Goal: Task Accomplishment & Management: Manage account settings

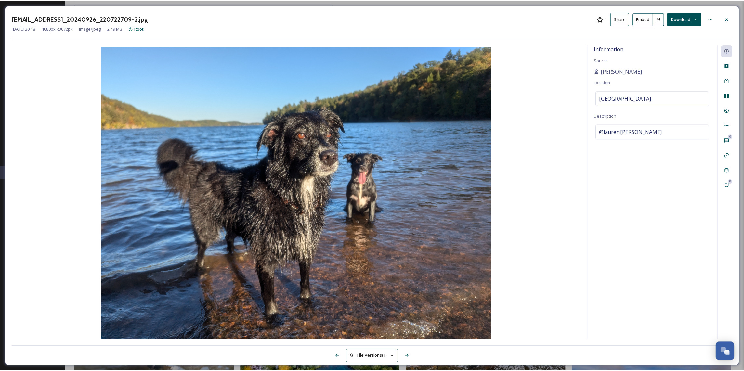
scroll to position [758, 0]
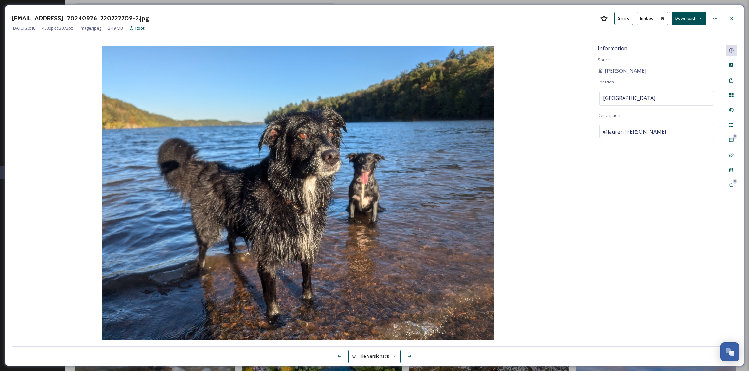
click at [688, 18] on button "Download" at bounding box center [689, 18] width 34 height 13
click at [683, 35] on span "Download Original (4080 x 3072)" at bounding box center [671, 33] width 61 height 6
click at [733, 19] on icon at bounding box center [731, 18] width 3 height 3
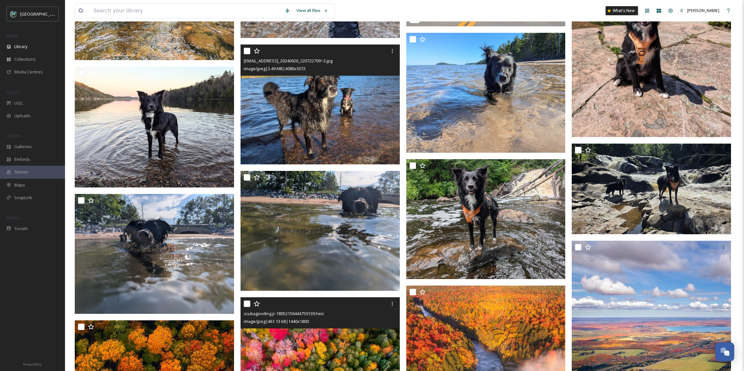
scroll to position [1208, 0]
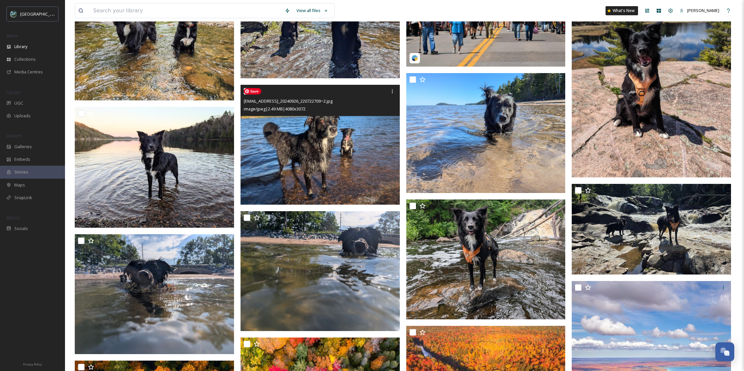
click at [332, 129] on img at bounding box center [320, 145] width 159 height 120
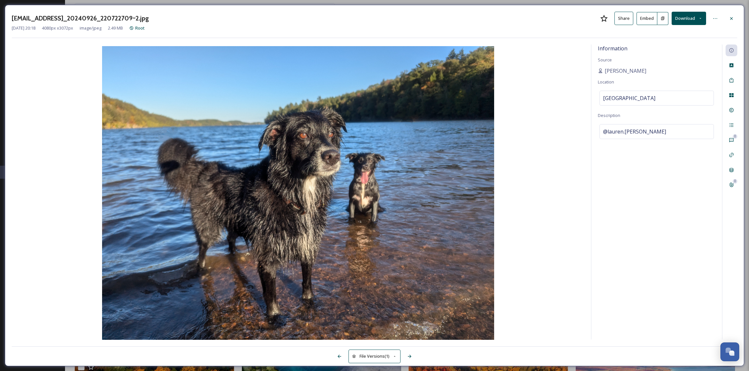
click at [688, 17] on button "Download" at bounding box center [689, 18] width 34 height 13
click at [679, 35] on span "Download Original (4080 x 3072)" at bounding box center [671, 33] width 61 height 6
click at [734, 16] on div at bounding box center [732, 19] width 12 height 12
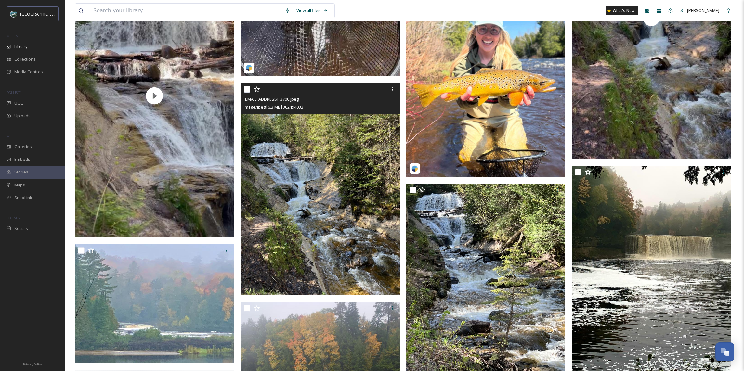
scroll to position [2881, 0]
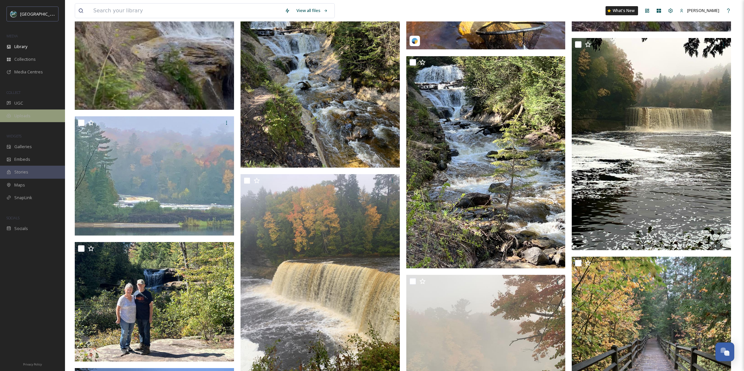
click at [44, 116] on div "Uploads" at bounding box center [32, 116] width 65 height 13
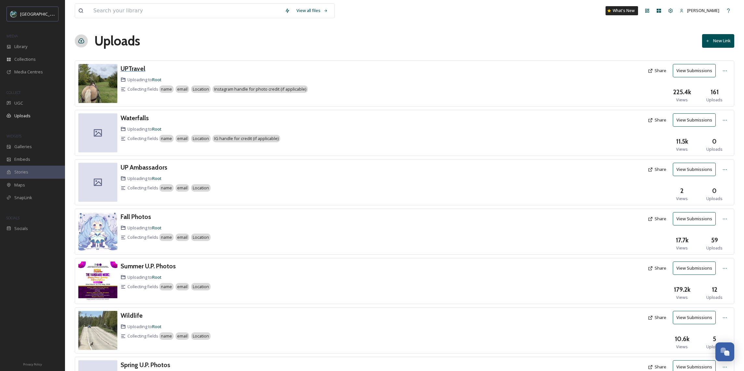
click at [125, 68] on h3 "UPTravel" at bounding box center [133, 69] width 25 height 8
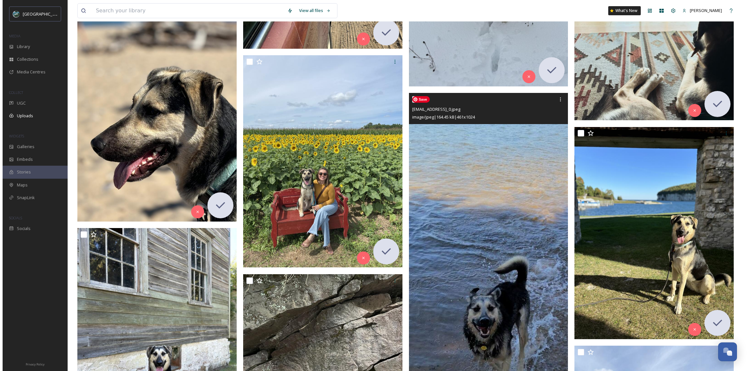
scroll to position [4856, 0]
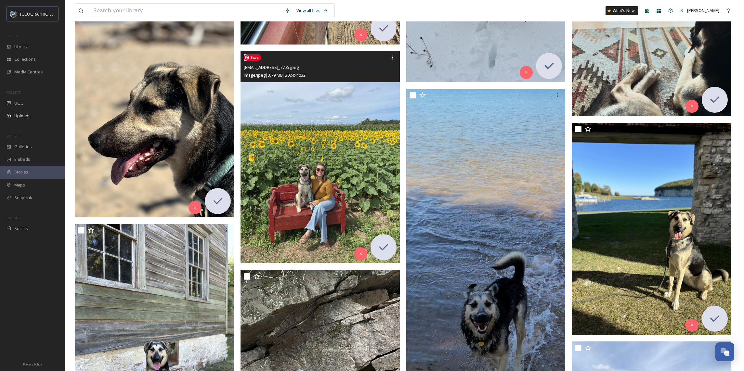
click at [303, 152] on img at bounding box center [320, 157] width 159 height 212
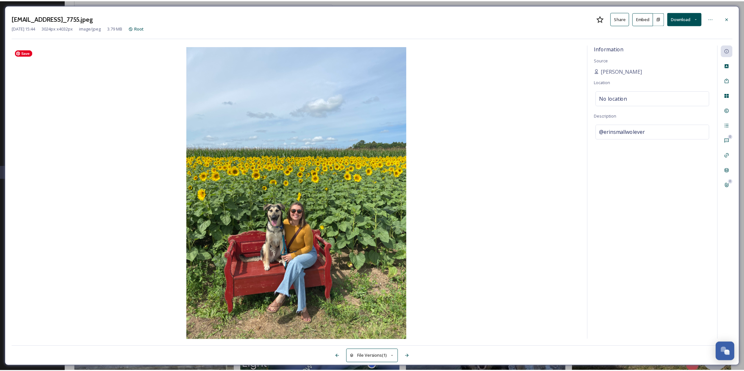
scroll to position [4893, 0]
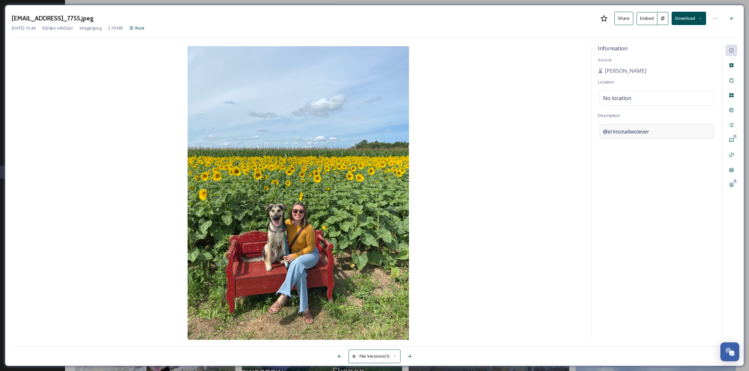
click at [668, 131] on div "@erinsmallwolever" at bounding box center [657, 131] width 114 height 15
drag, startPoint x: 634, startPoint y: 131, endPoint x: 575, endPoint y: 130, distance: 59.5
click at [575, 130] on div "Information Source Erin Small Location No location Description @erinsmallwoleve…" at bounding box center [375, 193] width 726 height 296
click at [480, 171] on img at bounding box center [298, 193] width 573 height 295
click at [682, 17] on button "Download" at bounding box center [689, 18] width 34 height 13
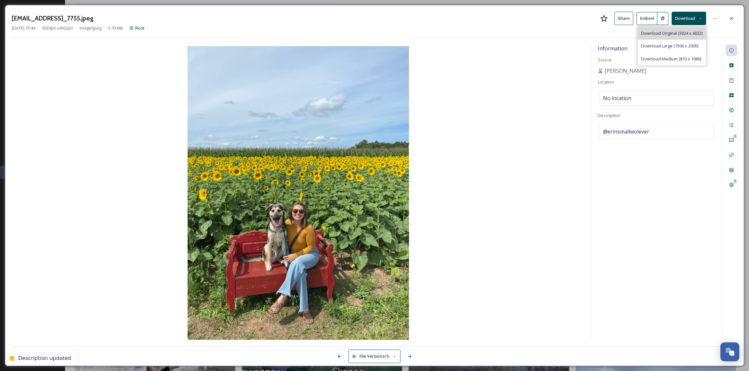
click at [673, 35] on span "Download Original (3024 x 4032)" at bounding box center [671, 33] width 61 height 6
click at [734, 17] on icon at bounding box center [731, 18] width 5 height 5
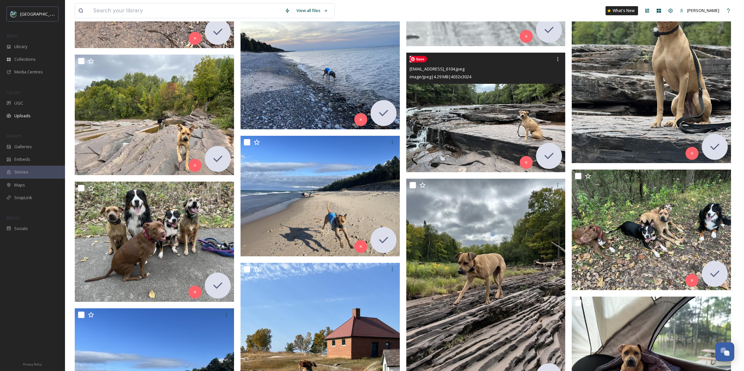
scroll to position [5948, 0]
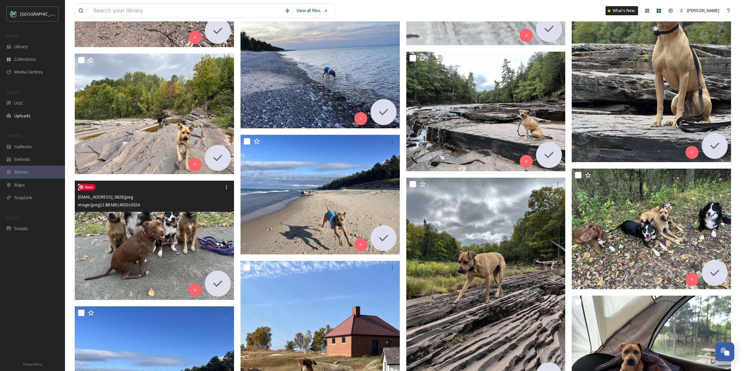
click at [147, 224] on img at bounding box center [154, 241] width 159 height 120
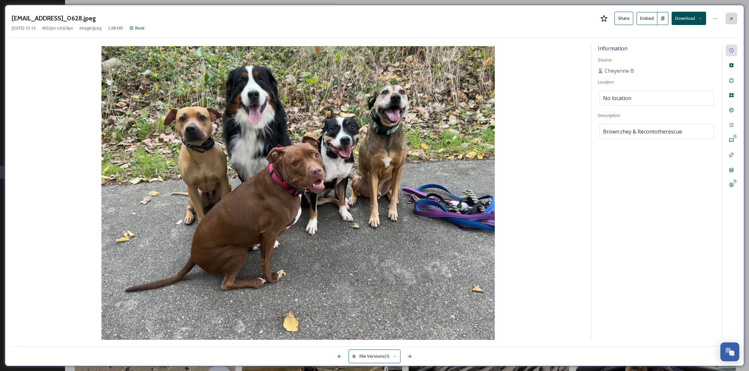
click at [727, 18] on div at bounding box center [732, 19] width 12 height 12
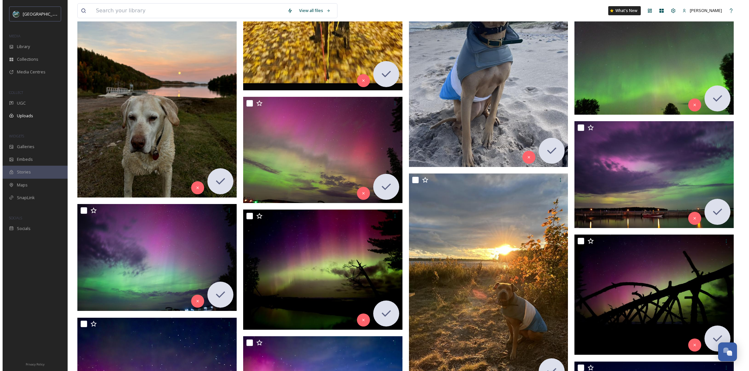
scroll to position [6745, 0]
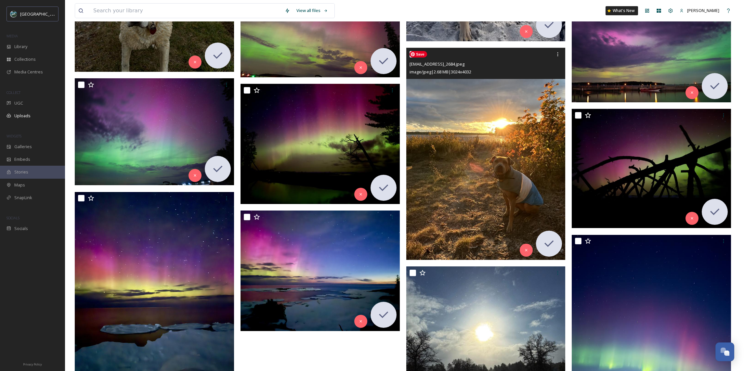
click at [464, 137] on img at bounding box center [485, 154] width 159 height 212
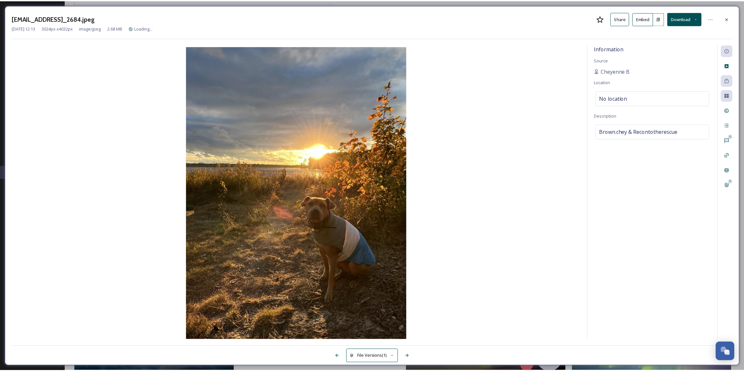
scroll to position [6746, 0]
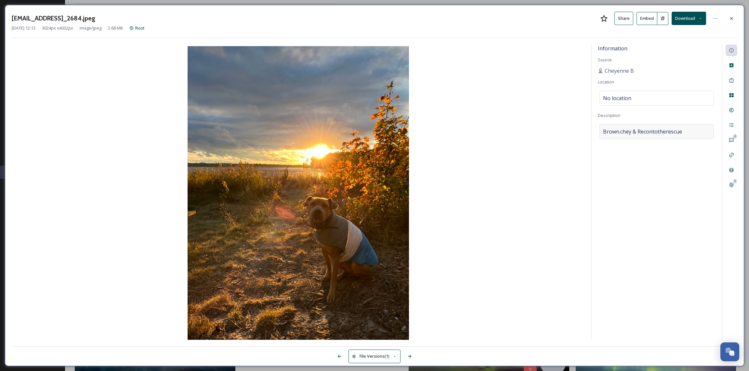
click at [691, 129] on div "Brown.chey & Recontotherescue" at bounding box center [657, 131] width 114 height 15
drag, startPoint x: 690, startPoint y: 130, endPoint x: 587, endPoint y: 132, distance: 103.4
click at [587, 132] on div "Information Source Cheyenne B Location No location Description Brown.chey & Rec…" at bounding box center [375, 193] width 726 height 296
click at [686, 19] on button "Download" at bounding box center [689, 18] width 34 height 13
click at [671, 37] on div "Download Original (3024 x 4032)" at bounding box center [672, 33] width 68 height 13
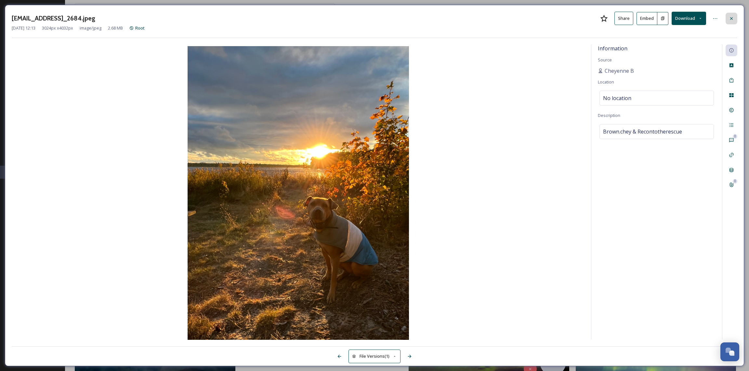
click at [732, 16] on icon at bounding box center [731, 18] width 5 height 5
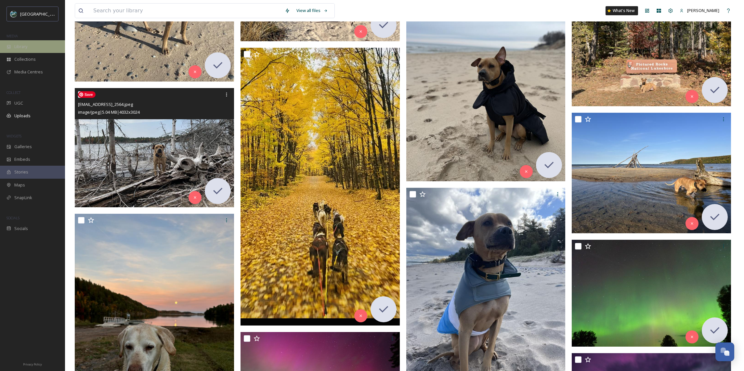
scroll to position [6128, 0]
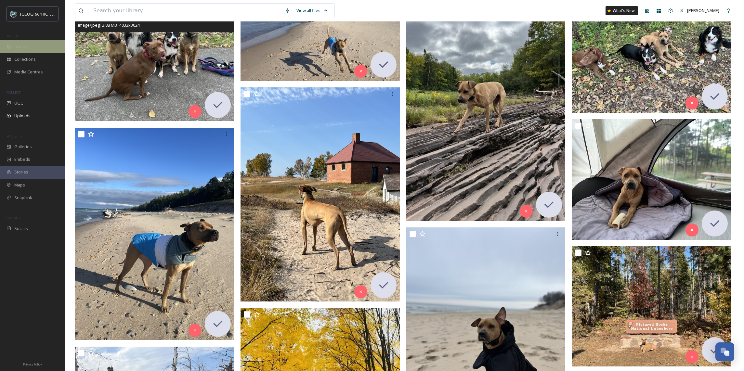
click at [32, 43] on div "Library" at bounding box center [32, 46] width 65 height 13
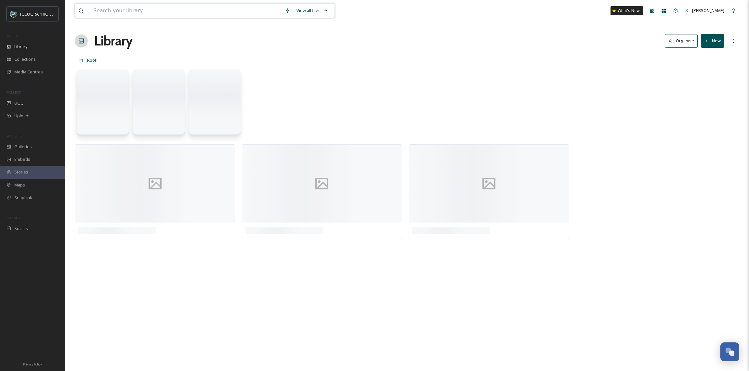
click at [153, 11] on input at bounding box center [186, 11] width 192 height 14
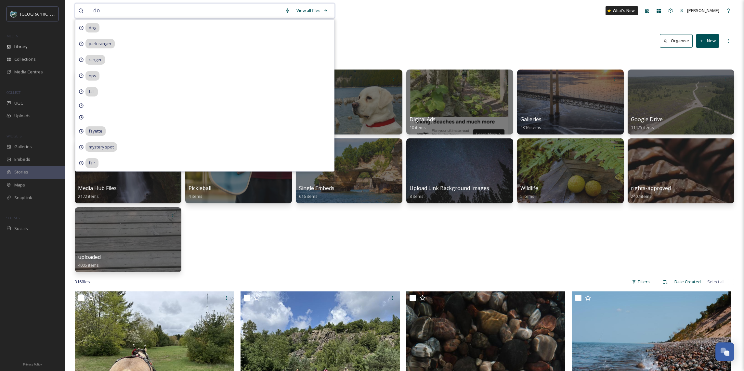
type input "dog"
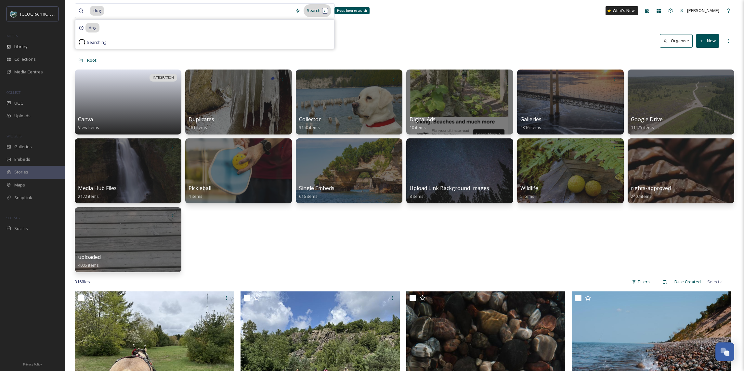
click at [308, 13] on div "Search Press Enter to search" at bounding box center [318, 10] width 28 height 13
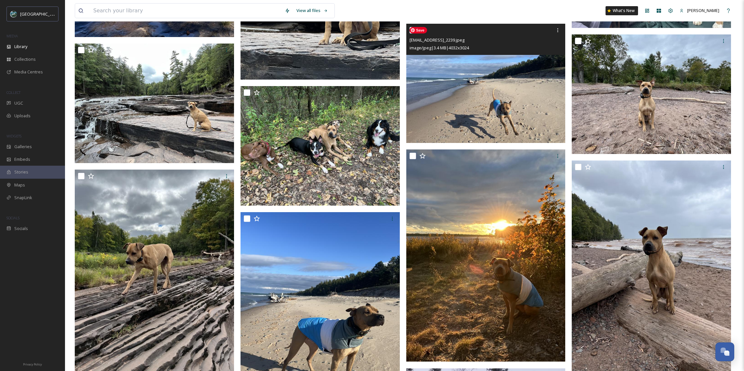
scroll to position [4646, 0]
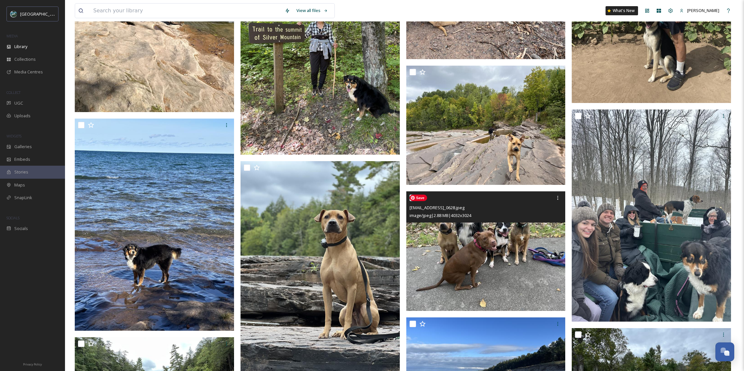
click at [528, 225] on img at bounding box center [485, 252] width 159 height 120
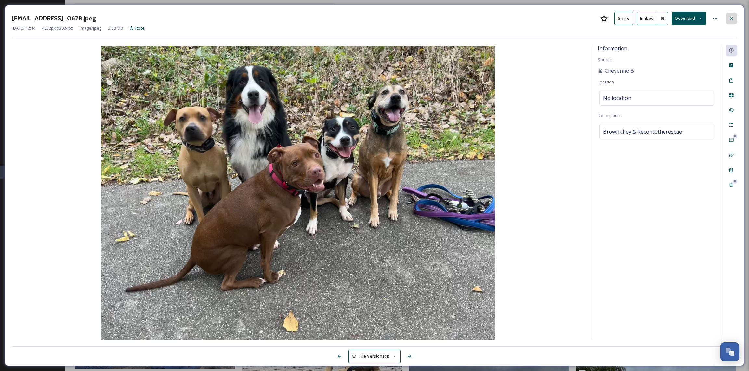
click at [736, 18] on div at bounding box center [732, 19] width 12 height 12
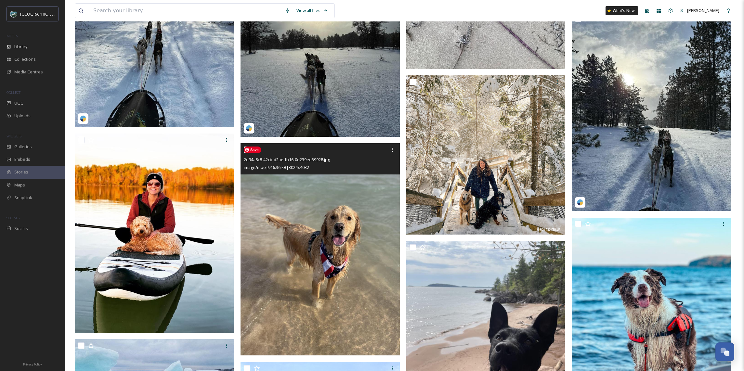
scroll to position [6071, 0]
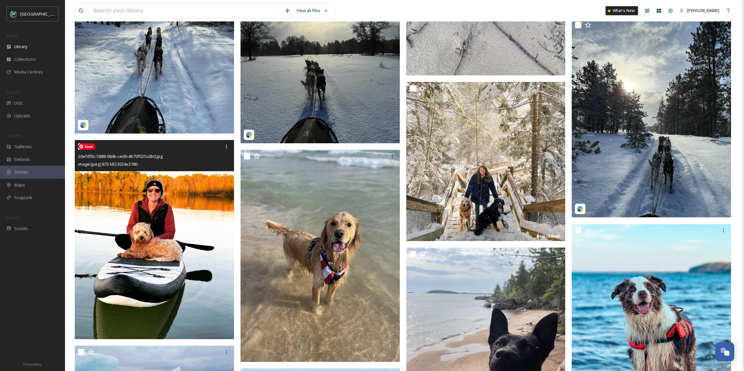
click at [180, 205] on img at bounding box center [154, 239] width 159 height 199
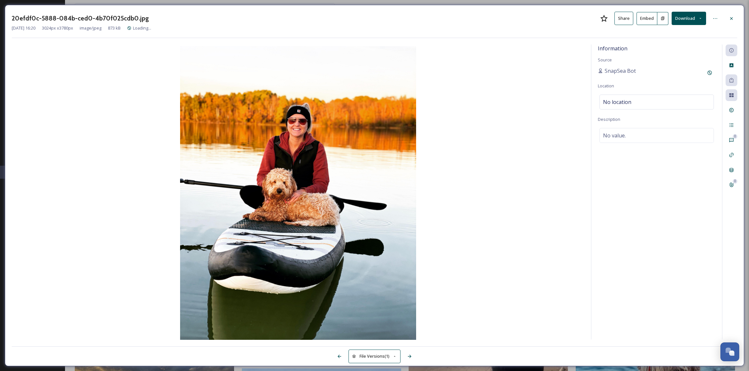
click at [678, 13] on button "Download" at bounding box center [689, 18] width 34 height 13
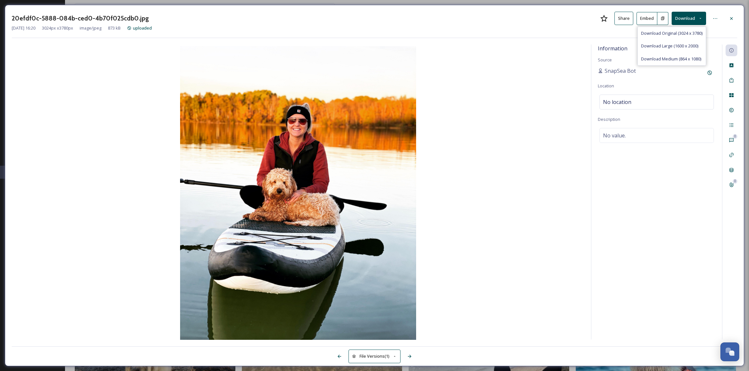
click at [673, 37] on div "Download Original (3024 x 3780)" at bounding box center [672, 33] width 68 height 13
click at [152, 29] on span "uploaded" at bounding box center [142, 28] width 19 height 6
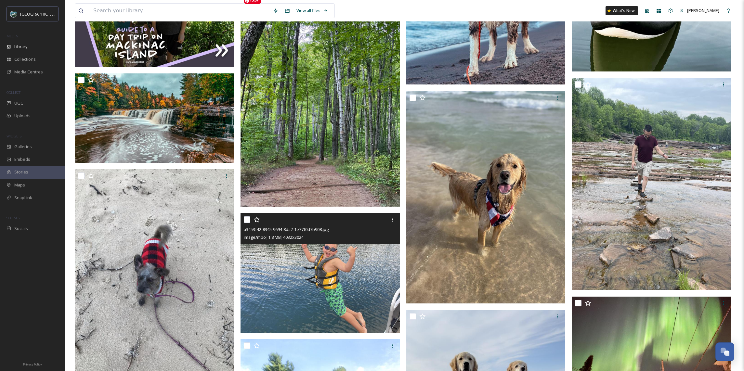
scroll to position [2618, 0]
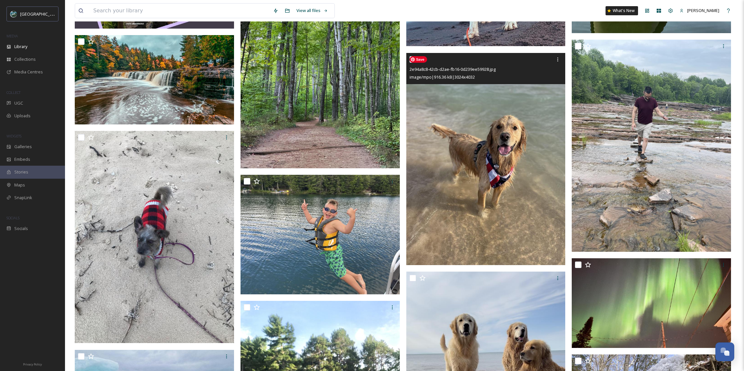
click at [475, 186] on img at bounding box center [485, 159] width 159 height 212
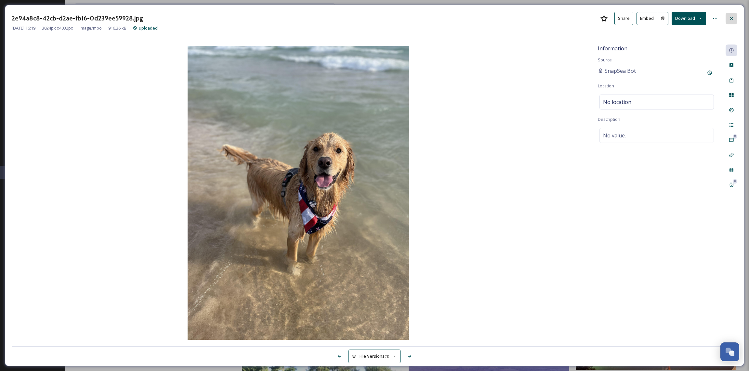
click at [732, 16] on icon at bounding box center [731, 18] width 5 height 5
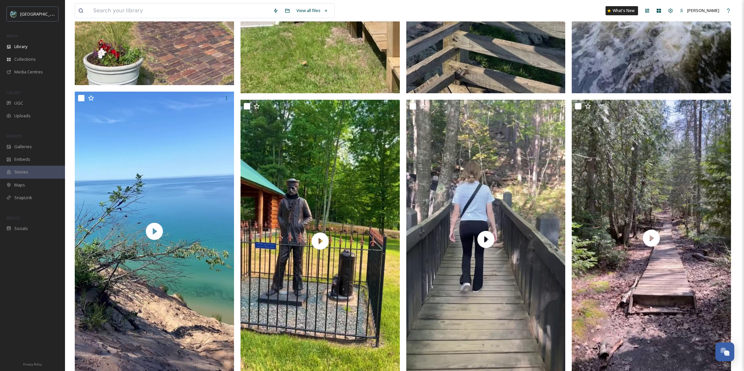
scroll to position [533, 0]
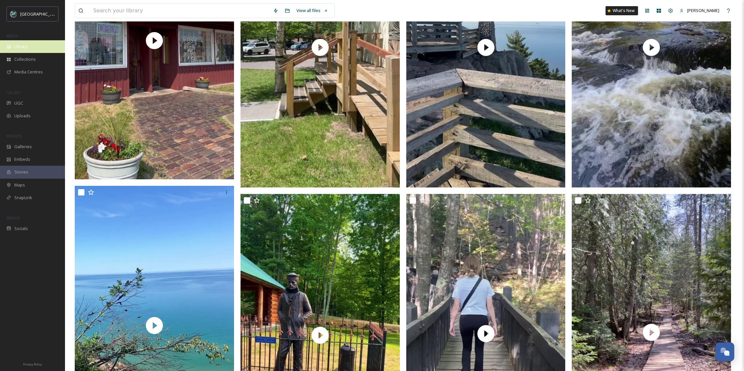
click at [45, 46] on div "Library" at bounding box center [32, 46] width 65 height 13
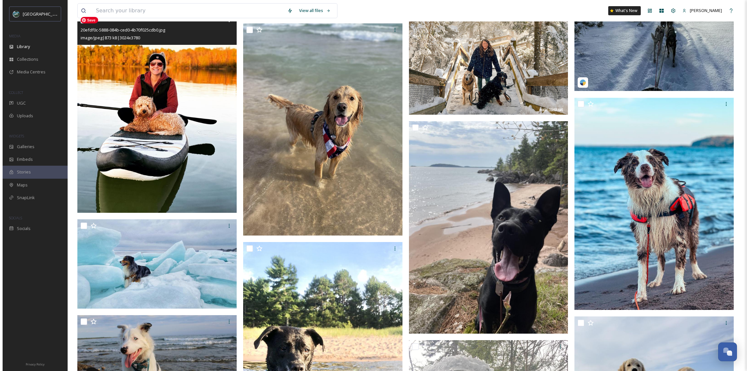
scroll to position [6196, 0]
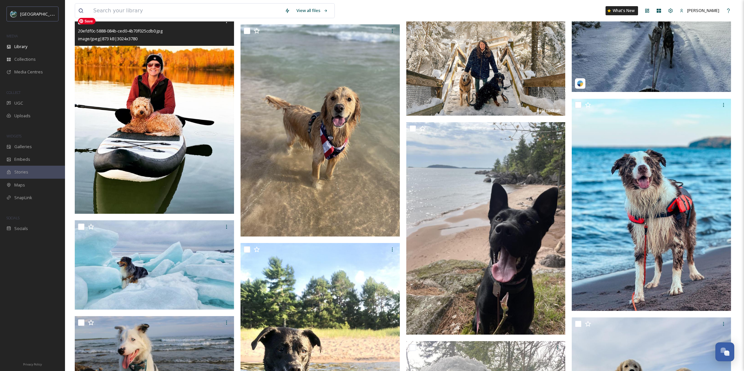
click at [143, 149] on img at bounding box center [154, 114] width 159 height 199
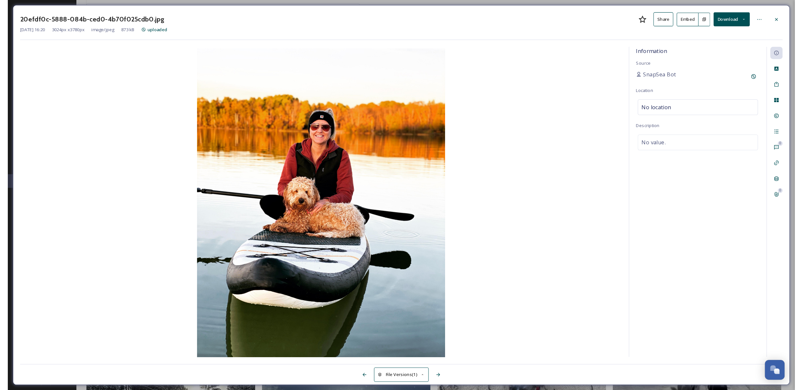
scroll to position [6671, 0]
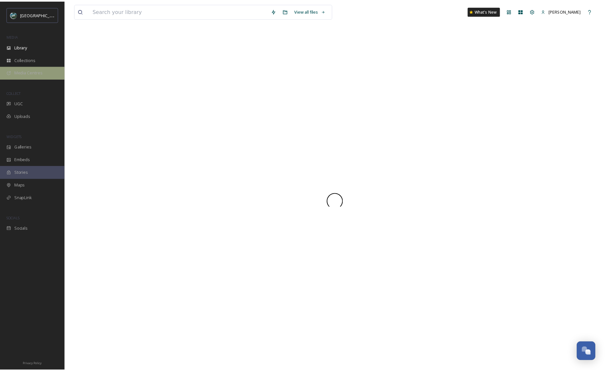
scroll to position [758, 0]
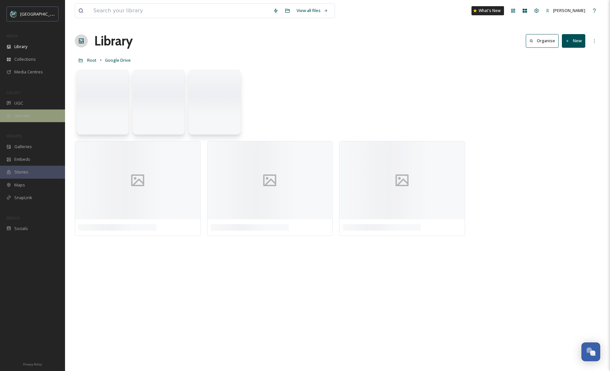
click at [37, 119] on div "Uploads" at bounding box center [32, 116] width 65 height 13
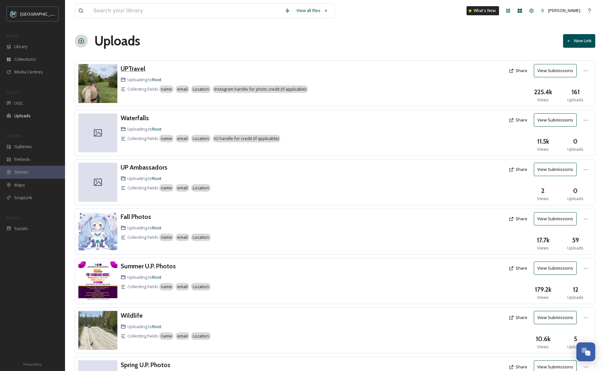
click at [142, 67] on h3 "UPTravel" at bounding box center [133, 69] width 25 height 8
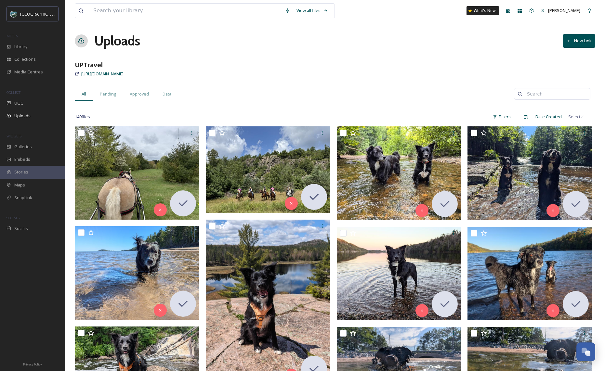
drag, startPoint x: 89, startPoint y: 64, endPoint x: 80, endPoint y: 70, distance: 11.1
click at [80, 70] on div "View all files What's New Amber Pipp Uploads New Link UPTravel https://app.snap…" at bounding box center [335, 356] width 540 height 713
copy span "[URL][DOMAIN_NAME]"
click at [36, 199] on div "SnapLink" at bounding box center [32, 198] width 65 height 13
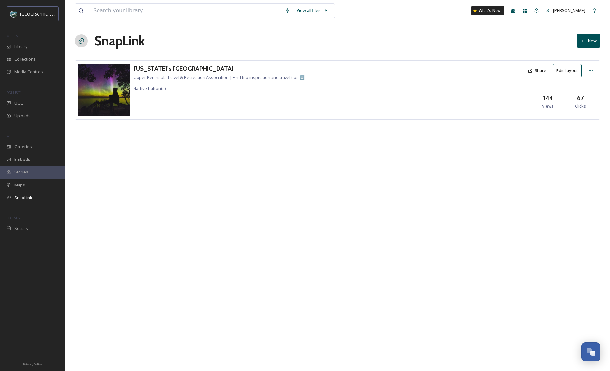
click at [192, 70] on h3 "Michigan's Upper Peninsula" at bounding box center [219, 68] width 171 height 9
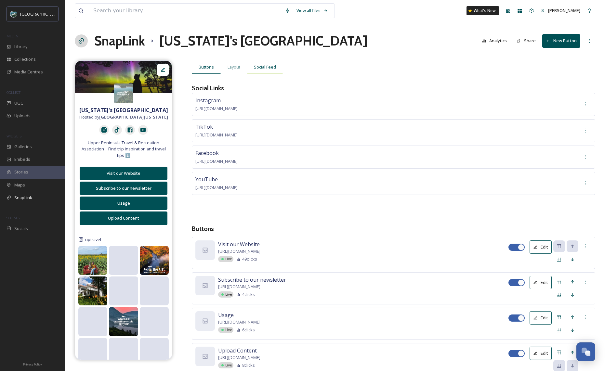
click at [264, 66] on span "Social Feed" at bounding box center [265, 67] width 22 height 6
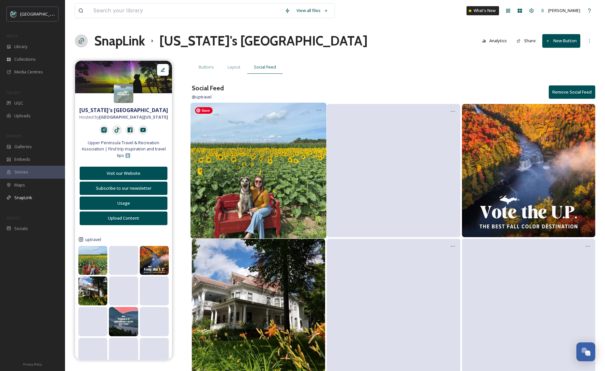
click at [244, 121] on img at bounding box center [259, 171] width 136 height 136
click at [323, 109] on div at bounding box center [319, 110] width 12 height 12
click at [314, 138] on span "Edit Post" at bounding box center [310, 138] width 17 height 7
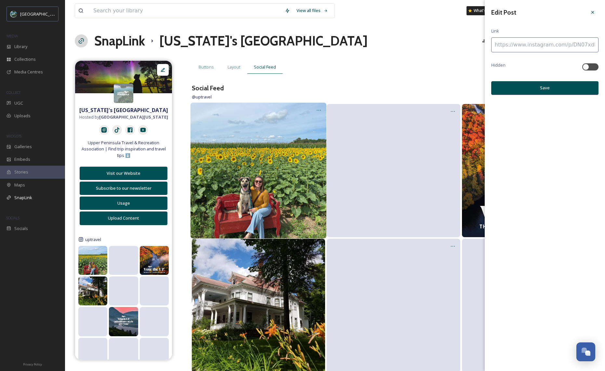
click at [526, 50] on input at bounding box center [544, 44] width 107 height 15
paste input
click at [539, 47] on input at bounding box center [544, 44] width 107 height 15
paste input
click at [537, 48] on input at bounding box center [544, 44] width 107 height 15
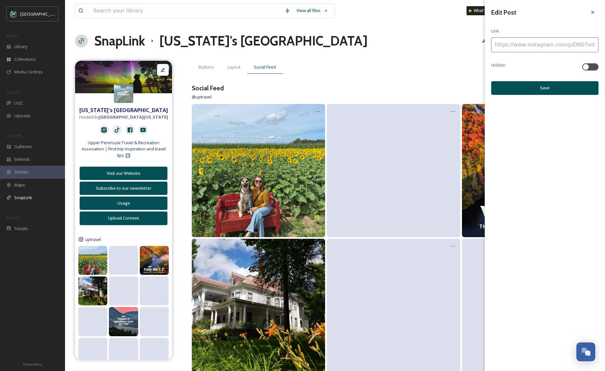
click at [526, 49] on input at bounding box center [544, 44] width 107 height 15
paste input
click at [539, 49] on input at bounding box center [544, 44] width 107 height 15
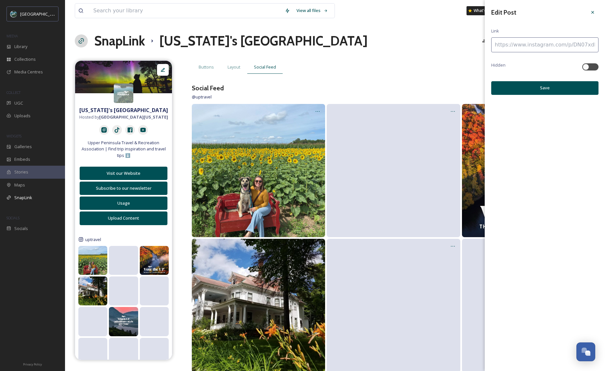
click at [532, 45] on input at bounding box center [544, 44] width 107 height 15
paste input
click at [532, 44] on input at bounding box center [544, 44] width 107 height 15
click at [578, 50] on input "https://https://app.snapsea." at bounding box center [544, 44] width 107 height 15
drag, startPoint x: 485, startPoint y: 47, endPoint x: 427, endPoint y: 39, distance: 59.1
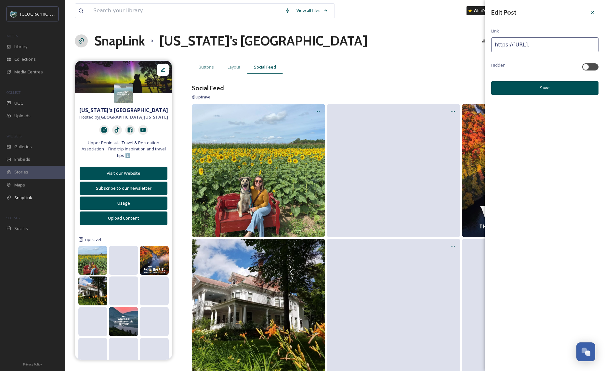
click at [560, 42] on input "https://app.snapsea." at bounding box center [544, 44] width 107 height 15
type input "https://app.snapsea.io//link/uptravel"
click at [559, 97] on div "Edit Post Link https://app.snapsea.io//link/uptravel Hidden Save" at bounding box center [545, 50] width 120 height 101
click at [559, 92] on button "Save" at bounding box center [544, 87] width 107 height 13
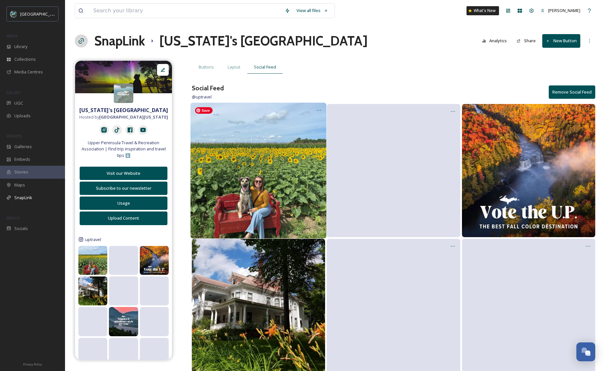
click at [277, 124] on img at bounding box center [259, 171] width 136 height 136
click at [283, 134] on img at bounding box center [259, 171] width 136 height 136
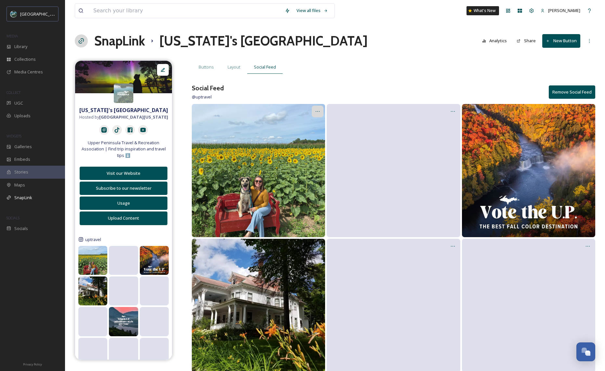
click at [322, 111] on div at bounding box center [318, 112] width 12 height 12
click at [313, 134] on div "Edit Post" at bounding box center [310, 138] width 25 height 13
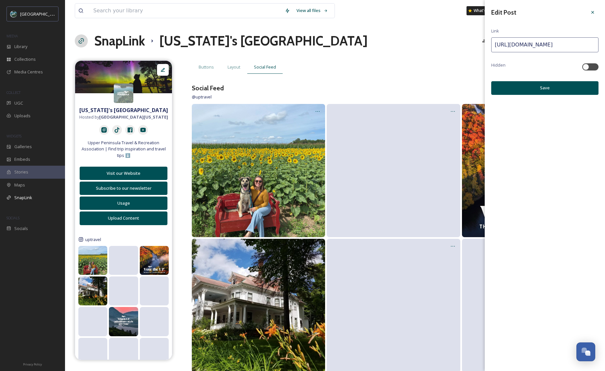
click at [513, 42] on input "https://app.snapsea.io//link/uptravel" at bounding box center [544, 44] width 107 height 15
click at [513, 43] on input "https://app.snapsea.io//link/uptravel" at bounding box center [544, 44] width 107 height 15
click at [514, 43] on input "https://app.snapsea.io//link/uptravel" at bounding box center [544, 44] width 107 height 15
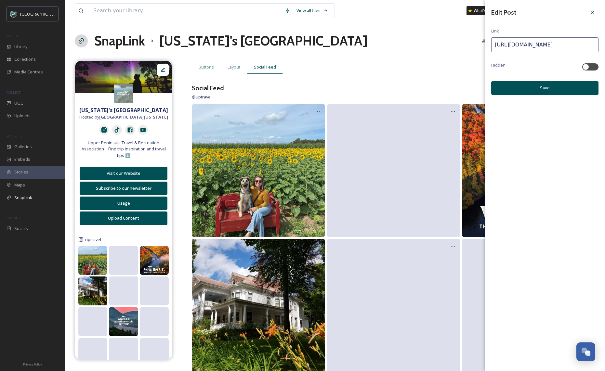
click at [541, 45] on input "https://app.snapsea.io//link/uptravel" at bounding box center [544, 44] width 107 height 15
click at [543, 47] on input "https://app.snapsea.io//link/uptravel" at bounding box center [544, 44] width 107 height 15
click at [551, 45] on input "https://app.snapsea.io//link/uptravel" at bounding box center [544, 44] width 107 height 15
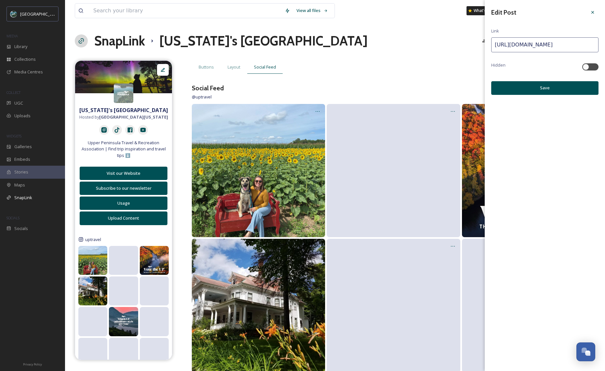
type input "https://app.snapsea.io/p/link/uptravel"
click at [553, 89] on button "Save" at bounding box center [544, 87] width 107 height 13
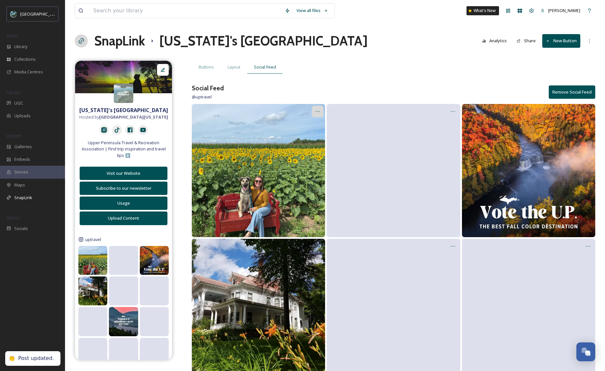
click at [318, 111] on icon at bounding box center [317, 111] width 5 height 5
click at [311, 140] on span "Edit Post" at bounding box center [309, 138] width 17 height 6
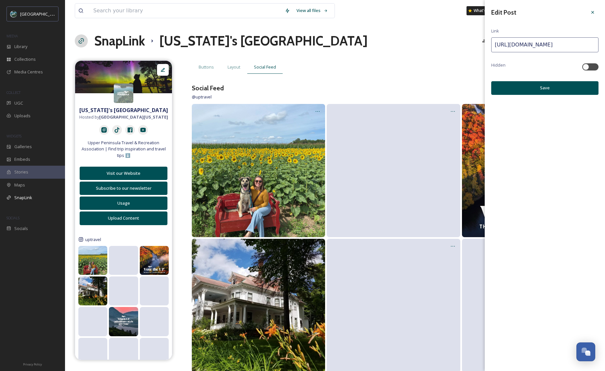
click at [527, 46] on input "https://app.snapsea.io/p/link/uptravel" at bounding box center [544, 44] width 107 height 15
click at [592, 10] on icon at bounding box center [592, 12] width 5 height 5
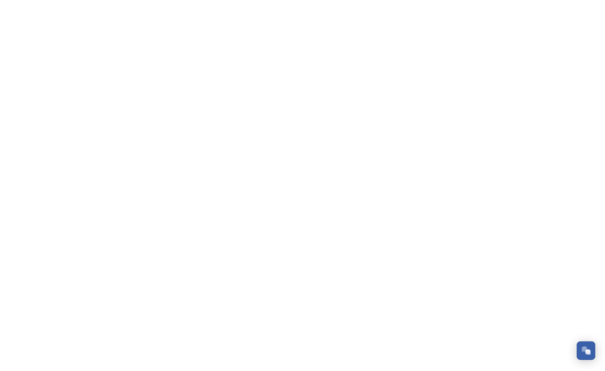
scroll to position [758, 0]
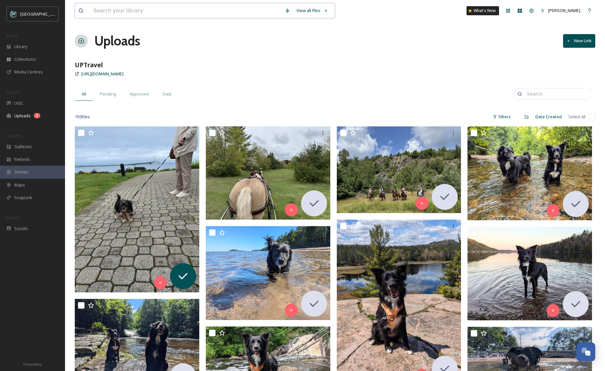
click at [140, 14] on input at bounding box center [186, 11] width 192 height 14
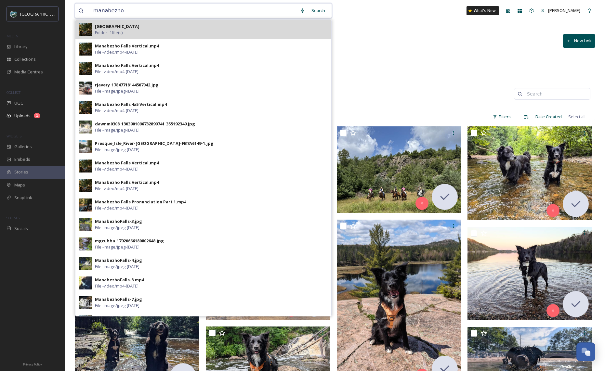
type input "manabezho"
click at [228, 26] on div "Manabezho Falls Folder - 1 file(s)" at bounding box center [211, 29] width 233 height 12
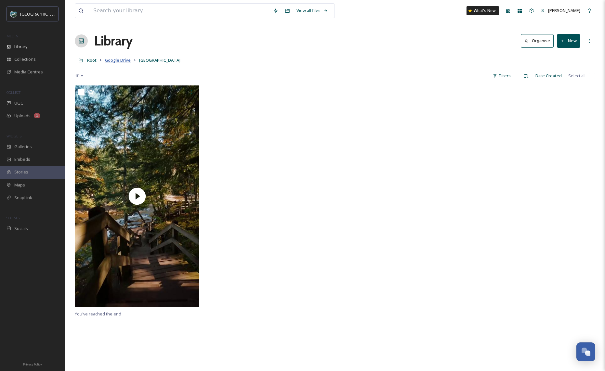
click at [113, 63] on span "Google Drive" at bounding box center [118, 60] width 26 height 6
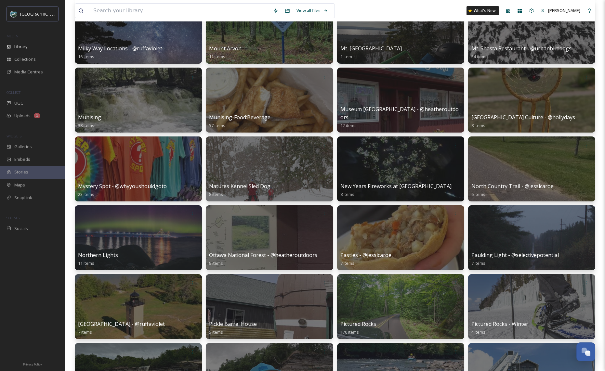
scroll to position [2005, 0]
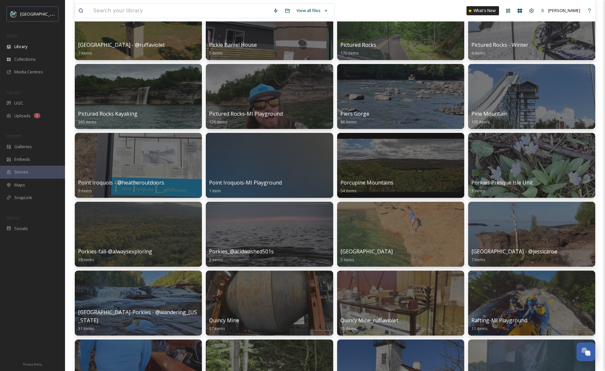
click at [133, 255] on span "Porkies-fall-@alwaysexploring" at bounding box center [115, 251] width 74 height 7
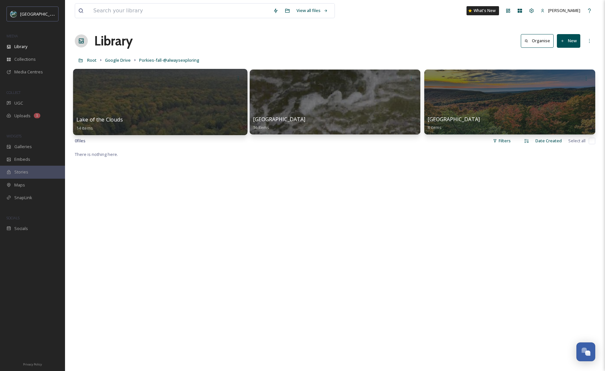
click at [179, 122] on div "Lake of the Clouds 14 items" at bounding box center [160, 124] width 168 height 16
click at [103, 100] on div at bounding box center [160, 102] width 174 height 66
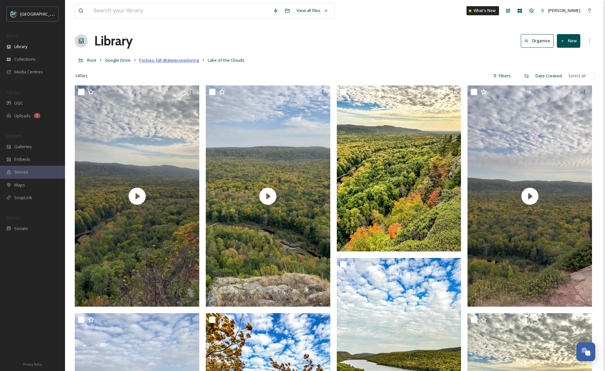
click at [175, 62] on span "Porkies-fall-@alwaysexploring" at bounding box center [169, 60] width 60 height 6
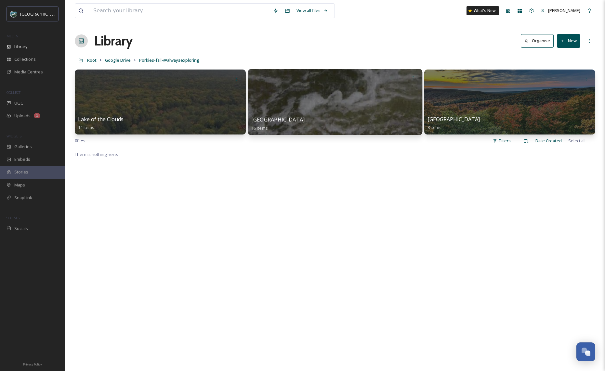
click at [360, 103] on div at bounding box center [335, 102] width 174 height 66
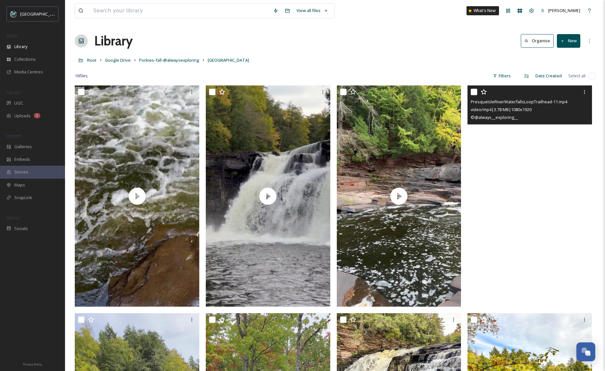
click at [565, 161] on video "PresqueIsleRiverWaterfallsLoopTrailhead-11.mp4" at bounding box center [530, 196] width 125 height 221
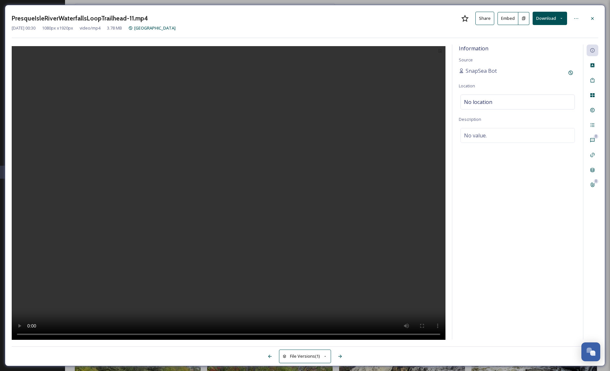
click at [508, 17] on button "Embed" at bounding box center [508, 18] width 21 height 13
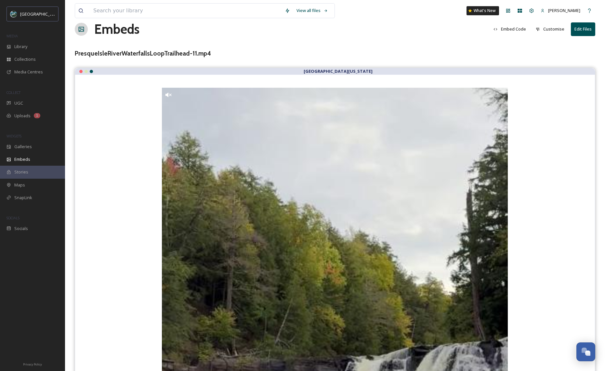
scroll to position [8, 0]
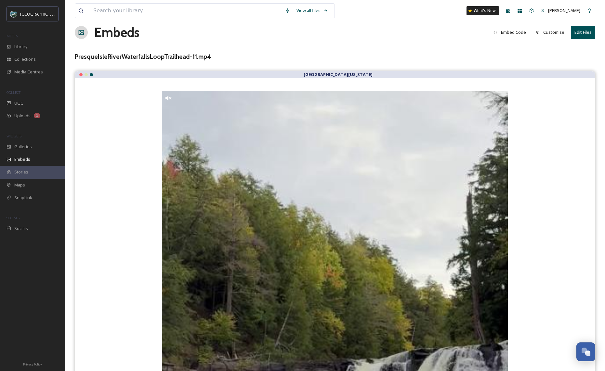
click at [515, 31] on button "Embed Code" at bounding box center [509, 32] width 39 height 13
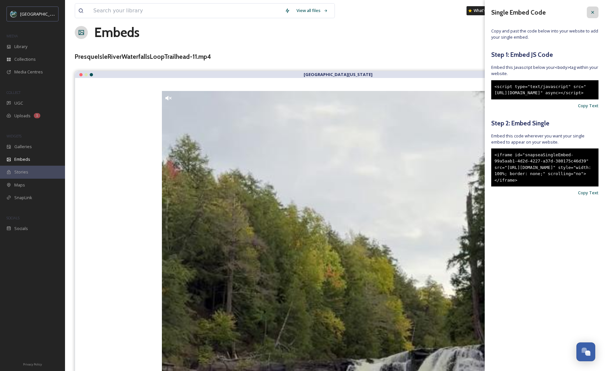
click at [590, 13] on icon at bounding box center [592, 12] width 5 height 5
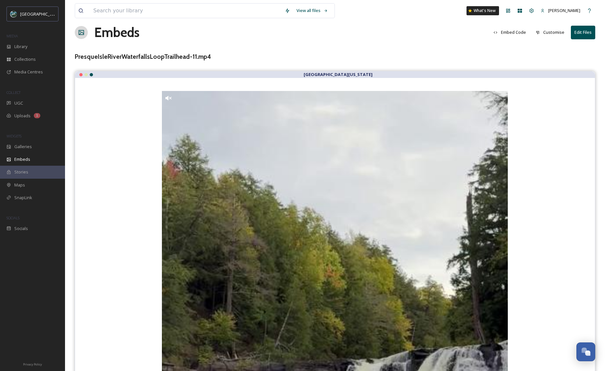
click at [556, 32] on button "Customise" at bounding box center [550, 32] width 35 height 13
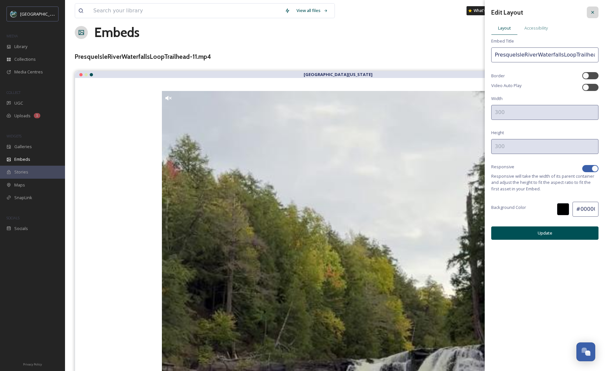
click at [595, 13] on icon at bounding box center [592, 12] width 5 height 5
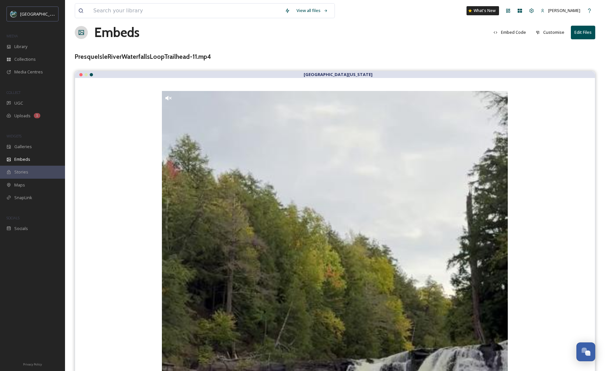
click at [517, 34] on button "Embed Code" at bounding box center [509, 32] width 39 height 13
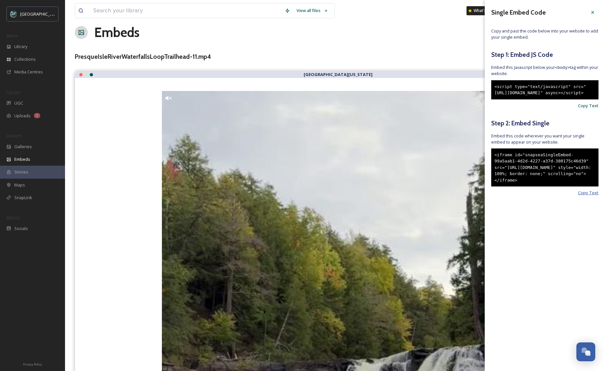
click at [593, 196] on span "Copy Text" at bounding box center [588, 193] width 20 height 6
click at [592, 14] on icon at bounding box center [592, 12] width 5 height 5
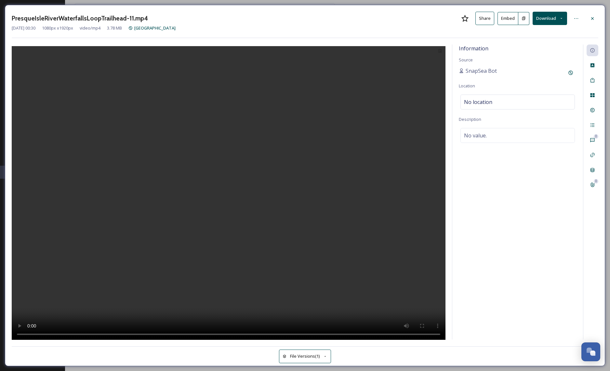
click at [586, 17] on div "PresqueIsleRiverWaterfallsLoopTrailhead-11.mp4 Share Embed Download" at bounding box center [305, 18] width 587 height 13
click at [590, 17] on icon at bounding box center [592, 18] width 5 height 5
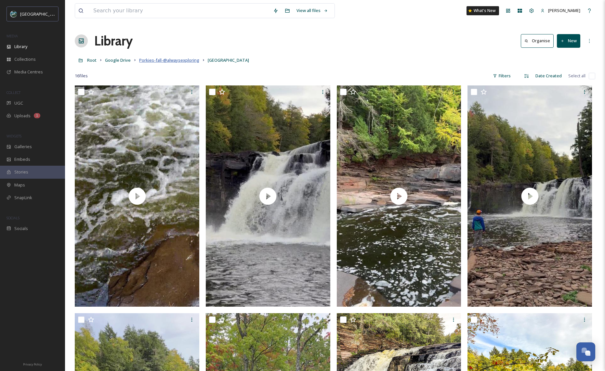
click at [169, 60] on span "Porkies-fall-@alwaysexploring" at bounding box center [169, 60] width 60 height 6
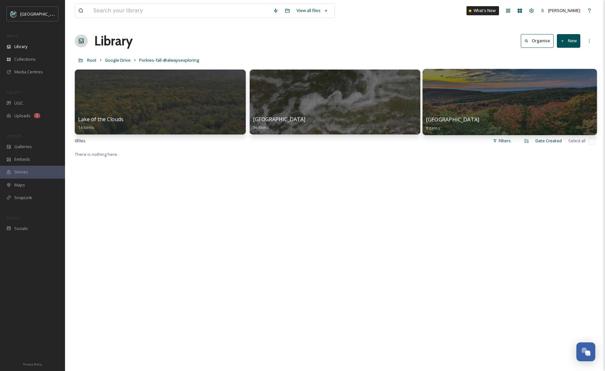
click at [494, 93] on div at bounding box center [510, 102] width 174 height 66
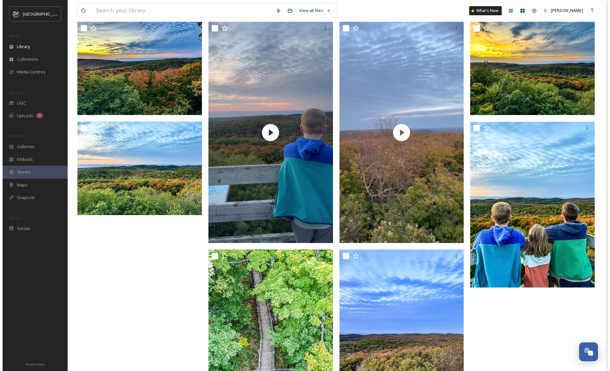
scroll to position [25, 0]
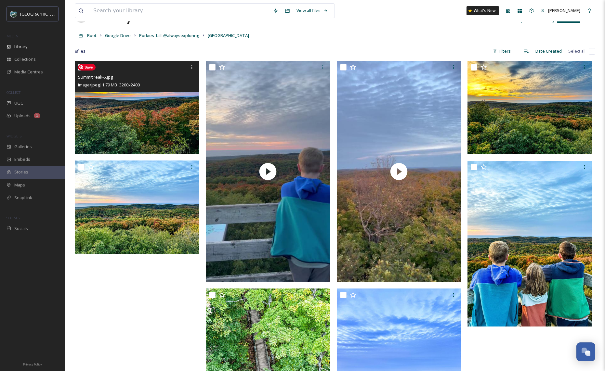
click at [163, 102] on img at bounding box center [137, 107] width 125 height 93
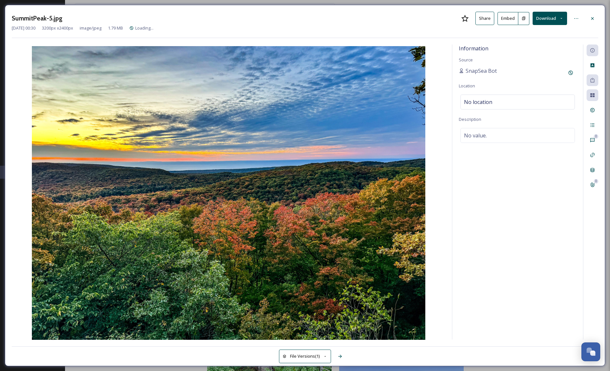
click at [505, 20] on button "Embed" at bounding box center [508, 18] width 21 height 13
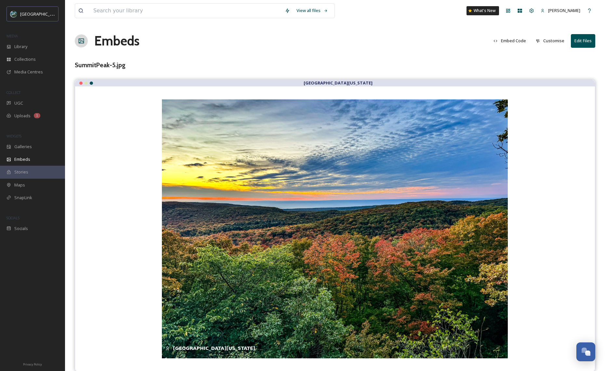
click at [512, 41] on button "Embed Code" at bounding box center [509, 40] width 39 height 13
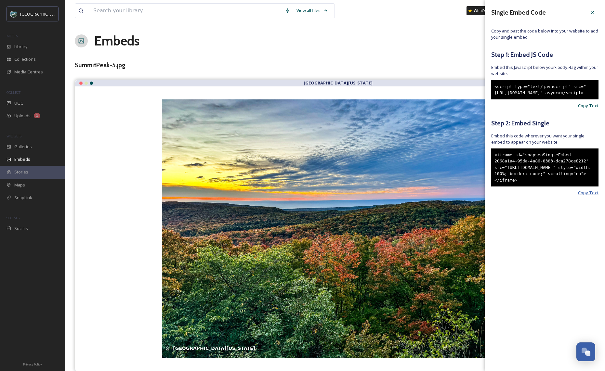
click at [595, 196] on span "Copy Text" at bounding box center [588, 193] width 20 height 6
click at [592, 11] on icon at bounding box center [592, 12] width 5 height 5
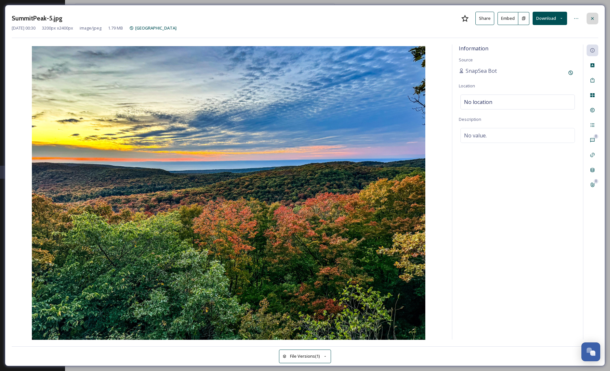
click at [592, 18] on icon at bounding box center [592, 18] width 3 height 3
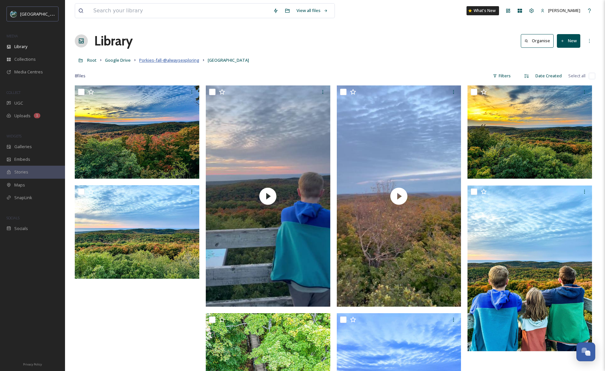
click at [168, 62] on span "Porkies-fall-@alwaysexploring" at bounding box center [169, 60] width 60 height 6
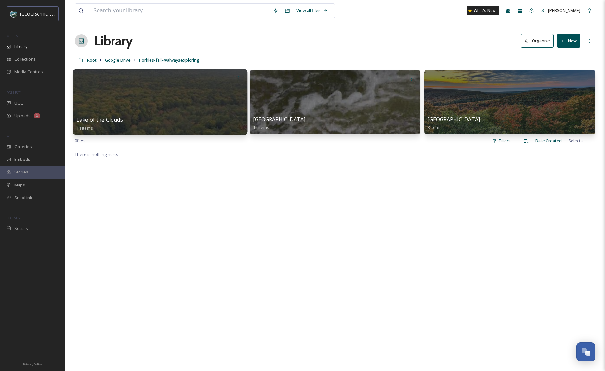
click at [145, 86] on div at bounding box center [160, 102] width 174 height 66
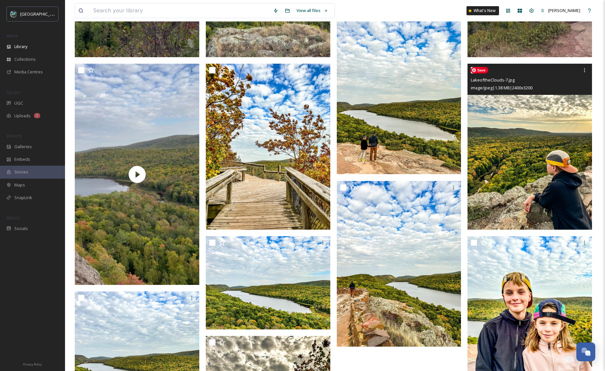
scroll to position [257, 0]
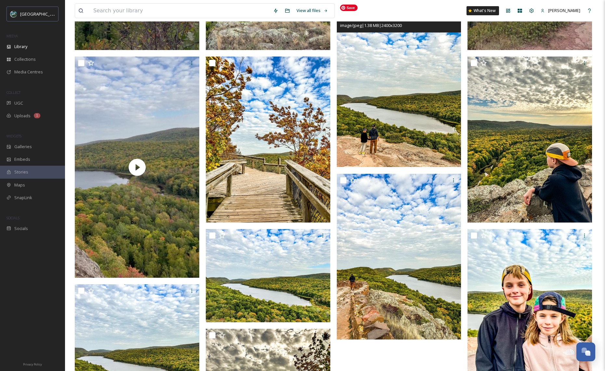
click at [392, 102] on img at bounding box center [399, 84] width 125 height 166
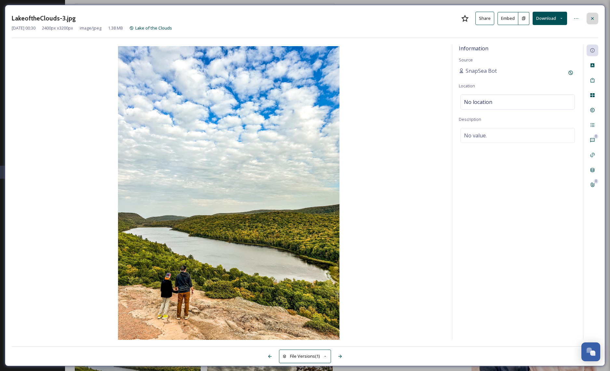
click at [593, 20] on icon at bounding box center [592, 18] width 5 height 5
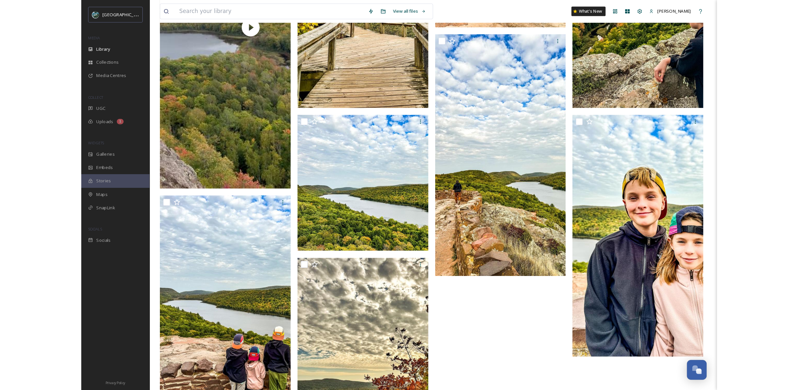
scroll to position [592, 0]
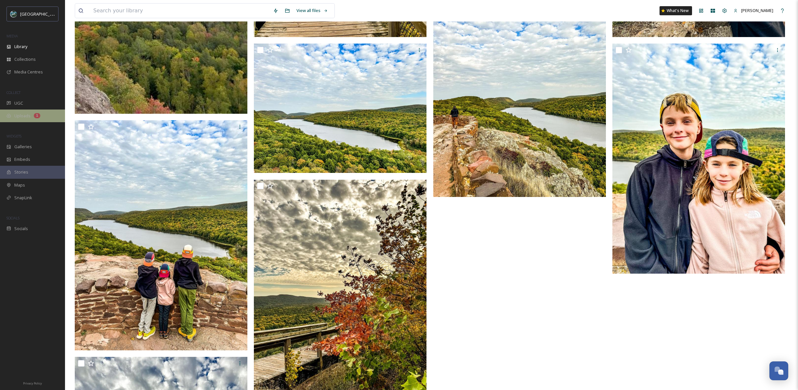
click at [21, 118] on span "Uploads" at bounding box center [22, 116] width 16 height 6
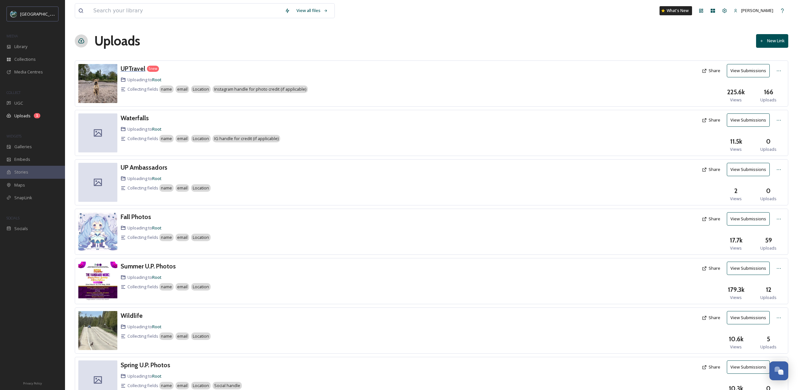
click at [129, 71] on h3 "UPTravel" at bounding box center [133, 69] width 25 height 8
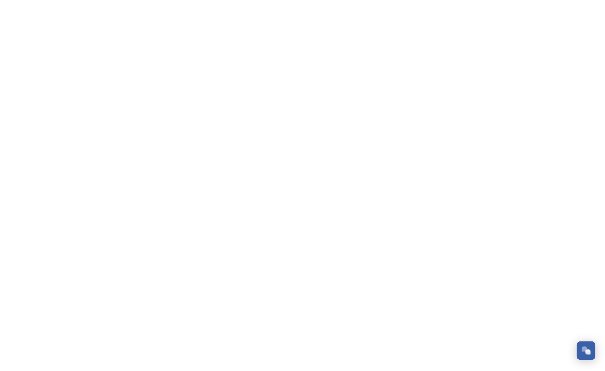
scroll to position [758, 0]
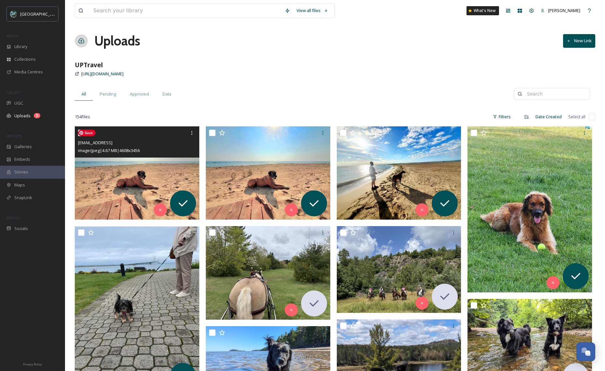
click at [160, 160] on img at bounding box center [137, 172] width 125 height 93
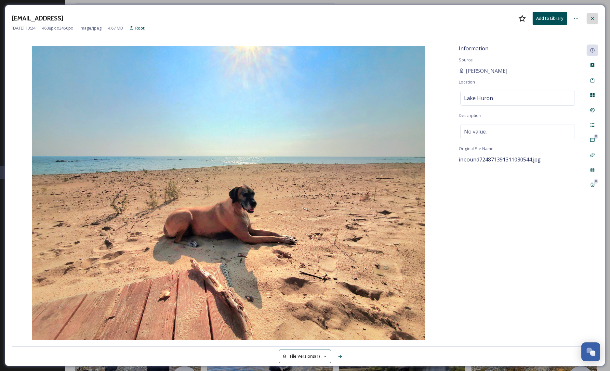
click at [595, 17] on icon at bounding box center [592, 18] width 5 height 5
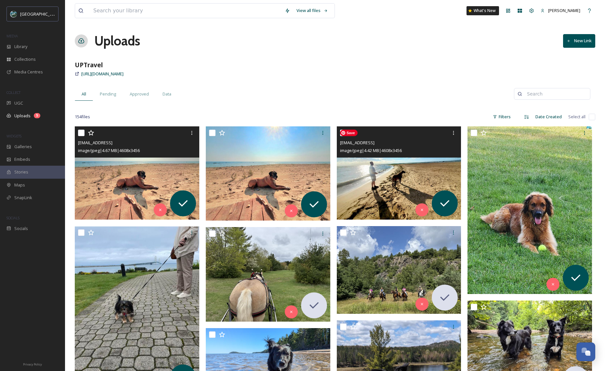
click at [377, 169] on img at bounding box center [399, 172] width 125 height 93
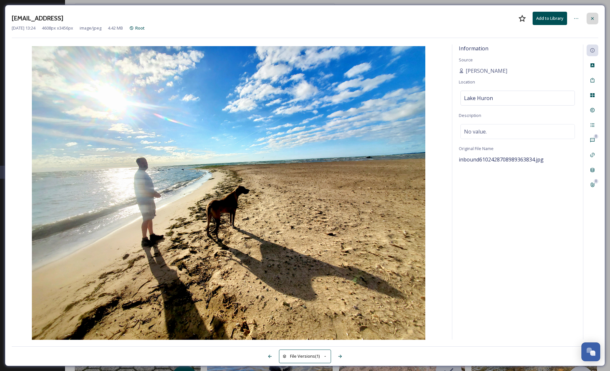
click at [593, 23] on div at bounding box center [593, 19] width 12 height 12
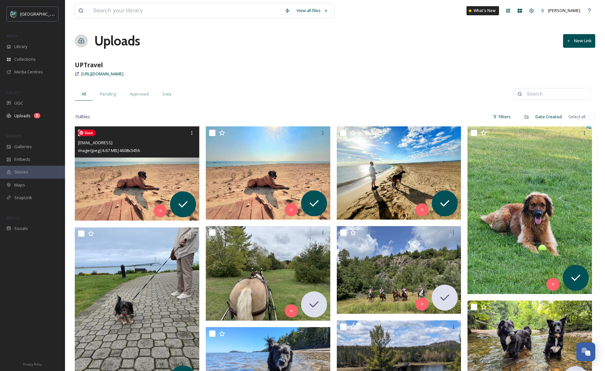
click at [150, 174] on img at bounding box center [138, 173] width 126 height 94
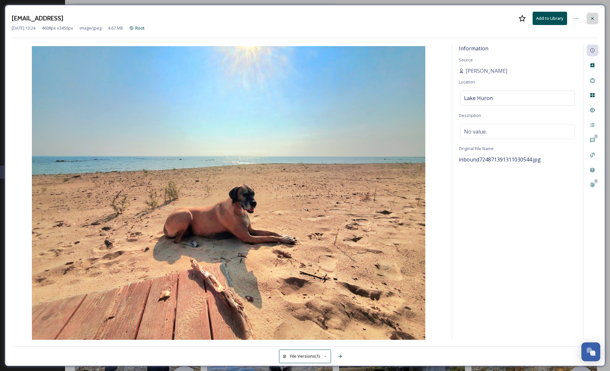
click at [595, 20] on div at bounding box center [593, 19] width 12 height 12
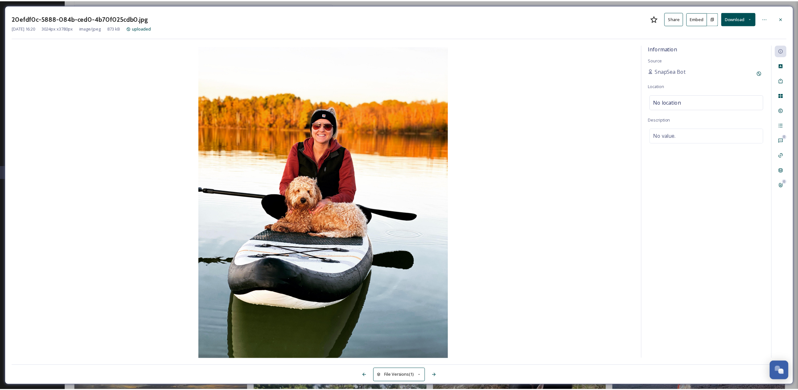
scroll to position [758, 0]
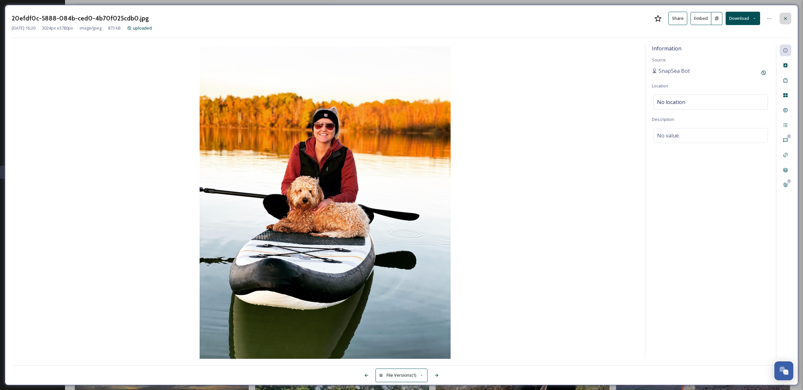
click at [784, 19] on icon at bounding box center [785, 18] width 5 height 5
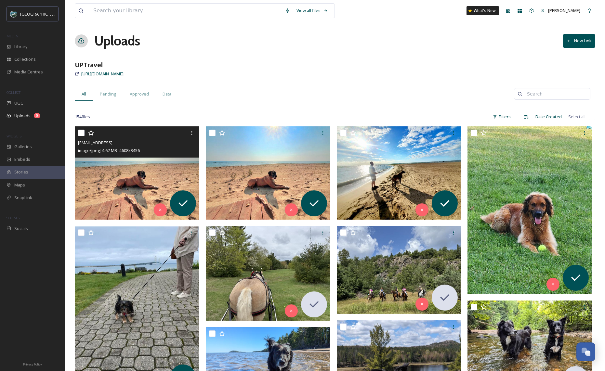
scroll to position [758, 0]
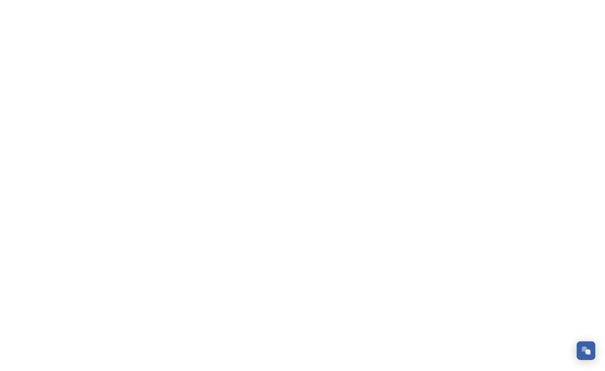
scroll to position [758, 0]
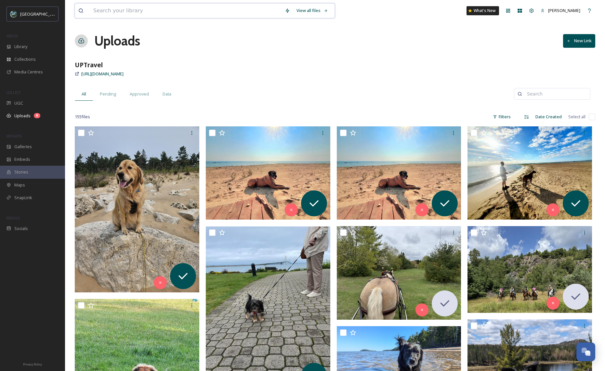
click at [131, 9] on input at bounding box center [186, 11] width 192 height 14
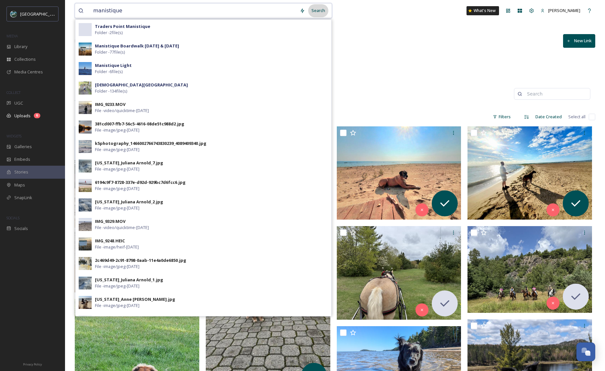
type input "manistique"
click at [320, 13] on div "Search" at bounding box center [318, 10] width 20 height 13
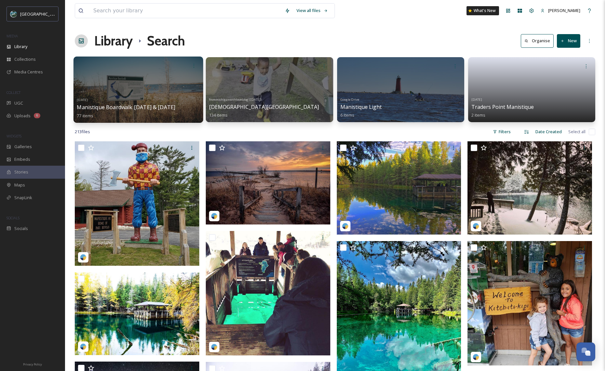
click at [166, 83] on div at bounding box center [138, 90] width 130 height 66
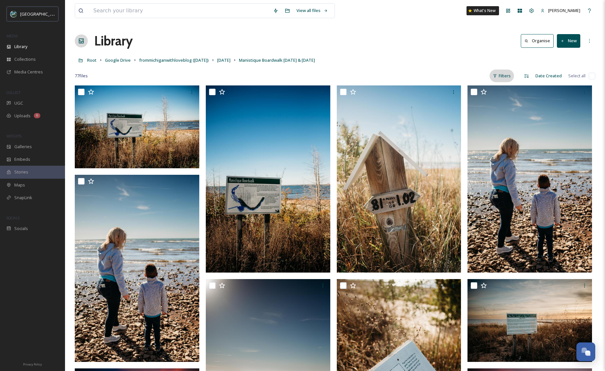
click at [508, 76] on div "Filters" at bounding box center [502, 76] width 24 height 13
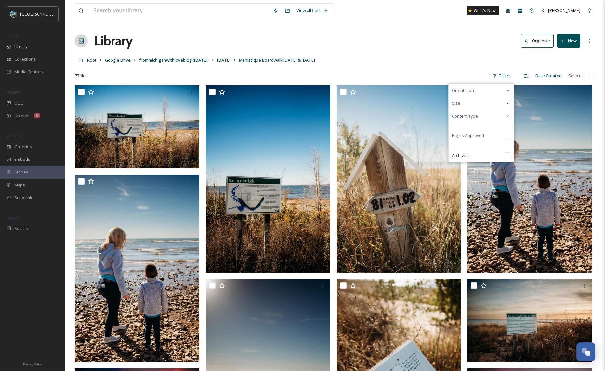
click at [482, 119] on div "Content Type" at bounding box center [481, 116] width 65 height 13
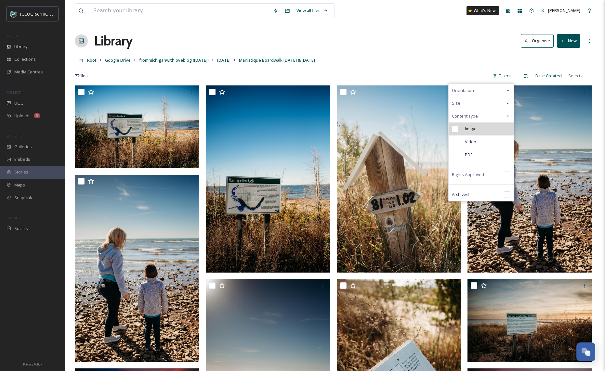
click at [479, 128] on div "Image" at bounding box center [481, 129] width 65 height 13
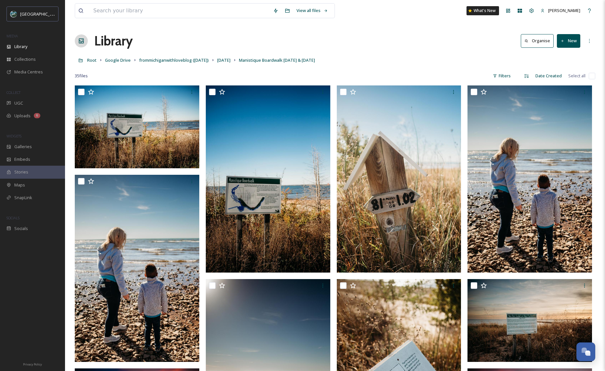
click at [592, 78] on input "checkbox" at bounding box center [592, 76] width 7 height 7
checkbox input "true"
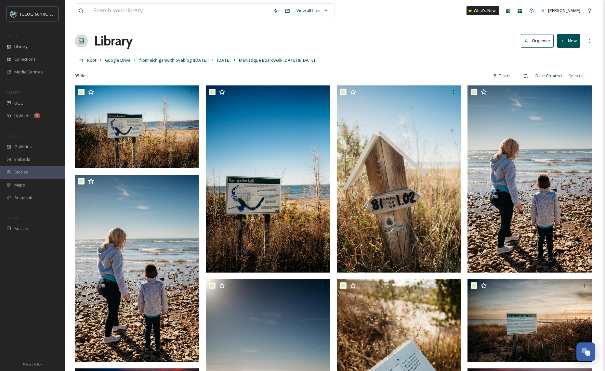
checkbox input "true"
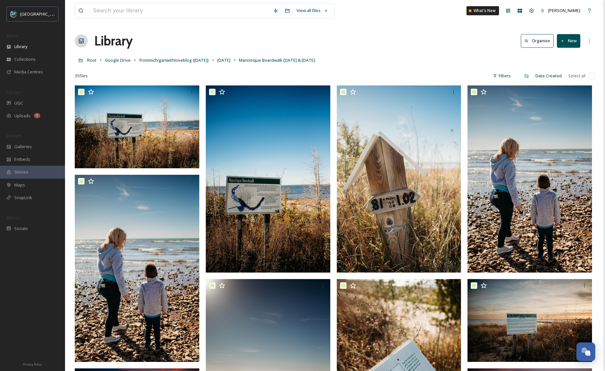
checkbox input "true"
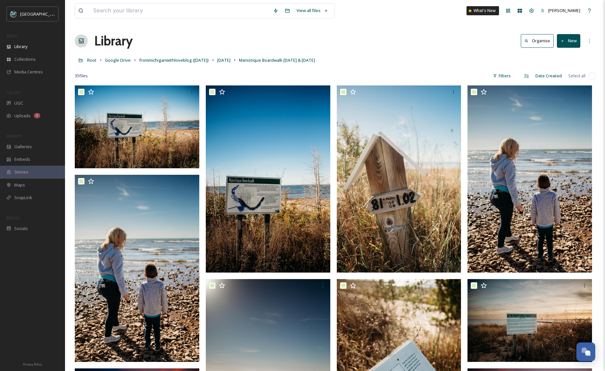
checkbox input "true"
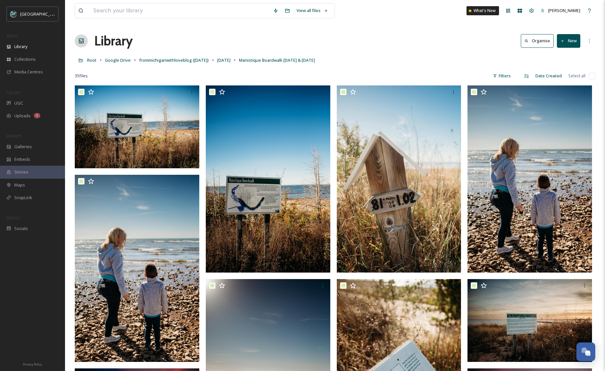
checkbox input "true"
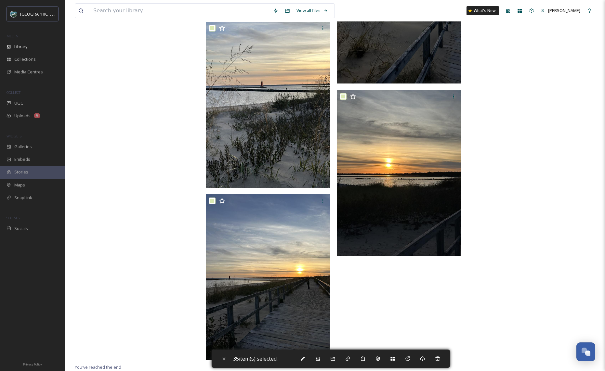
scroll to position [1355, 0]
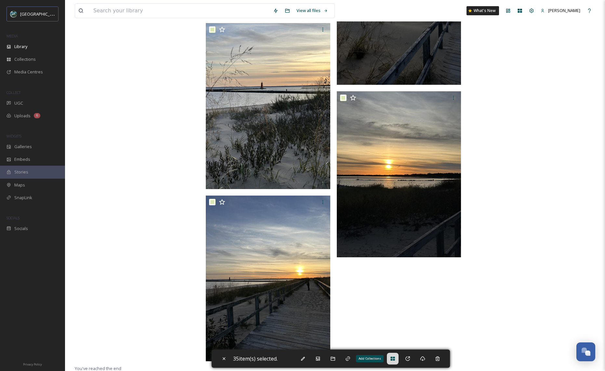
click at [394, 363] on div "Add Collections" at bounding box center [393, 359] width 12 height 12
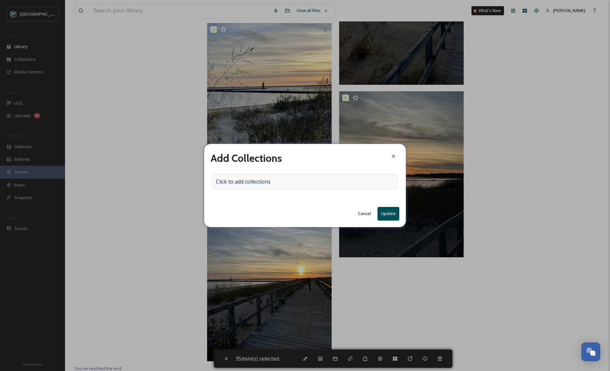
click at [291, 184] on div "Click to add collections" at bounding box center [304, 181] width 185 height 15
click at [362, 214] on button "Cancel" at bounding box center [365, 213] width 20 height 13
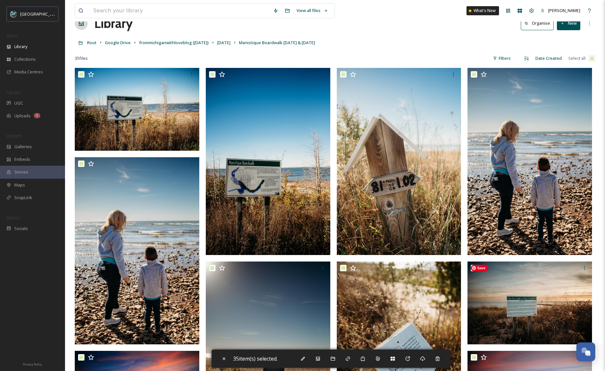
scroll to position [0, 0]
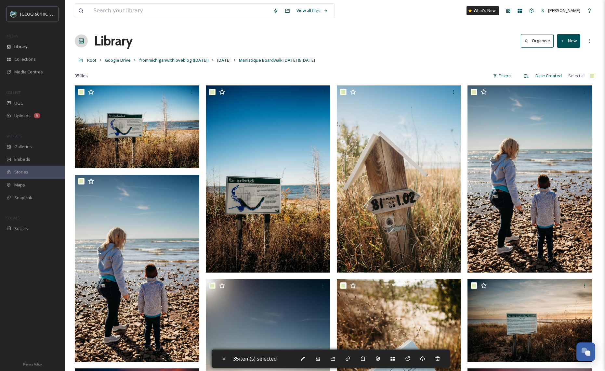
click at [591, 77] on input "checkbox" at bounding box center [592, 76] width 7 height 7
checkbox input "false"
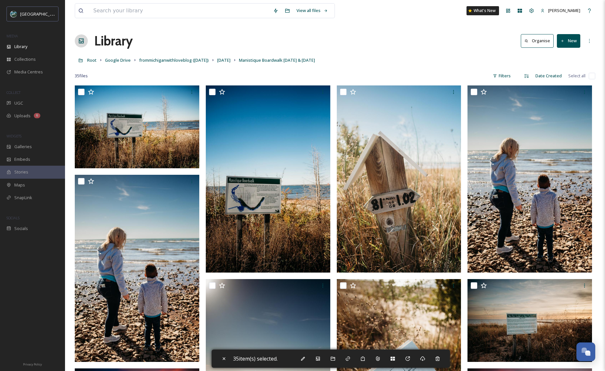
checkbox input "false"
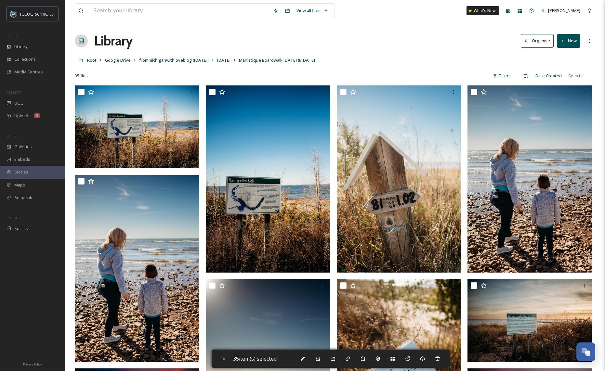
checkbox input "false"
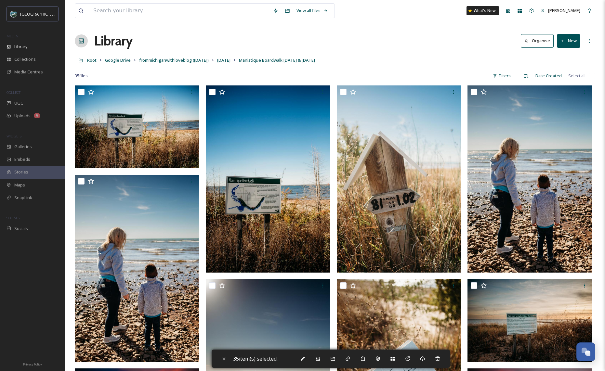
checkbox input "false"
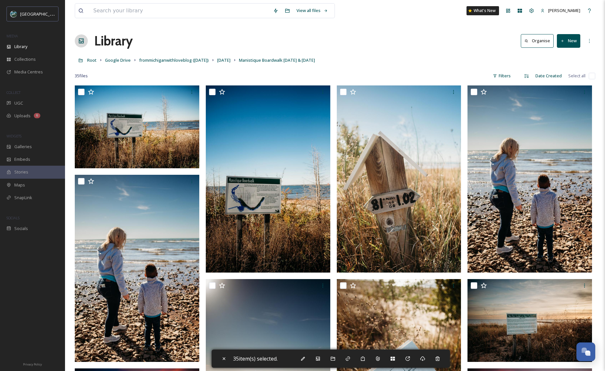
checkbox input "false"
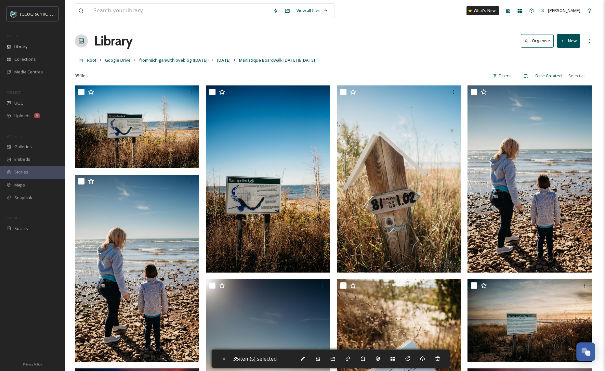
checkbox input "false"
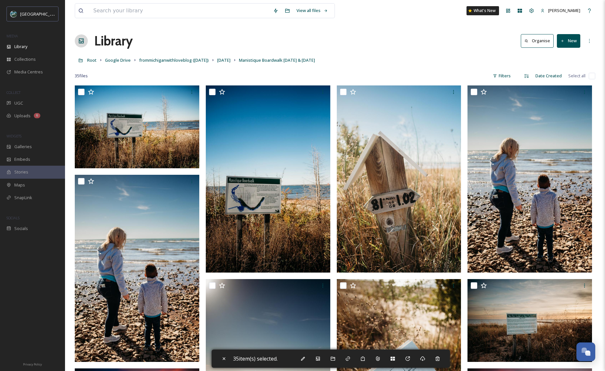
checkbox input "false"
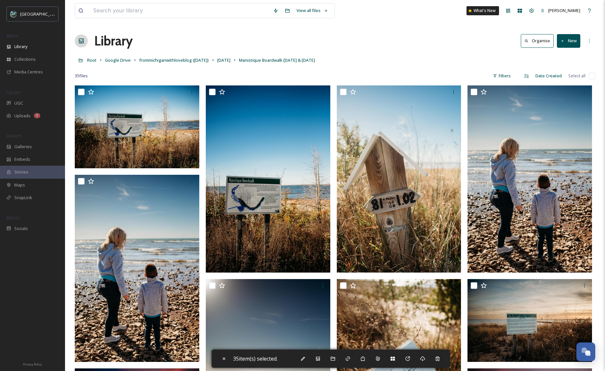
checkbox input "false"
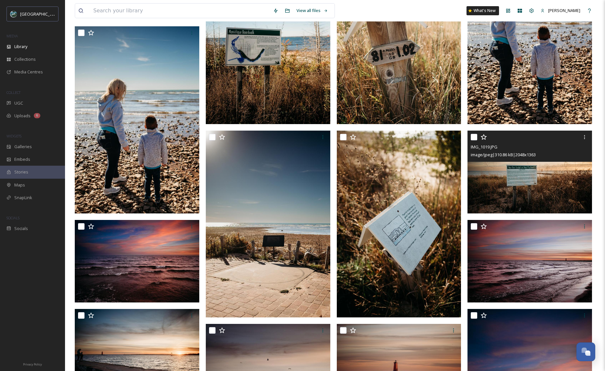
scroll to position [155, 0]
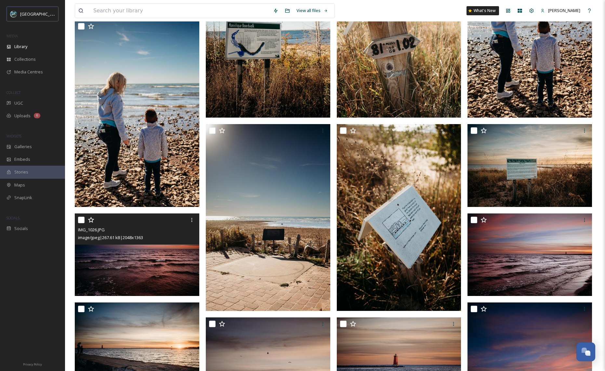
click at [82, 221] on input "checkbox" at bounding box center [81, 220] width 7 height 7
checkbox input "true"
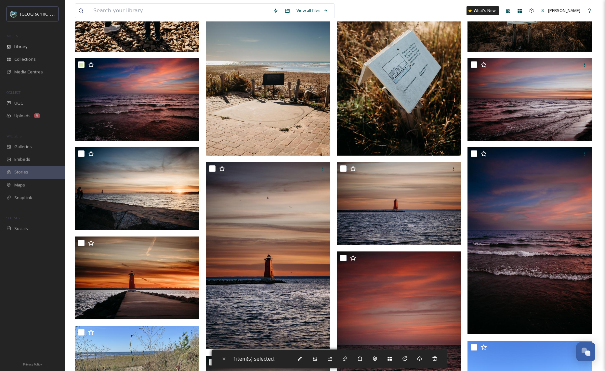
scroll to position [312, 0]
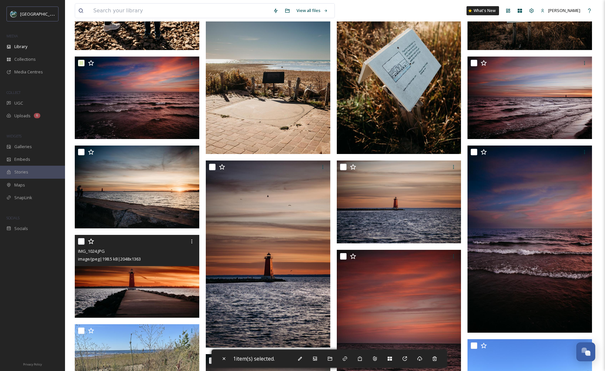
click at [81, 241] on input "checkbox" at bounding box center [81, 241] width 7 height 7
checkbox input "true"
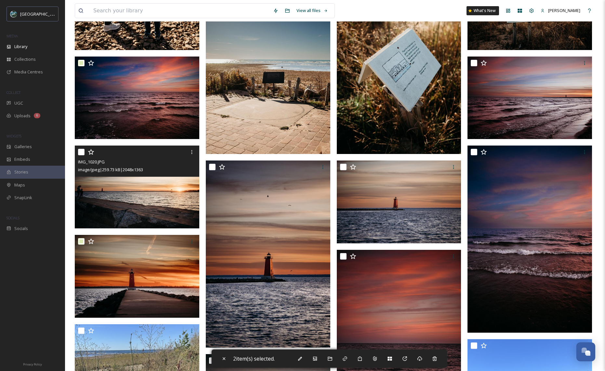
click at [81, 154] on input "checkbox" at bounding box center [81, 152] width 7 height 7
checkbox input "true"
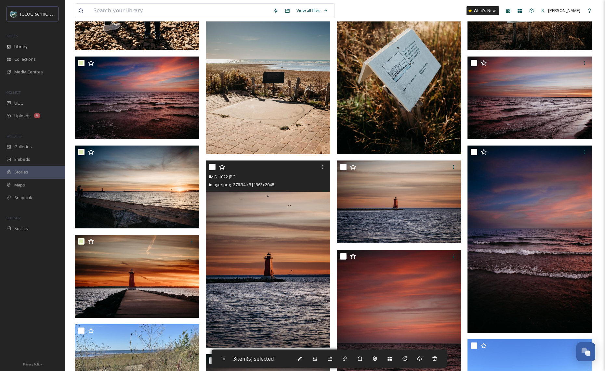
click at [212, 168] on input "checkbox" at bounding box center [212, 167] width 7 height 7
checkbox input "true"
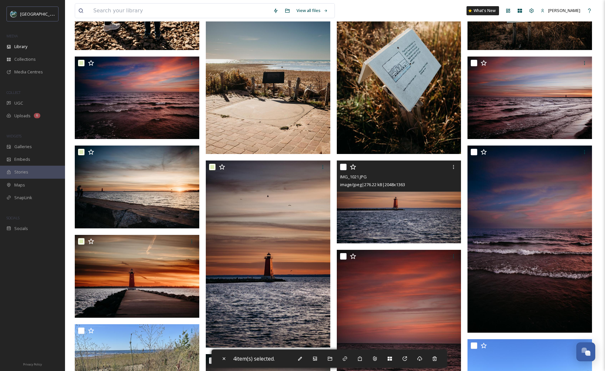
click at [340, 167] on input "checkbox" at bounding box center [343, 167] width 7 height 7
checkbox input "true"
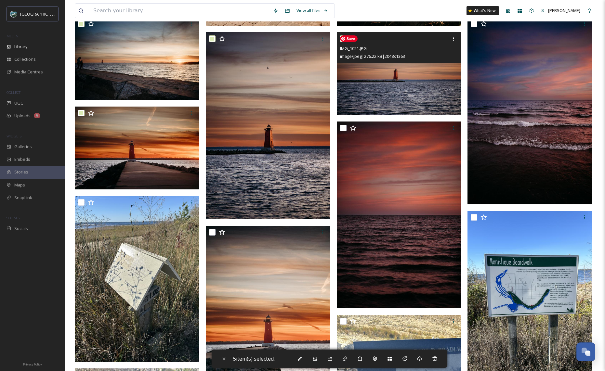
scroll to position [489, 0]
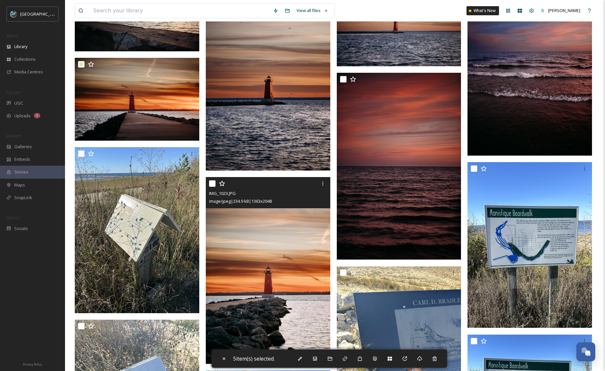
click at [210, 183] on input "checkbox" at bounding box center [212, 183] width 7 height 7
checkbox input "true"
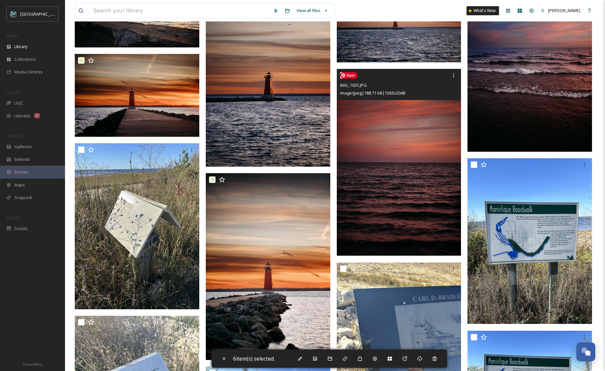
scroll to position [487, 0]
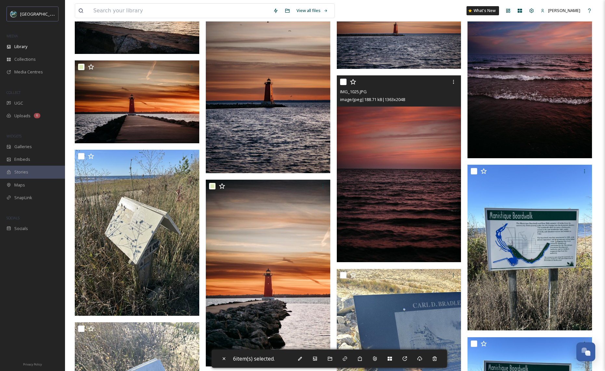
click at [344, 82] on input "checkbox" at bounding box center [343, 82] width 7 height 7
checkbox input "true"
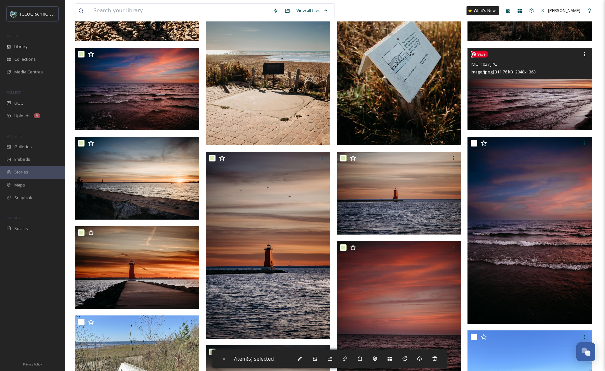
scroll to position [307, 0]
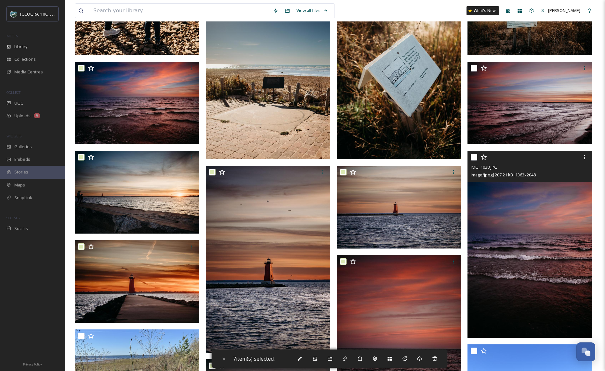
click at [472, 157] on input "checkbox" at bounding box center [474, 157] width 7 height 7
checkbox input "true"
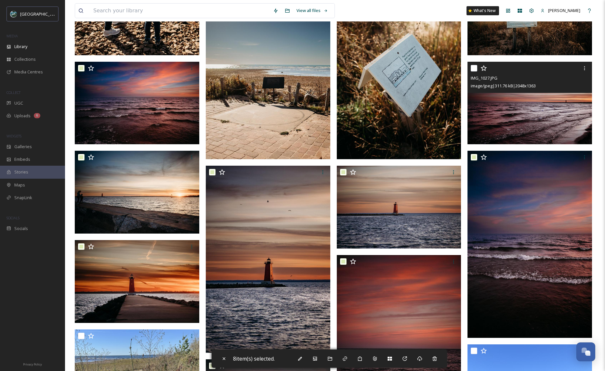
click at [473, 68] on input "checkbox" at bounding box center [474, 68] width 7 height 7
checkbox input "true"
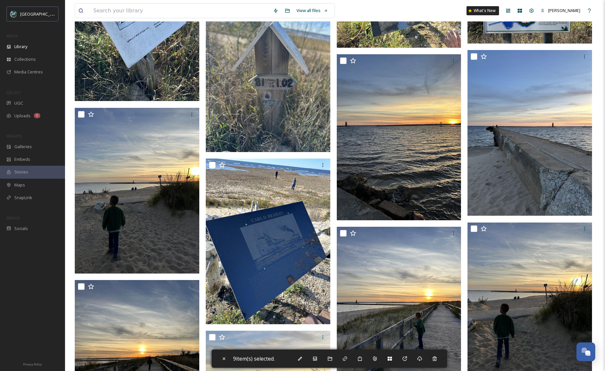
scroll to position [839, 0]
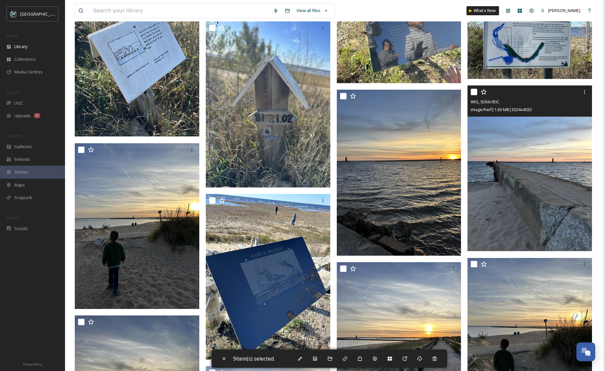
click at [475, 93] on input "checkbox" at bounding box center [474, 92] width 7 height 7
checkbox input "true"
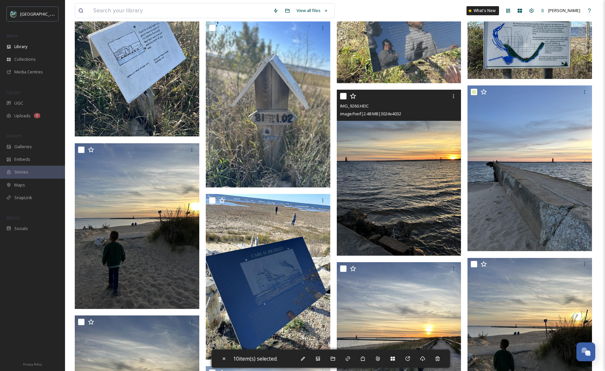
click at [343, 98] on input "checkbox" at bounding box center [343, 96] width 7 height 7
checkbox input "true"
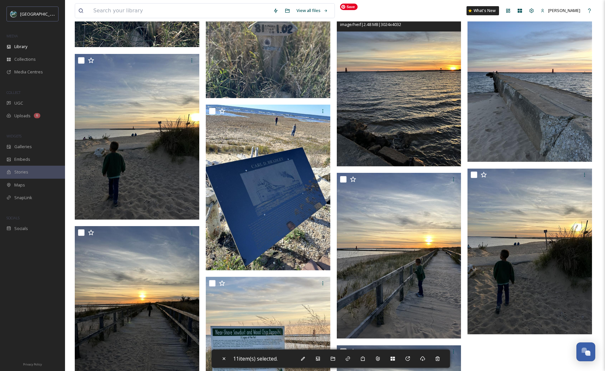
scroll to position [935, 0]
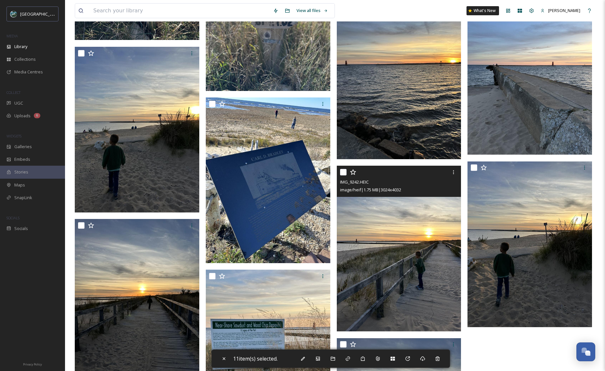
click at [343, 173] on input "checkbox" at bounding box center [343, 172] width 7 height 7
checkbox input "true"
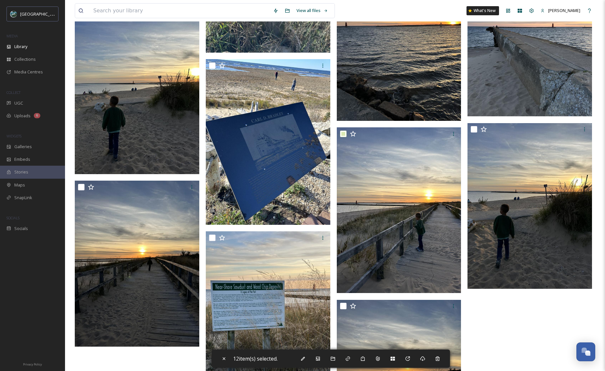
scroll to position [1009, 0]
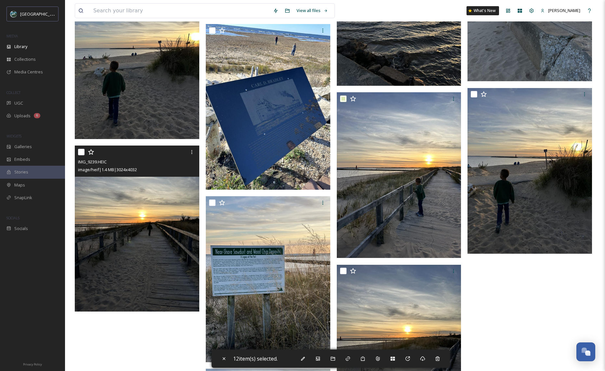
click at [82, 153] on input "checkbox" at bounding box center [81, 152] width 7 height 7
checkbox input "true"
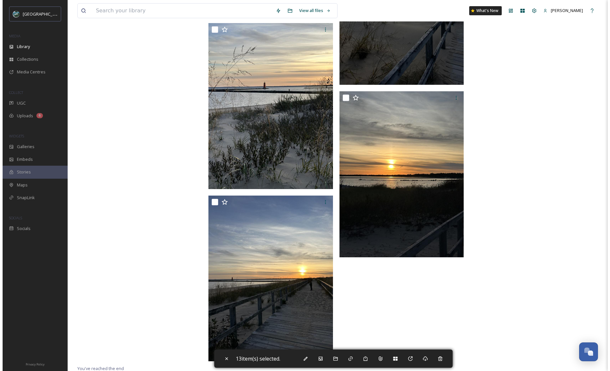
scroll to position [1356, 0]
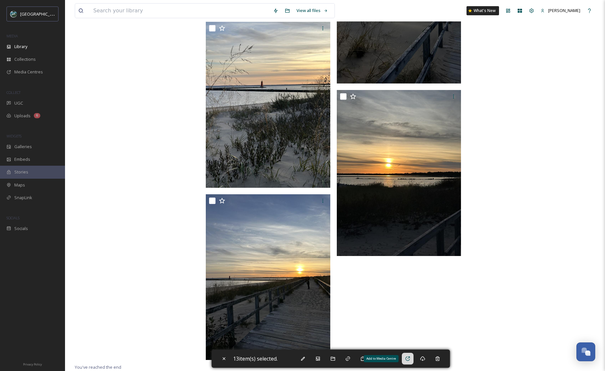
click at [409, 361] on icon at bounding box center [408, 359] width 4 height 4
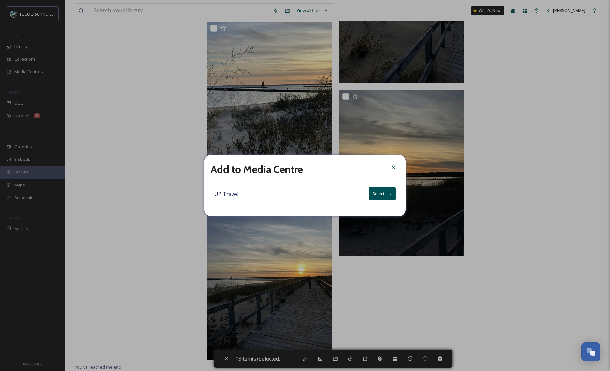
click at [376, 194] on button "Select" at bounding box center [382, 193] width 27 height 13
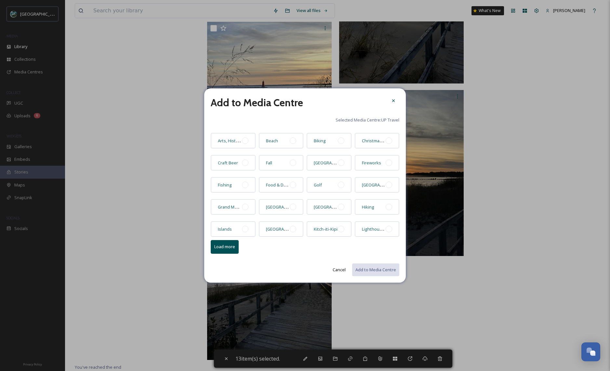
click at [235, 250] on button "Load more" at bounding box center [225, 246] width 28 height 13
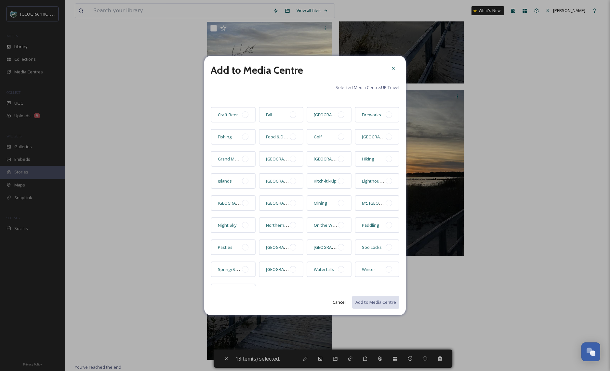
scroll to position [32, 0]
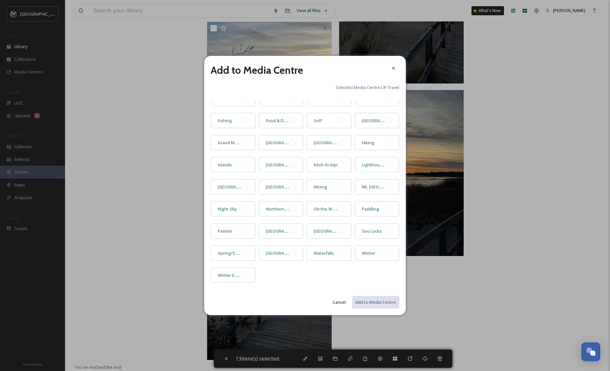
click at [334, 300] on button "Cancel" at bounding box center [339, 302] width 20 height 13
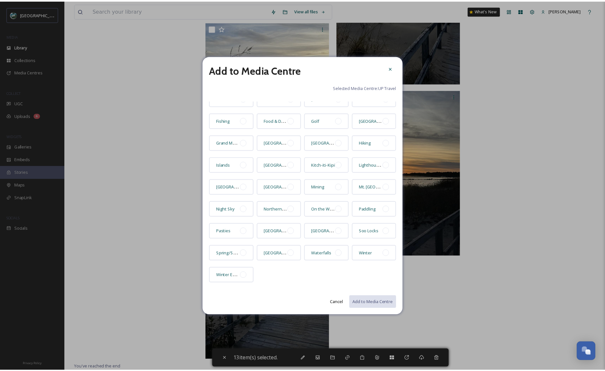
scroll to position [0, 0]
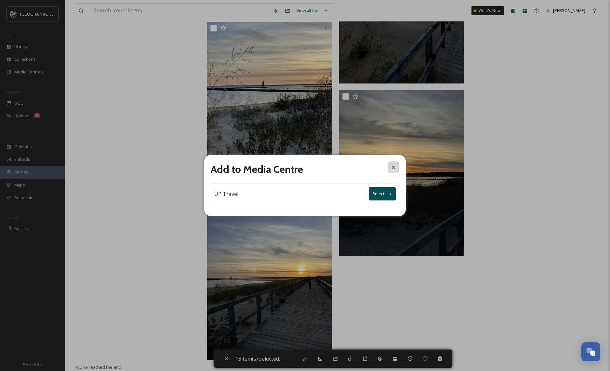
click at [395, 167] on icon at bounding box center [393, 167] width 5 height 5
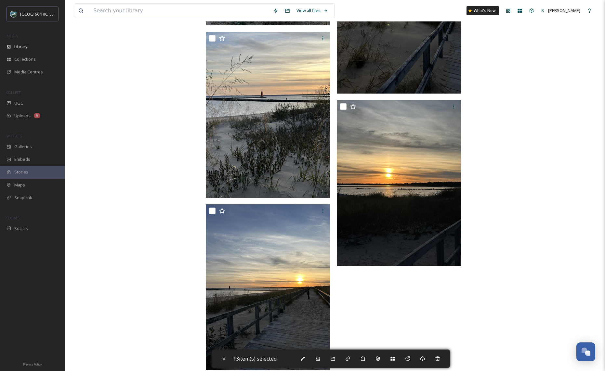
scroll to position [1356, 0]
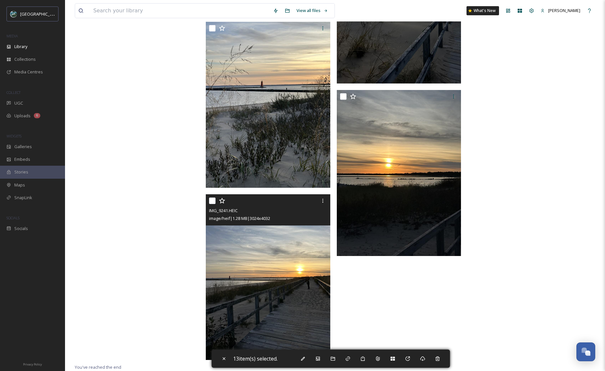
click at [212, 201] on input "checkbox" at bounding box center [212, 201] width 7 height 7
checkbox input "true"
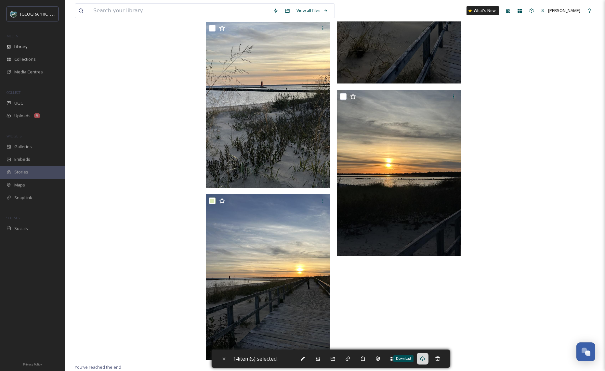
click at [422, 360] on icon at bounding box center [422, 358] width 5 height 5
click at [395, 360] on icon at bounding box center [392, 358] width 5 height 5
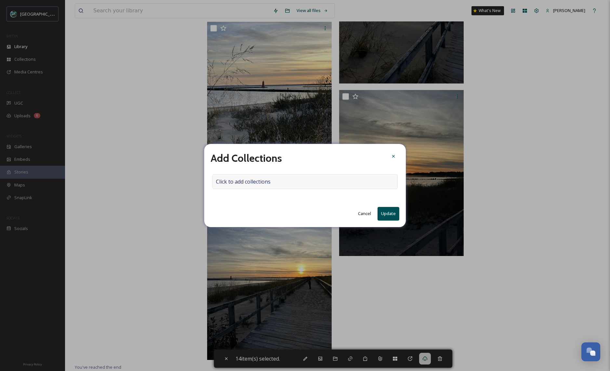
click at [266, 181] on span "Click to add collections" at bounding box center [243, 182] width 55 height 8
click at [266, 181] on input at bounding box center [249, 182] width 72 height 14
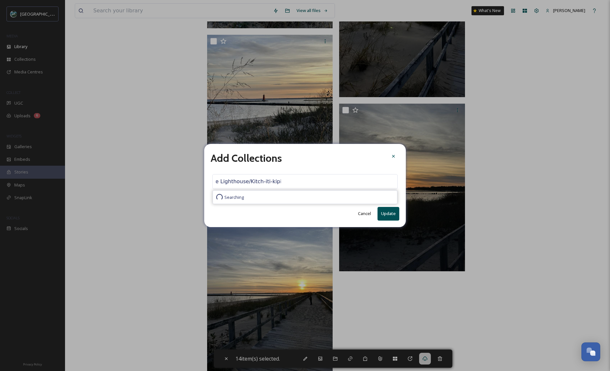
scroll to position [0, 27]
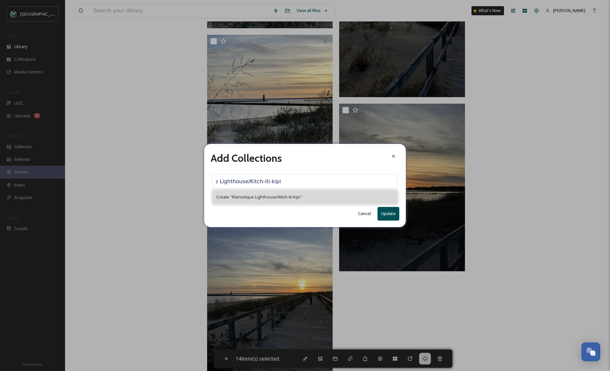
type input "Manistique Lighthouse/Kitch-iti-kipi"
click at [259, 198] on span "Create " Manistique Lighthouse/Kitch-iti-kipi "" at bounding box center [259, 197] width 86 height 6
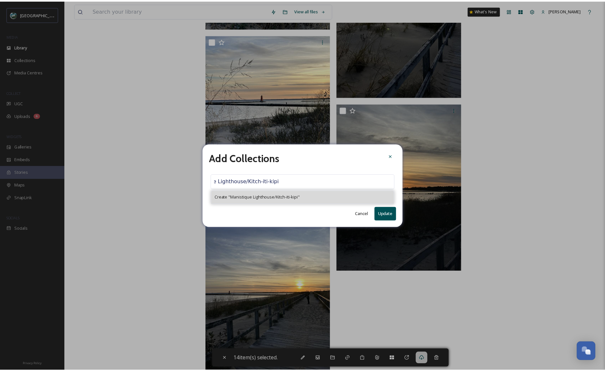
scroll to position [0, 0]
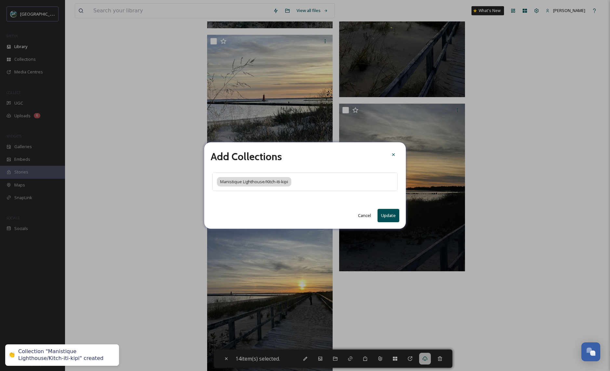
click at [382, 213] on button "Update" at bounding box center [389, 215] width 22 height 13
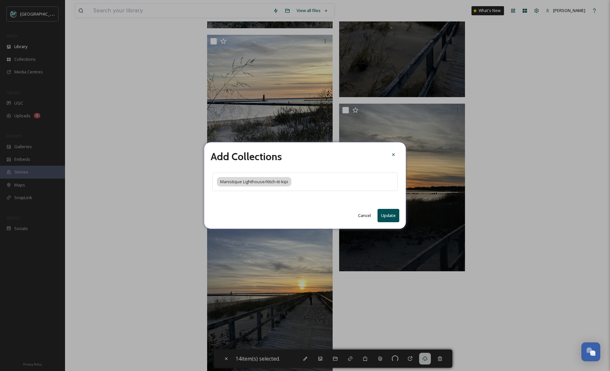
checkbox input "false"
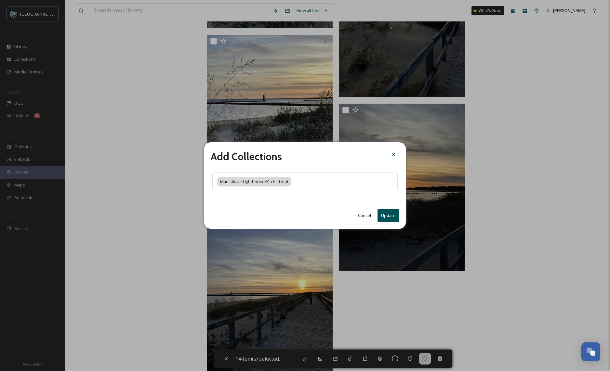
checkbox input "false"
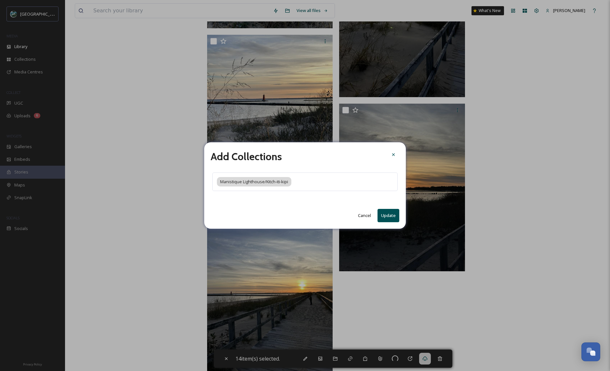
checkbox input "false"
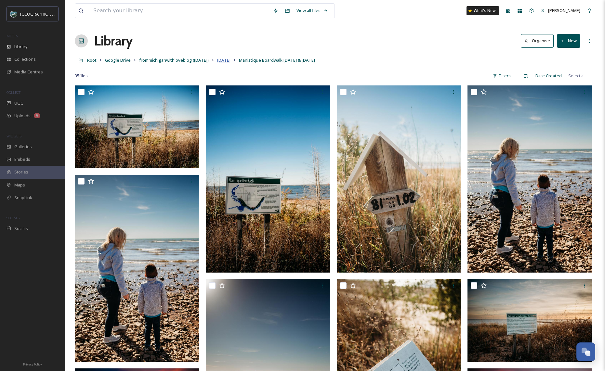
click at [231, 61] on span "October 2024" at bounding box center [223, 60] width 13 height 6
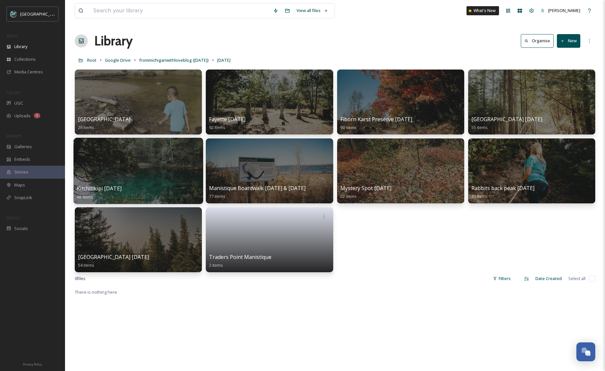
click at [172, 180] on div at bounding box center [138, 171] width 130 height 66
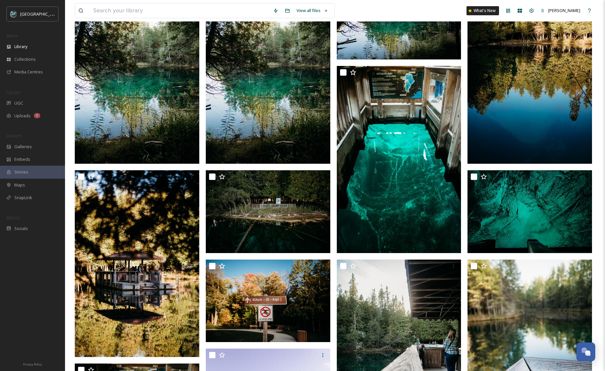
scroll to position [226, 0]
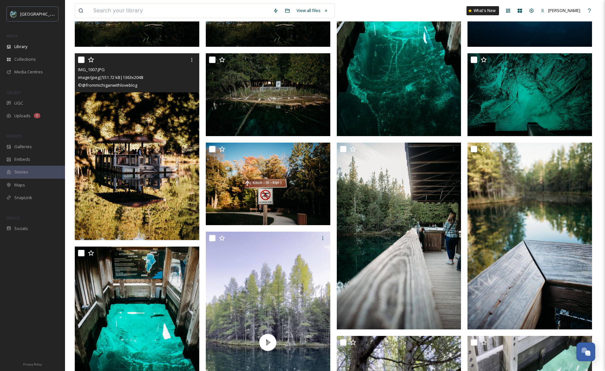
click at [80, 61] on input "checkbox" at bounding box center [81, 60] width 7 height 7
checkbox input "true"
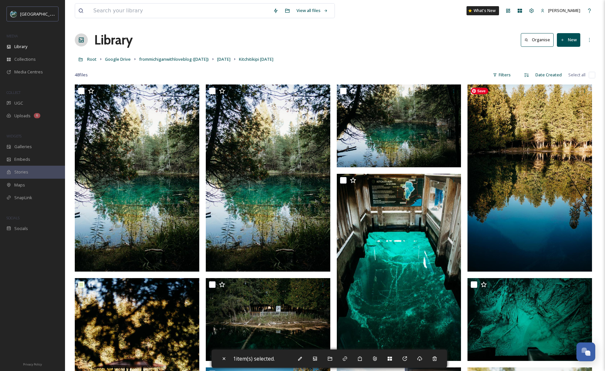
scroll to position [0, 0]
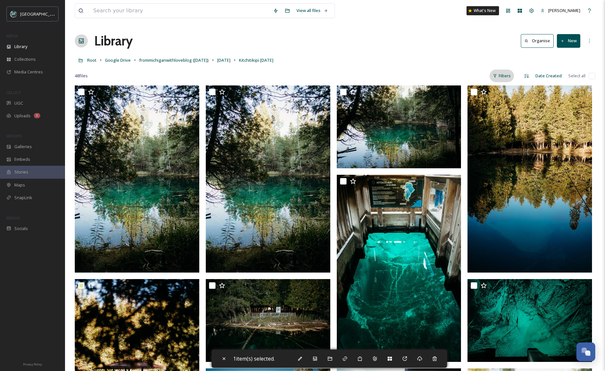
click at [507, 79] on div "Filters" at bounding box center [502, 76] width 24 height 13
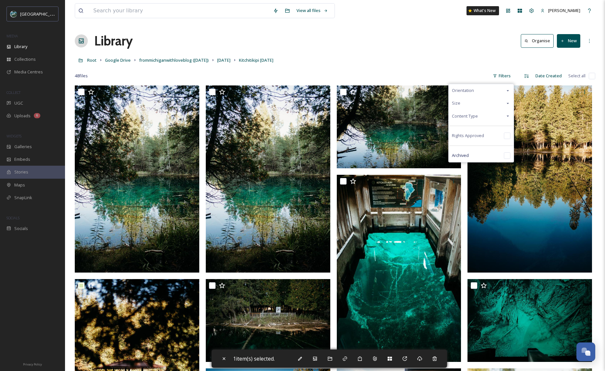
click at [505, 118] on div "Content Type" at bounding box center [481, 116] width 65 height 13
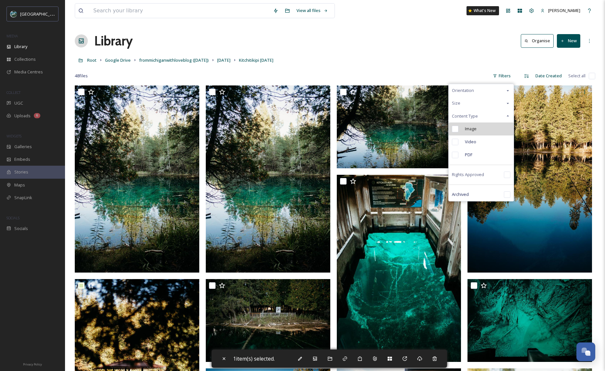
click at [485, 131] on div "Image" at bounding box center [481, 129] width 65 height 13
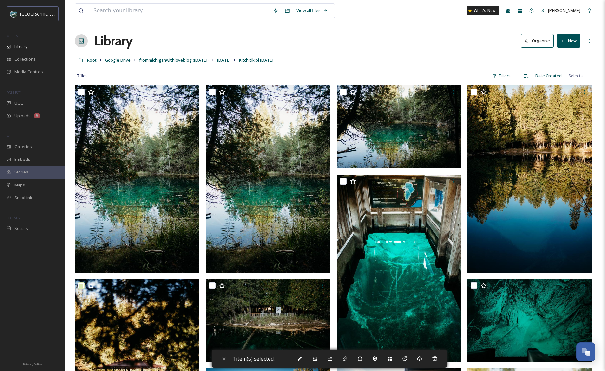
click at [81, 92] on input "checkbox" at bounding box center [81, 92] width 7 height 7
checkbox input "true"
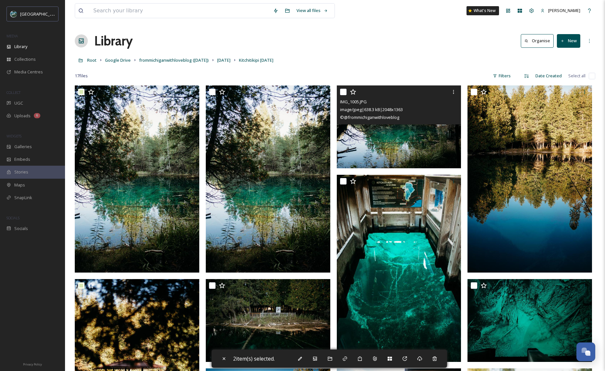
click at [343, 92] on input "checkbox" at bounding box center [343, 92] width 7 height 7
checkbox input "true"
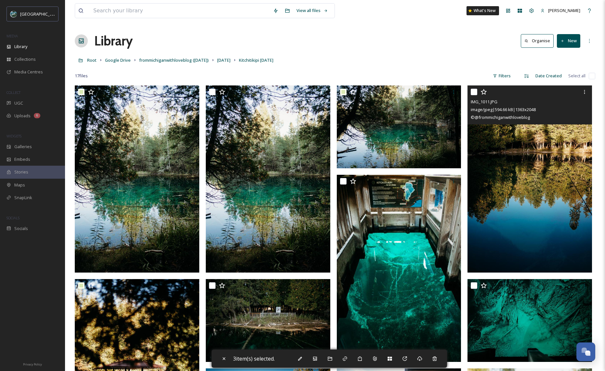
click at [474, 92] on input "checkbox" at bounding box center [474, 92] width 7 height 7
checkbox input "true"
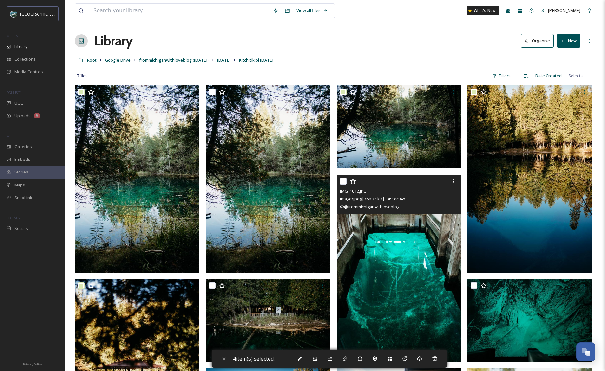
click at [344, 182] on input "checkbox" at bounding box center [343, 181] width 7 height 7
checkbox input "true"
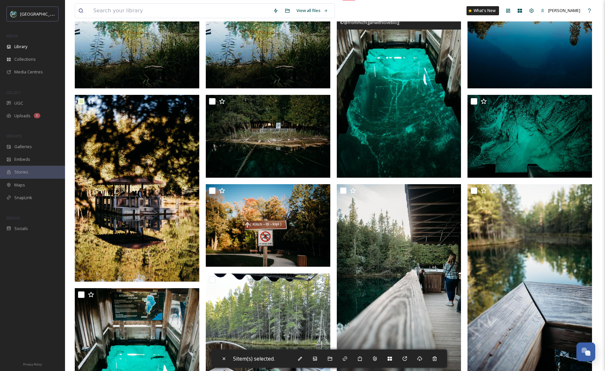
scroll to position [185, 0]
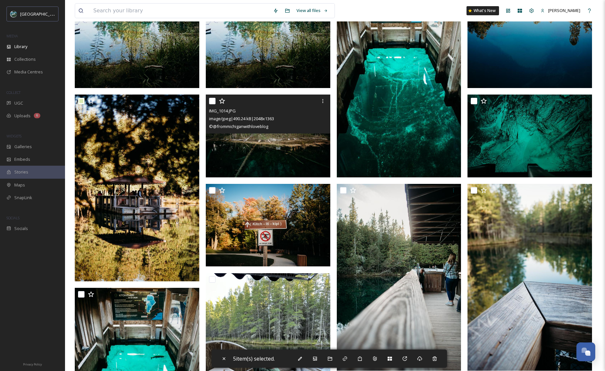
click at [212, 101] on input "checkbox" at bounding box center [212, 101] width 7 height 7
checkbox input "true"
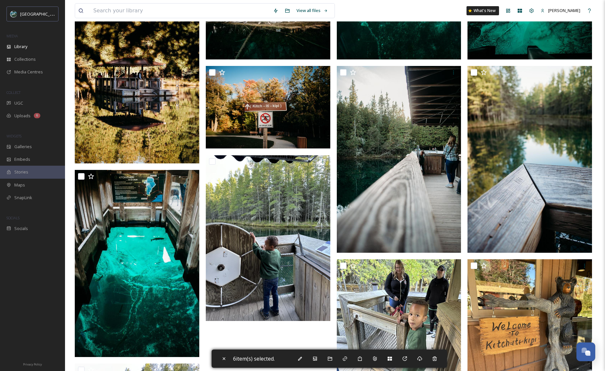
scroll to position [338, 0]
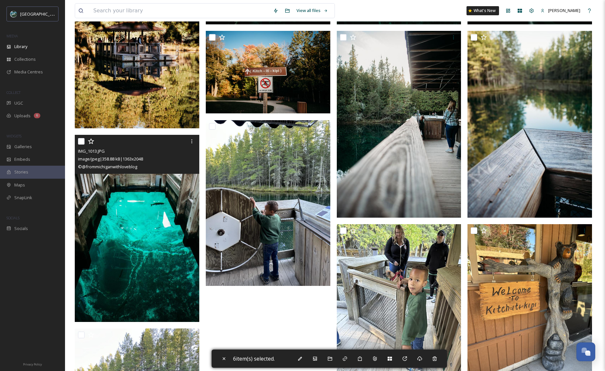
click at [82, 143] on input "checkbox" at bounding box center [81, 141] width 7 height 7
checkbox input "true"
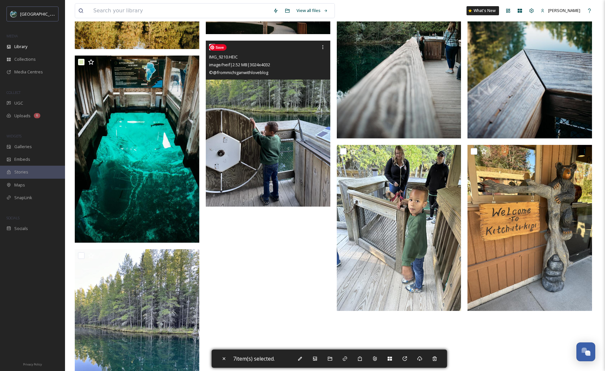
scroll to position [412, 0]
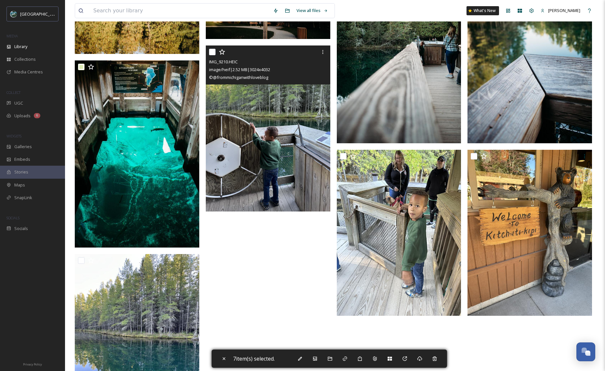
click at [210, 52] on input "checkbox" at bounding box center [212, 52] width 7 height 7
checkbox input "true"
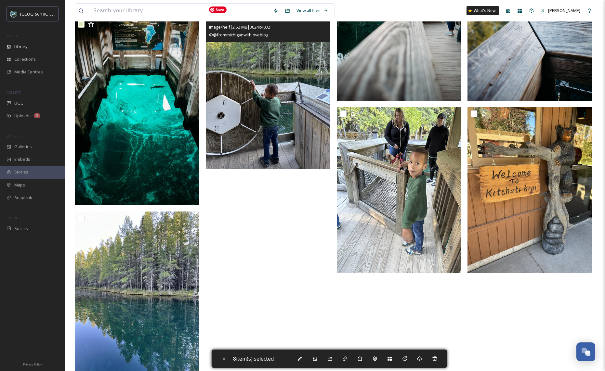
scroll to position [451, 0]
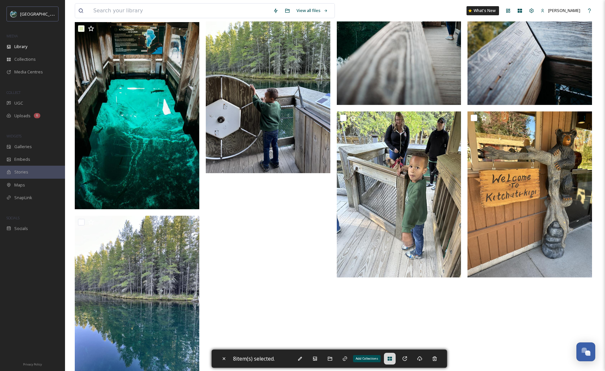
click at [391, 360] on icon at bounding box center [390, 359] width 4 height 4
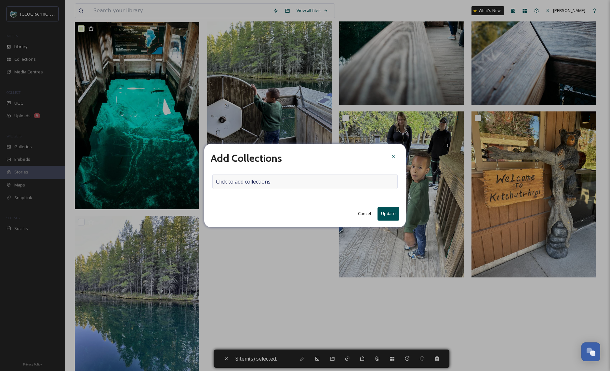
click at [317, 187] on div "Click to add collections" at bounding box center [304, 181] width 185 height 15
click at [317, 186] on div at bounding box center [304, 181] width 185 height 15
click at [303, 183] on div at bounding box center [304, 181] width 185 height 15
click at [292, 181] on div at bounding box center [304, 181] width 185 height 15
click at [274, 181] on div at bounding box center [304, 181] width 185 height 15
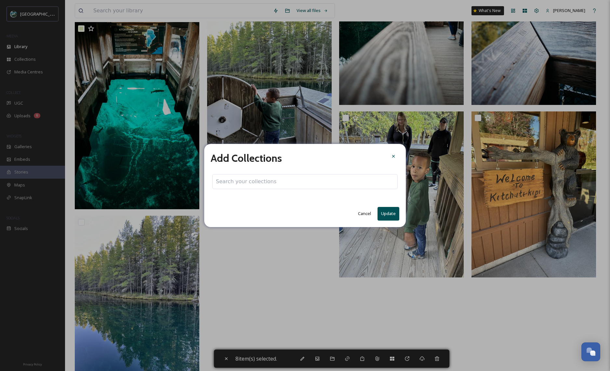
click at [233, 178] on input at bounding box center [249, 182] width 72 height 14
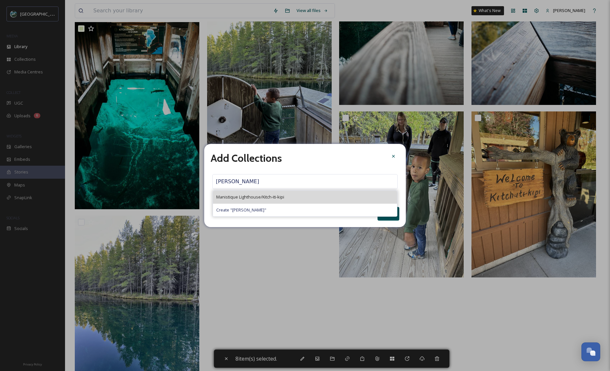
type input "manis"
click at [267, 198] on span "Manistique Lighthouse/Kitch-iti-kipi" at bounding box center [250, 197] width 68 height 6
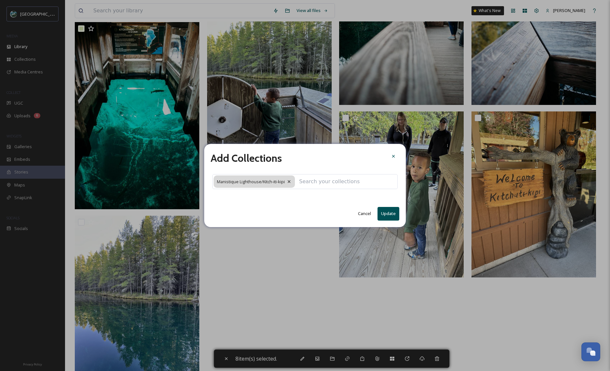
click at [392, 214] on button "Update" at bounding box center [389, 213] width 22 height 13
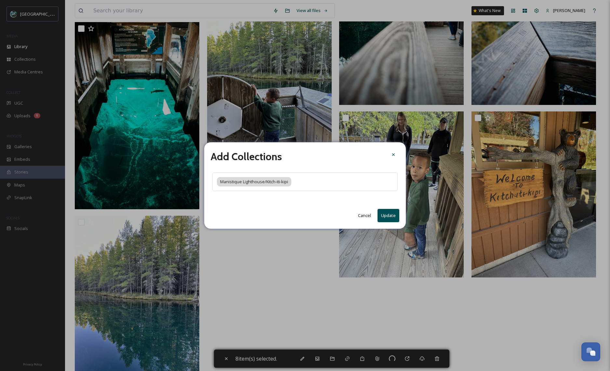
checkbox input "false"
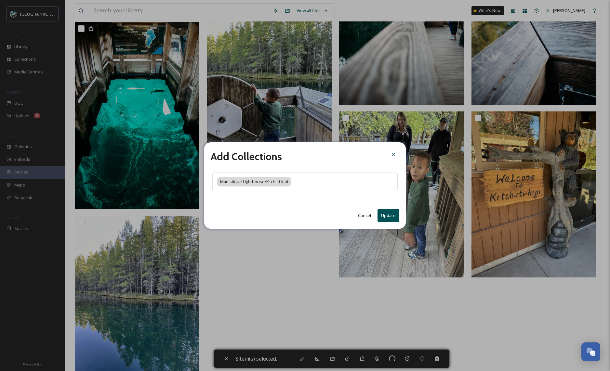
checkbox input "false"
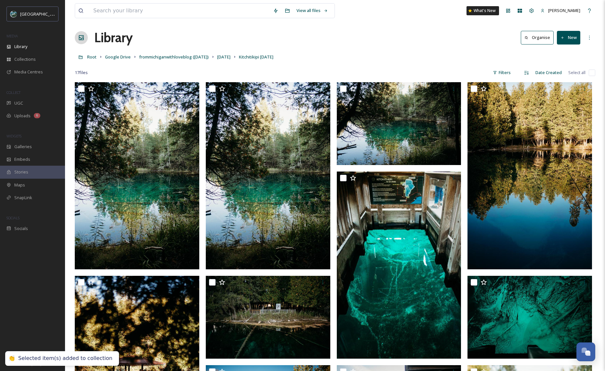
scroll to position [0, 0]
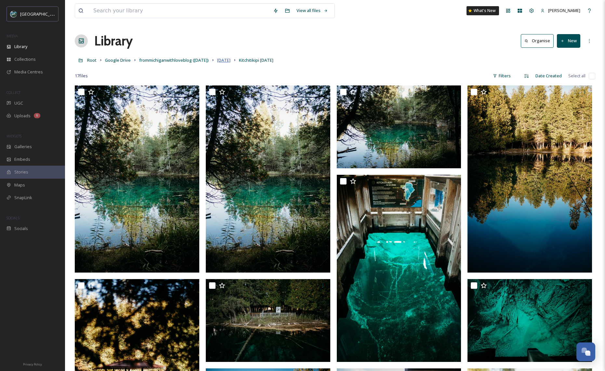
click at [231, 60] on span "October 2024" at bounding box center [223, 60] width 13 height 6
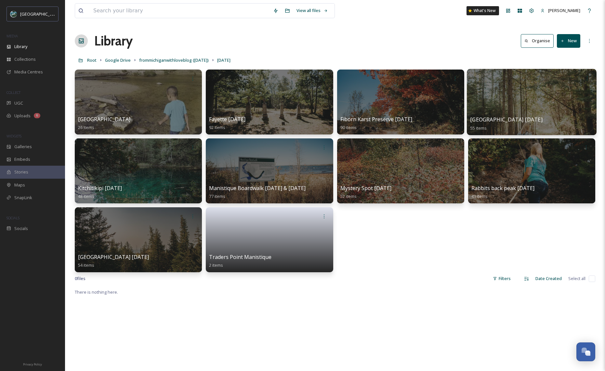
click at [531, 118] on span "Indian Lake State Park Oct 4, 2024" at bounding box center [506, 119] width 72 height 7
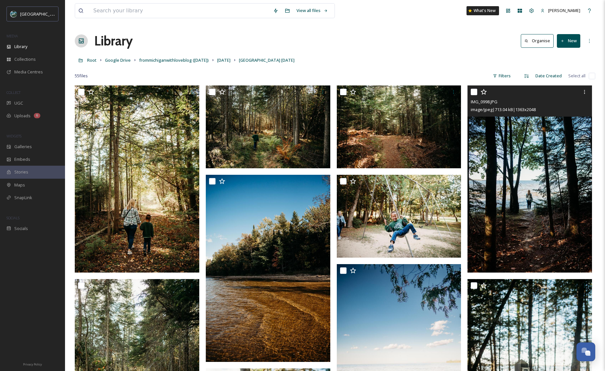
click at [475, 92] on input "checkbox" at bounding box center [474, 92] width 7 height 7
checkbox input "true"
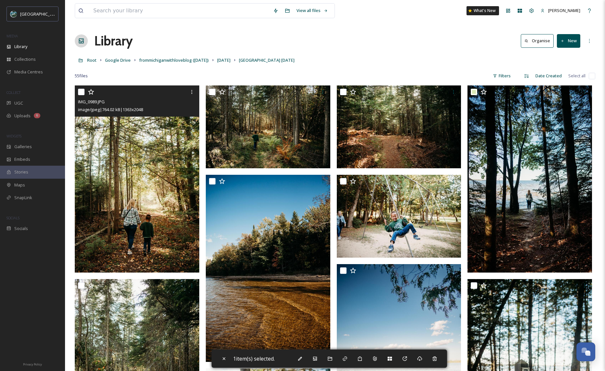
click at [80, 91] on input "checkbox" at bounding box center [81, 92] width 7 height 7
checkbox input "true"
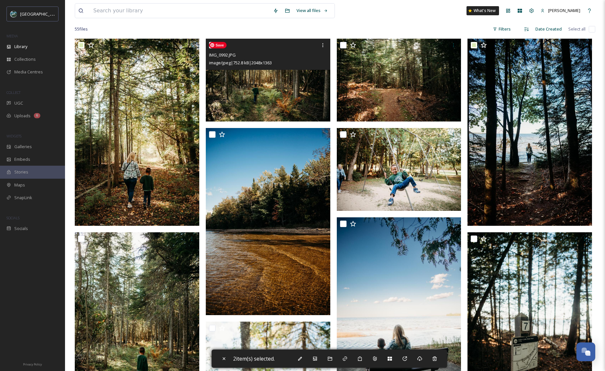
scroll to position [97, 0]
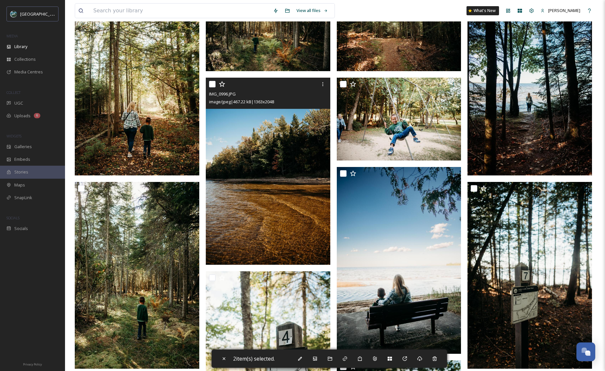
click at [214, 83] on input "checkbox" at bounding box center [212, 84] width 7 height 7
checkbox input "true"
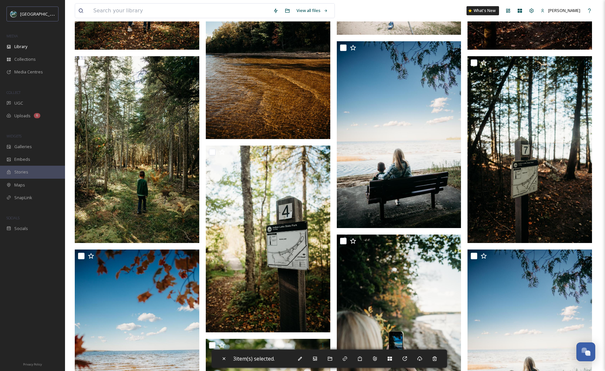
scroll to position [340, 0]
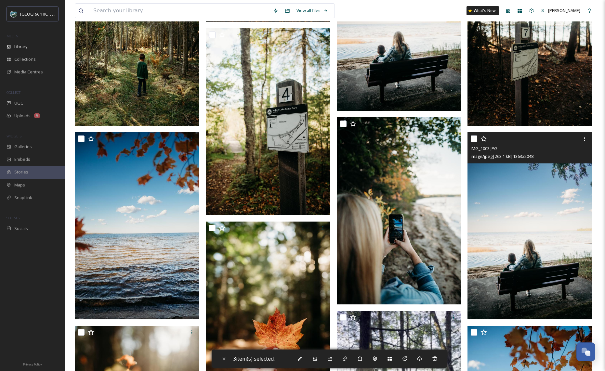
click at [473, 138] on input "checkbox" at bounding box center [474, 139] width 7 height 7
checkbox input "true"
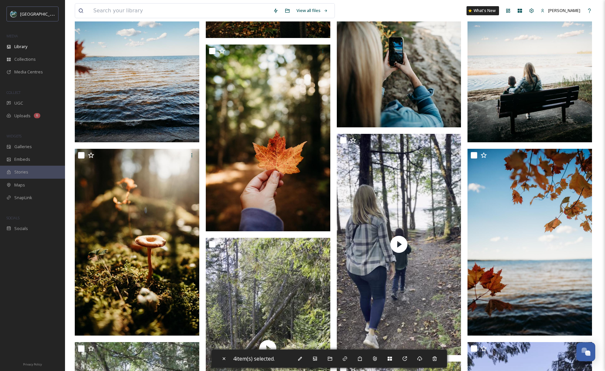
scroll to position [518, 0]
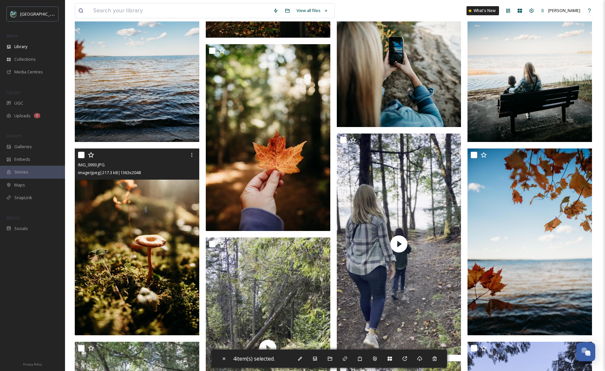
click at [83, 156] on input "checkbox" at bounding box center [81, 155] width 7 height 7
checkbox input "true"
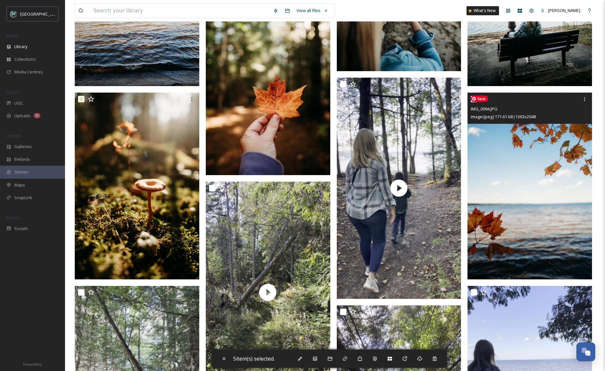
scroll to position [528, 0]
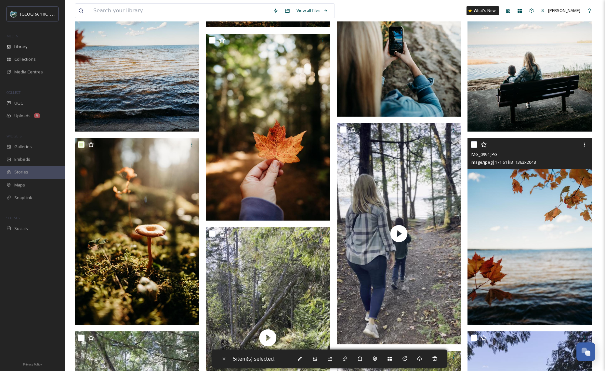
click at [473, 144] on input "checkbox" at bounding box center [474, 144] width 7 height 7
checkbox input "true"
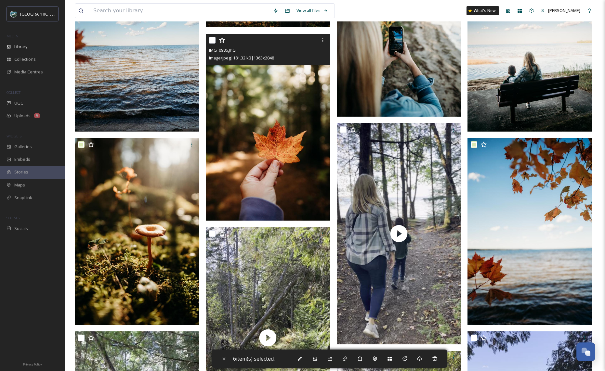
click at [214, 40] on input "checkbox" at bounding box center [212, 40] width 7 height 7
checkbox input "true"
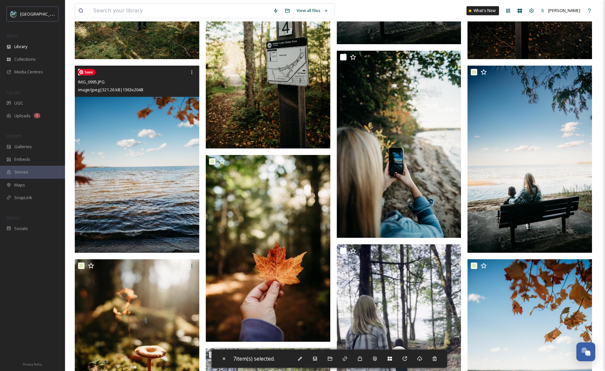
scroll to position [349, 0]
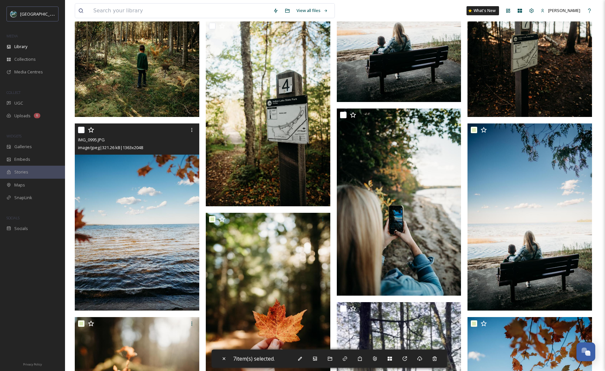
click at [81, 130] on input "checkbox" at bounding box center [81, 130] width 7 height 7
checkbox input "true"
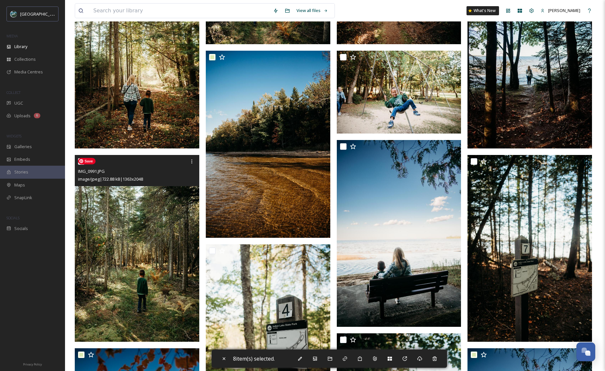
scroll to position [121, 0]
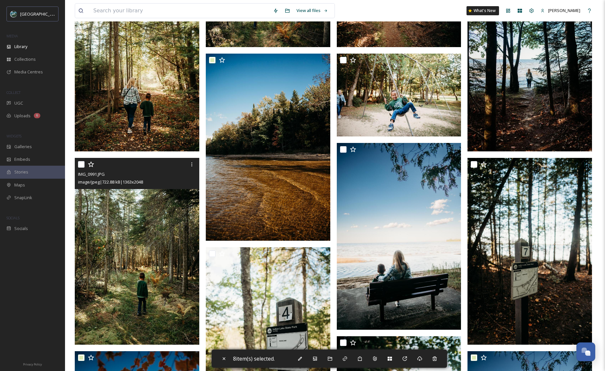
click at [79, 163] on input "checkbox" at bounding box center [81, 164] width 7 height 7
checkbox input "true"
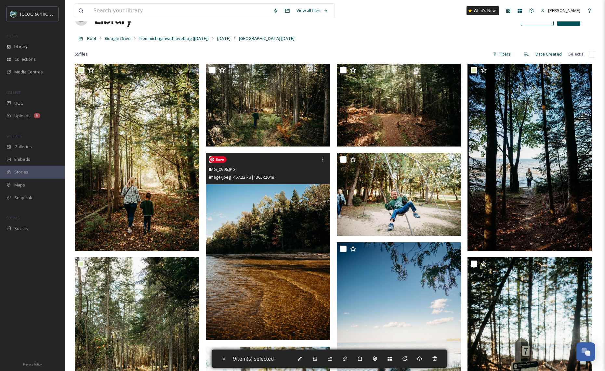
scroll to position [7, 0]
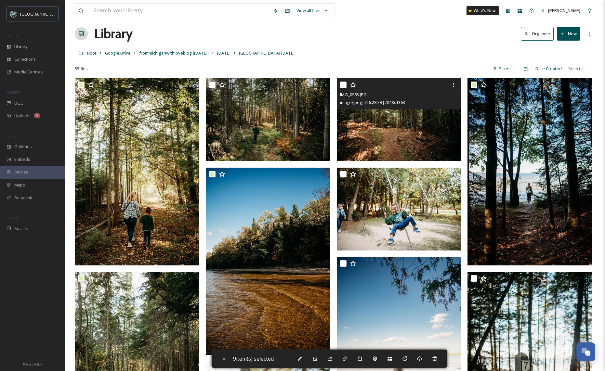
click at [344, 85] on input "checkbox" at bounding box center [343, 85] width 7 height 7
checkbox input "true"
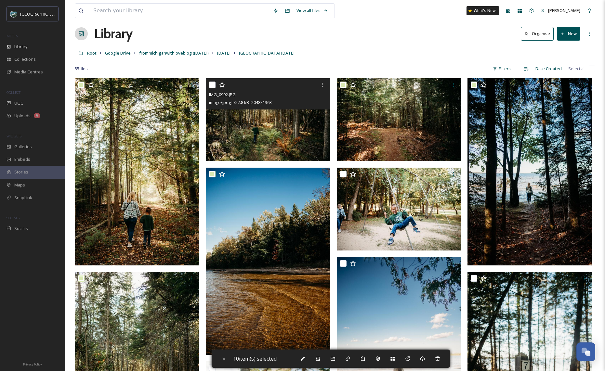
click at [212, 85] on input "checkbox" at bounding box center [212, 85] width 7 height 7
checkbox input "true"
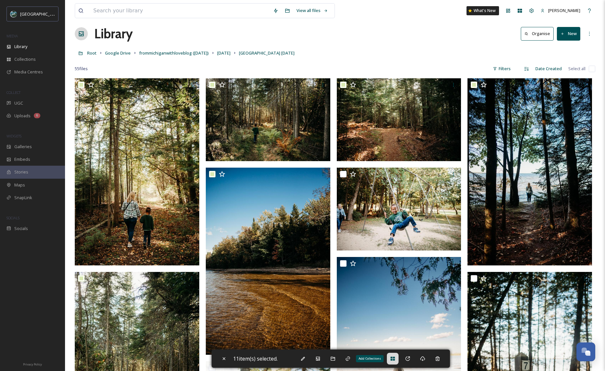
click at [395, 361] on icon at bounding box center [392, 358] width 5 height 5
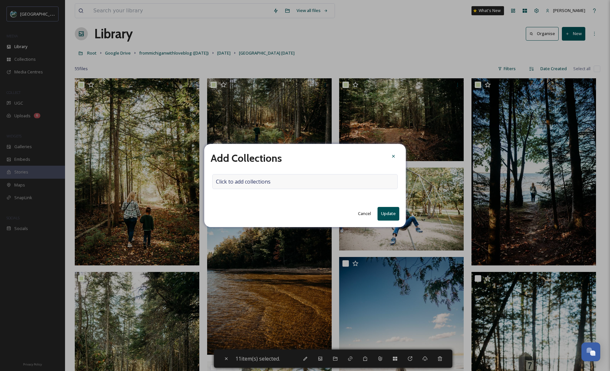
click at [304, 180] on div "Click to add collections" at bounding box center [304, 181] width 185 height 15
click at [256, 182] on input at bounding box center [249, 182] width 72 height 14
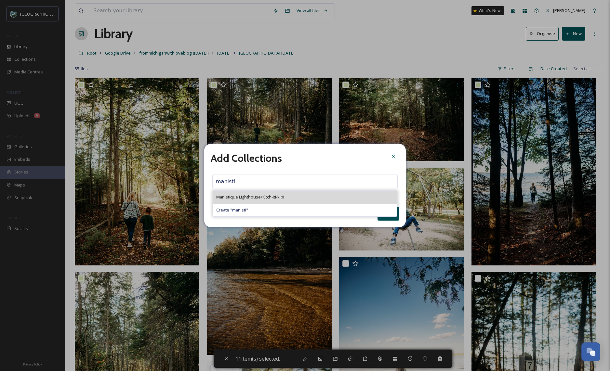
type input "manisti"
click at [272, 194] on span "Manistique Lighthouse/Kitch-iti-kipi" at bounding box center [250, 197] width 68 height 6
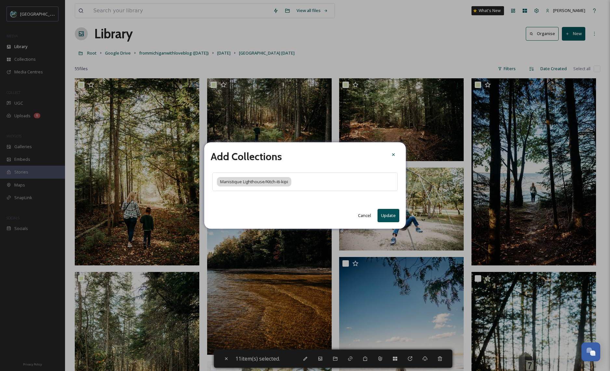
click at [392, 215] on button "Update" at bounding box center [389, 215] width 22 height 13
checkbox input "false"
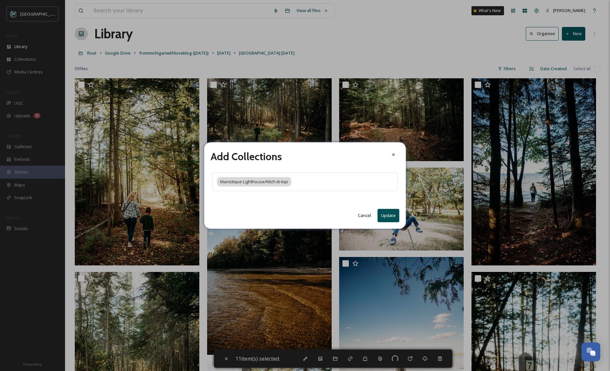
checkbox input "false"
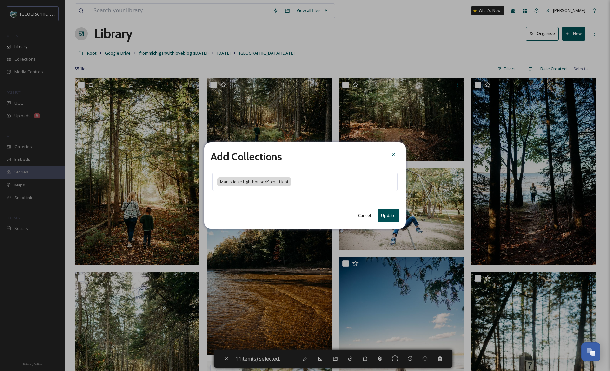
checkbox input "false"
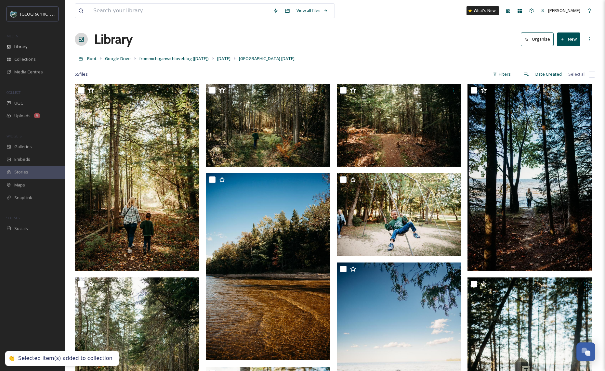
scroll to position [0, 0]
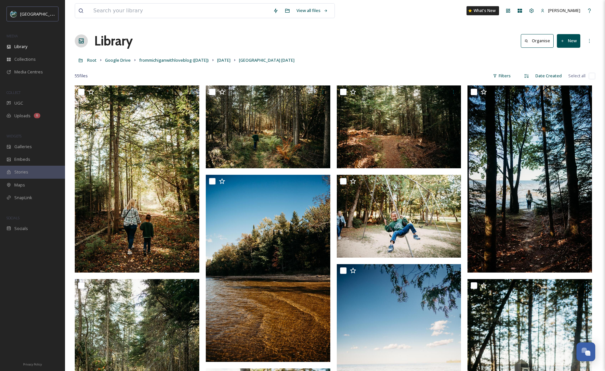
click at [591, 75] on input "checkbox" at bounding box center [592, 76] width 7 height 7
checkbox input "true"
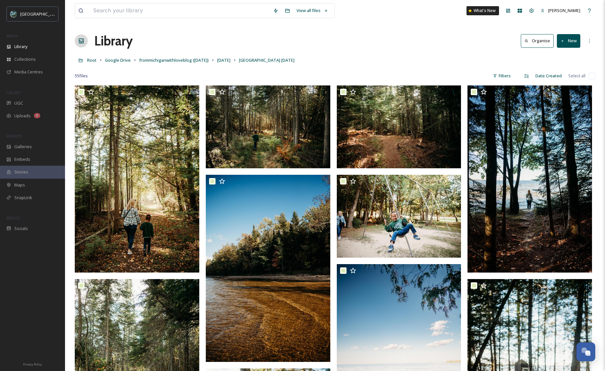
checkbox input "true"
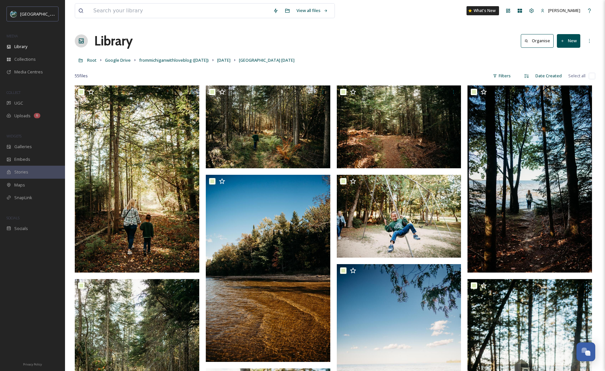
checkbox input "true"
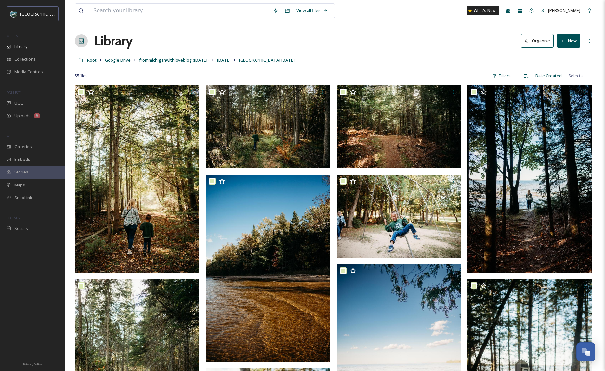
checkbox input "true"
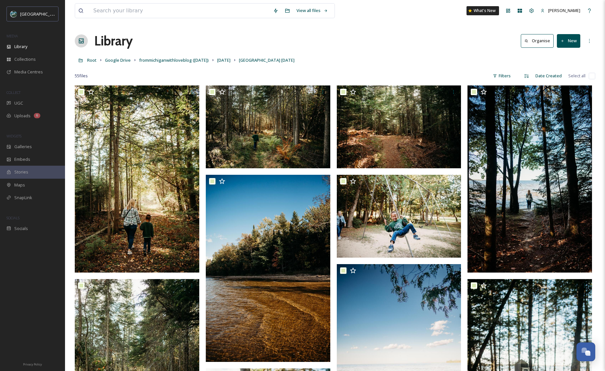
checkbox input "true"
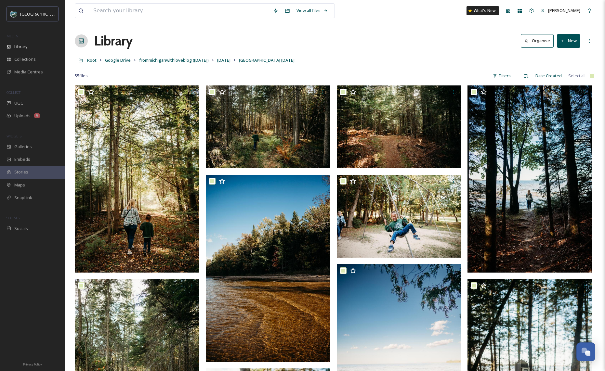
checkbox input "true"
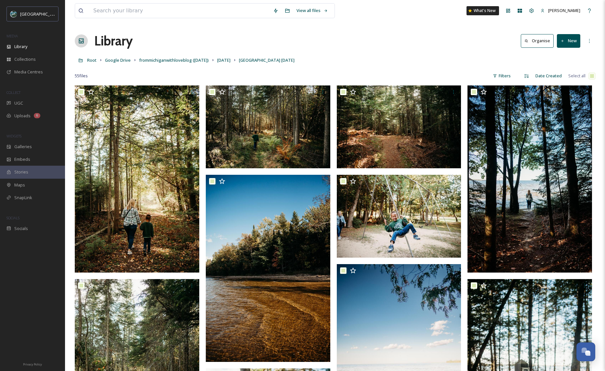
checkbox input "true"
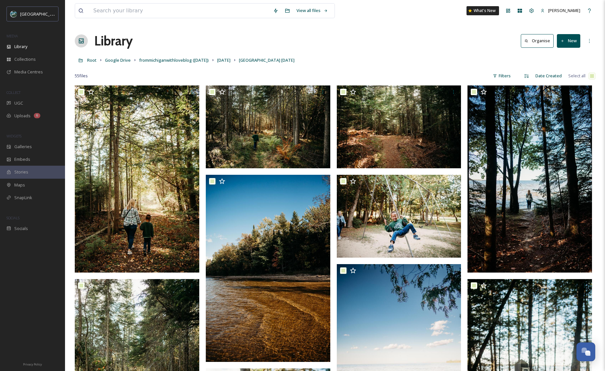
checkbox input "true"
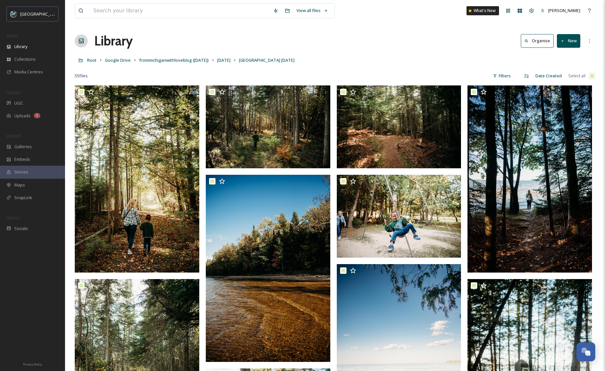
checkbox input "true"
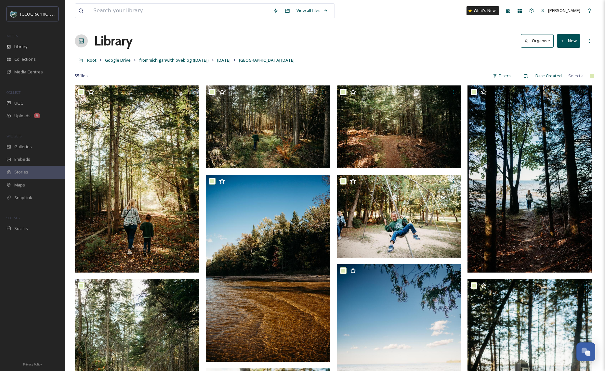
checkbox input "true"
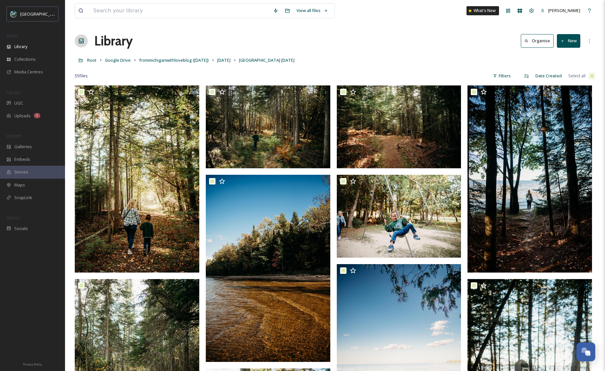
checkbox input "true"
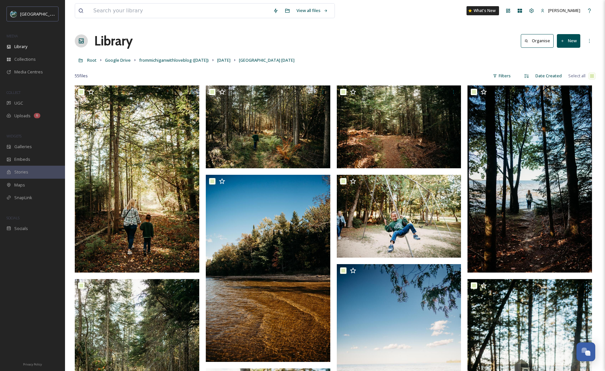
checkbox input "true"
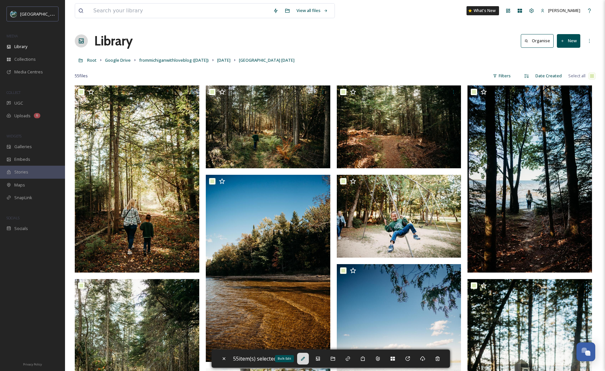
click at [309, 360] on div "Bulk Edit" at bounding box center [303, 359] width 12 height 12
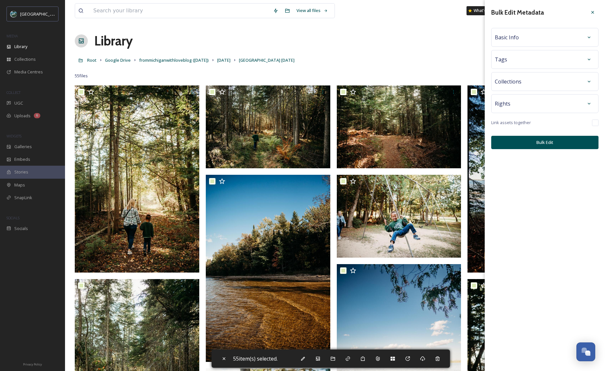
click at [543, 38] on div "Basic Info" at bounding box center [545, 38] width 100 height 12
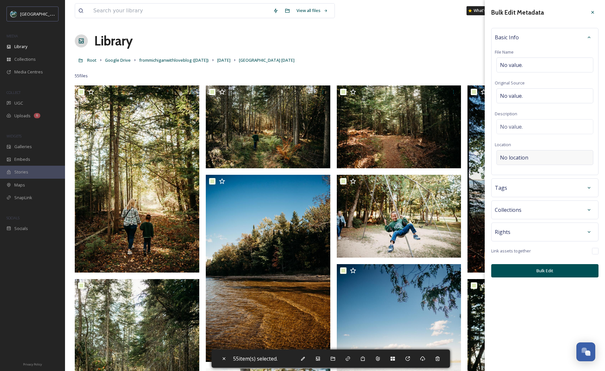
click at [522, 157] on span "No location" at bounding box center [514, 158] width 28 height 8
click at [515, 159] on input at bounding box center [545, 158] width 96 height 14
click at [567, 155] on input "Indian Lake State Park" at bounding box center [545, 158] width 96 height 14
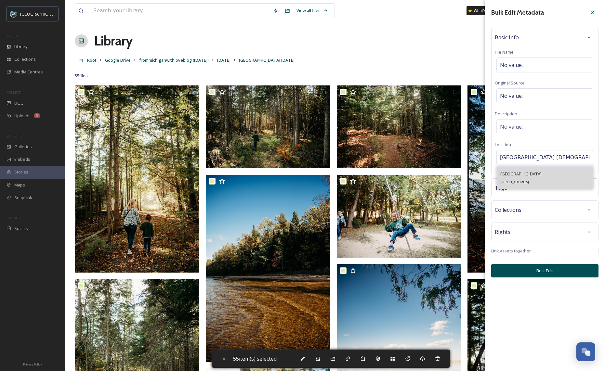
type input "Indian Lake State Park Manistique"
click at [541, 180] on div "Indian Lake State Park 8970 Co Hwy 442, Manistique, MI 49854, USA" at bounding box center [520, 178] width 41 height 16
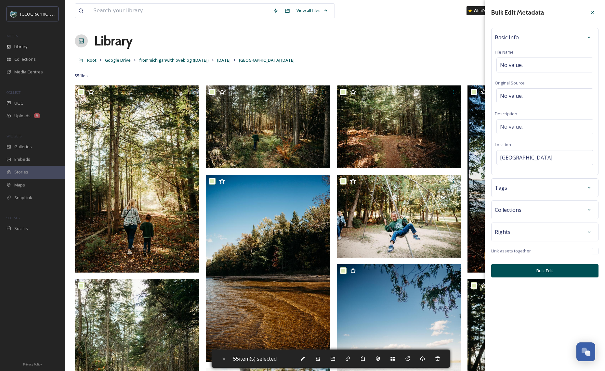
click at [542, 273] on button "Bulk Edit" at bounding box center [544, 270] width 107 height 13
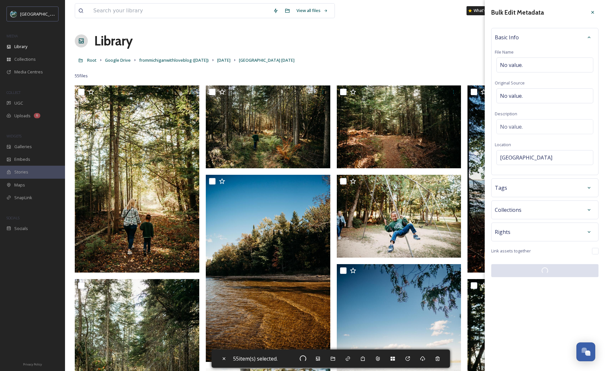
checkbox input "false"
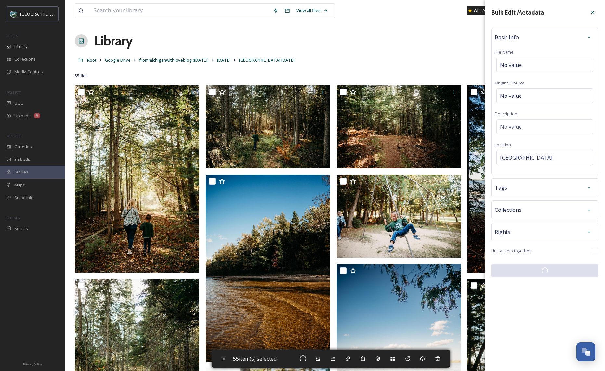
checkbox input "false"
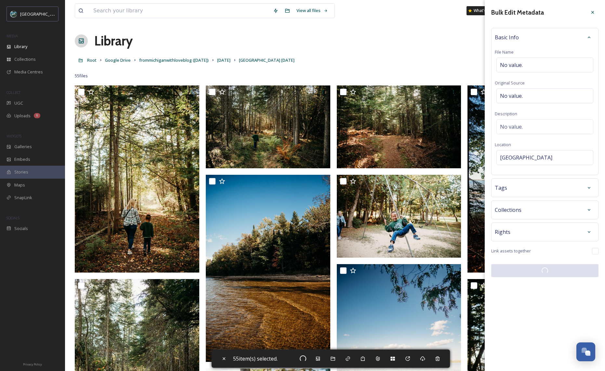
checkbox input "false"
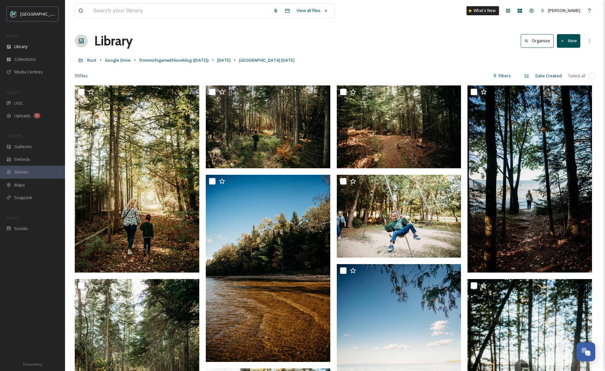
click at [589, 76] on input "checkbox" at bounding box center [592, 76] width 7 height 7
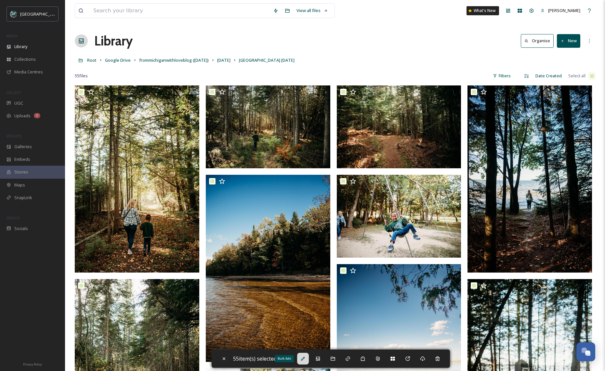
click at [308, 356] on div "Bulk Edit" at bounding box center [303, 359] width 12 height 12
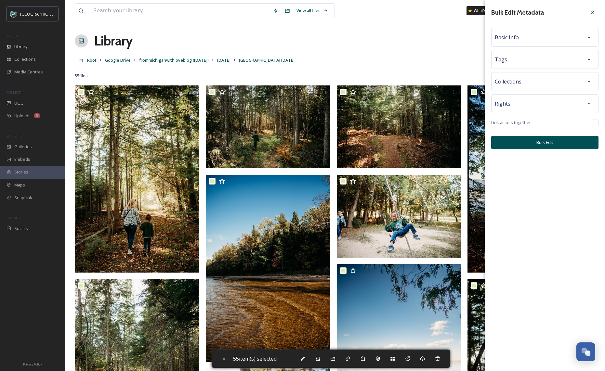
drag, startPoint x: 524, startPoint y: 45, endPoint x: 526, endPoint y: 40, distance: 5.6
click at [524, 45] on div "Basic Info" at bounding box center [544, 37] width 107 height 19
click at [526, 40] on div "Basic Info" at bounding box center [545, 38] width 100 height 12
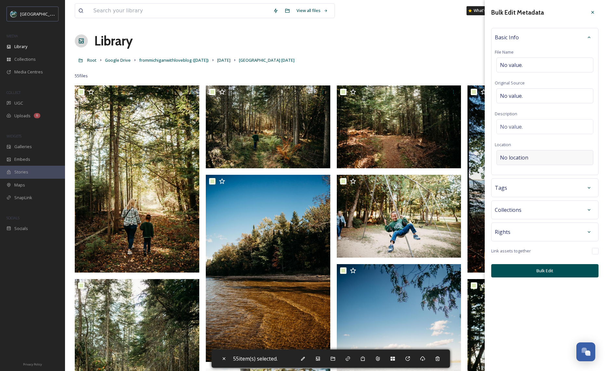
click at [539, 155] on div "No location" at bounding box center [545, 157] width 97 height 15
click at [547, 159] on input at bounding box center [545, 158] width 96 height 14
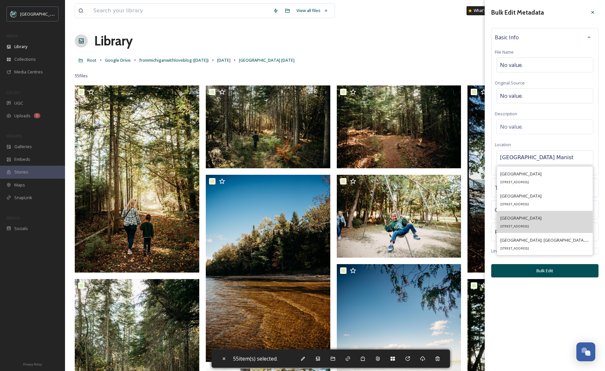
click at [542, 222] on div "Indian Lake State Park 8970 Co Hwy 442, Manistique, MI 49854, USA" at bounding box center [520, 222] width 41 height 16
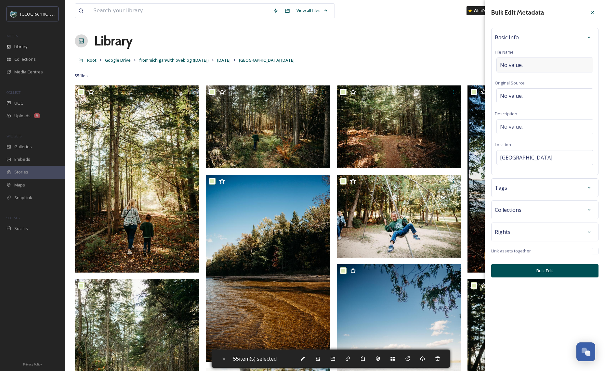
click at [531, 63] on div "No value." at bounding box center [545, 65] width 97 height 15
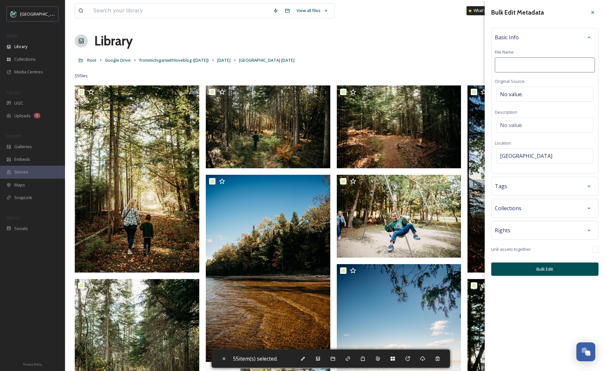
click at [536, 219] on div "Bulk Edit Metadata Basic Info File Name Original Source No value. Description N…" at bounding box center [545, 141] width 120 height 283
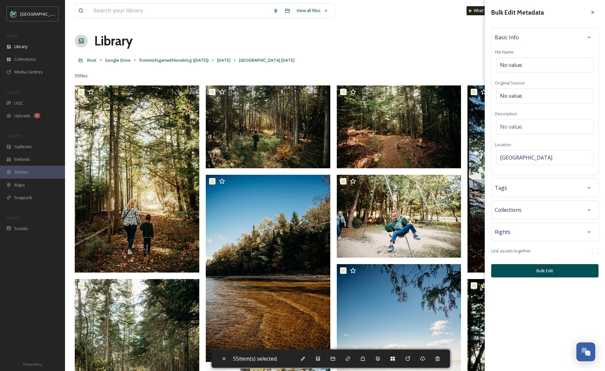
click at [544, 226] on div "Rights" at bounding box center [545, 232] width 100 height 12
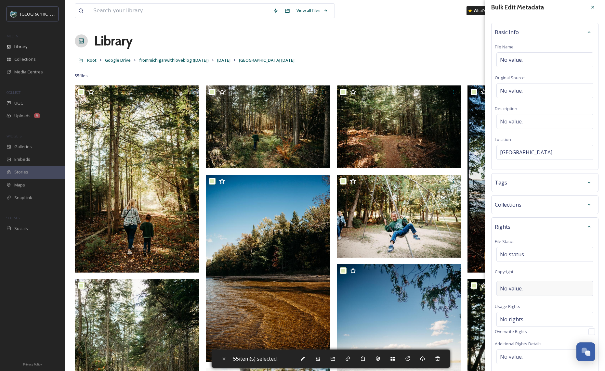
scroll to position [12, 0]
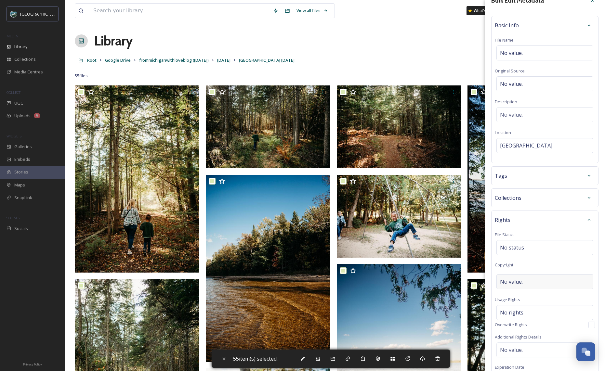
click at [545, 282] on div "No value." at bounding box center [545, 281] width 97 height 15
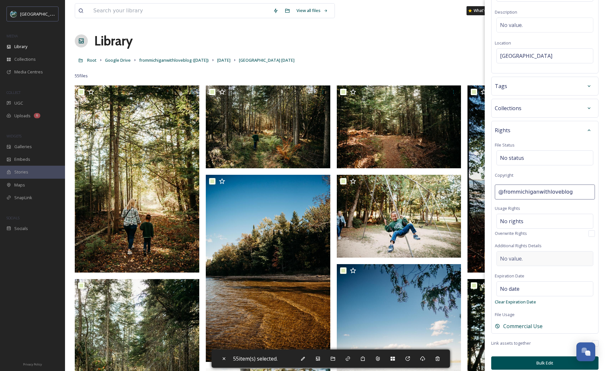
scroll to position [107, 0]
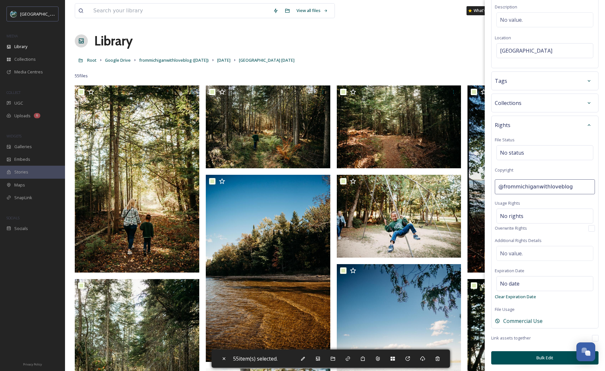
click at [544, 358] on button "Bulk Edit" at bounding box center [544, 358] width 107 height 13
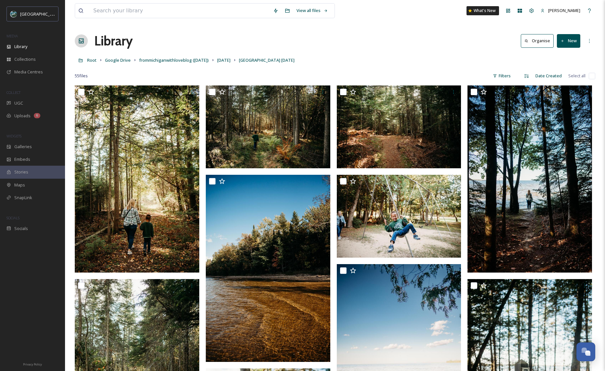
click at [348, 38] on div "Library Organise New" at bounding box center [335, 41] width 521 height 20
click at [231, 60] on span "October 2024" at bounding box center [223, 60] width 13 height 6
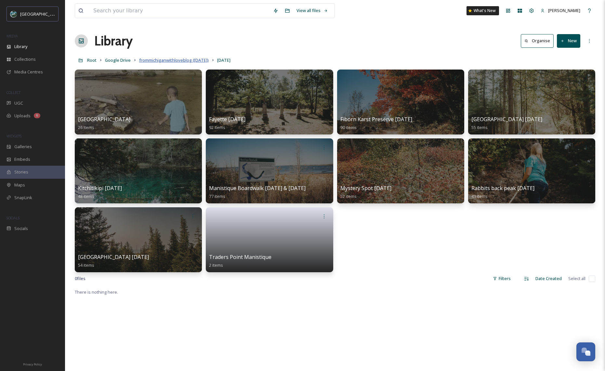
click at [175, 61] on span "frommichiganwithloveblog (July, 2024)" at bounding box center [174, 60] width 70 height 6
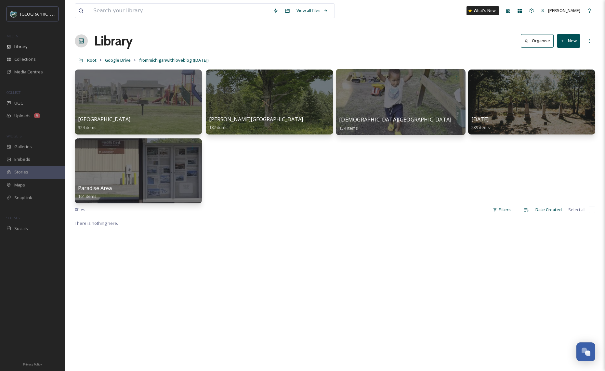
click at [376, 111] on div at bounding box center [401, 102] width 130 height 66
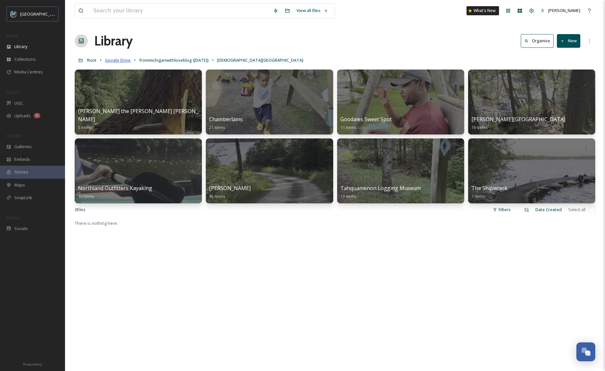
click at [122, 60] on span "Google Drive" at bounding box center [118, 60] width 26 height 6
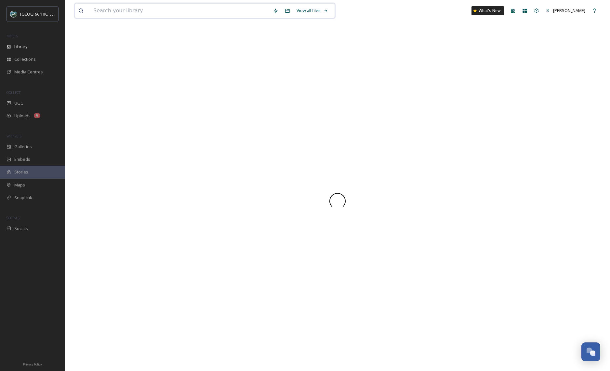
click at [152, 11] on input at bounding box center [180, 11] width 180 height 14
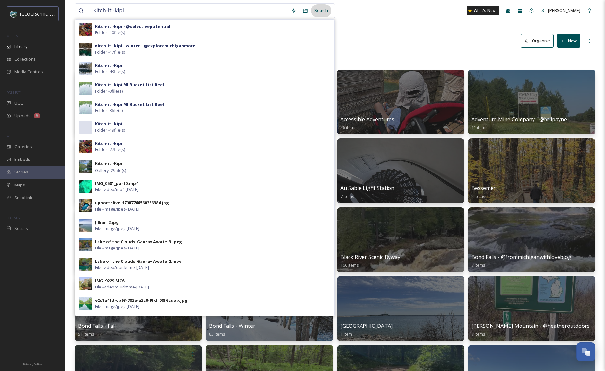
click at [321, 12] on div "Search" at bounding box center [321, 10] width 20 height 13
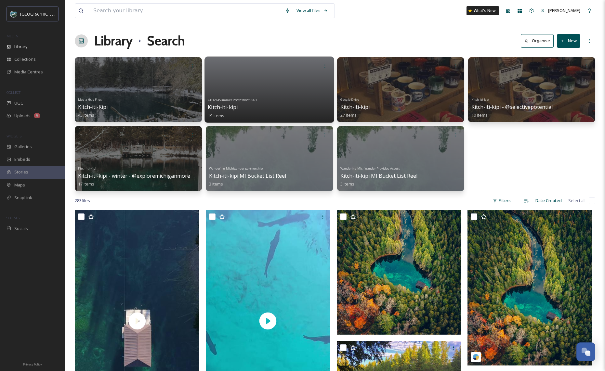
click at [279, 95] on div at bounding box center [270, 90] width 130 height 66
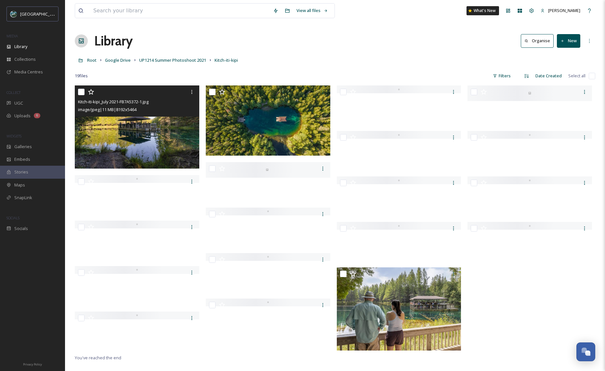
click at [79, 93] on input "checkbox" at bounding box center [81, 92] width 7 height 7
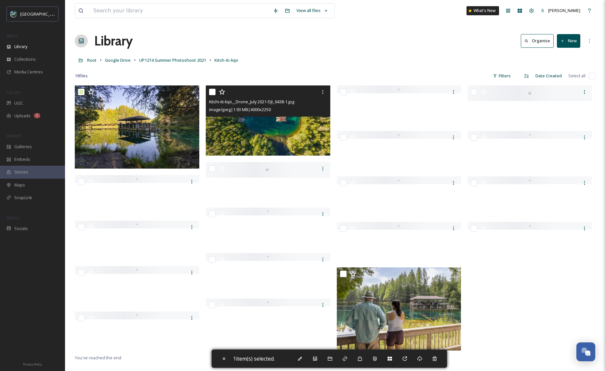
click at [214, 93] on input "checkbox" at bounding box center [212, 92] width 7 height 7
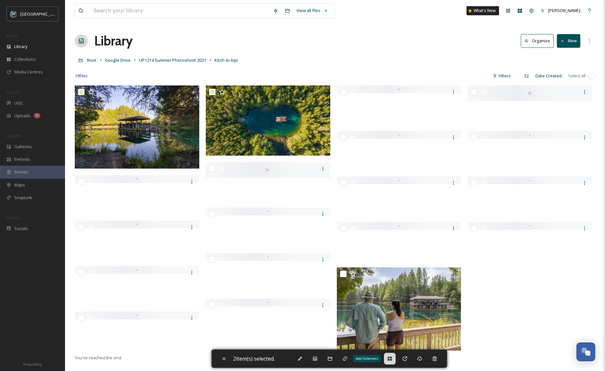
click at [392, 358] on icon at bounding box center [390, 359] width 4 height 4
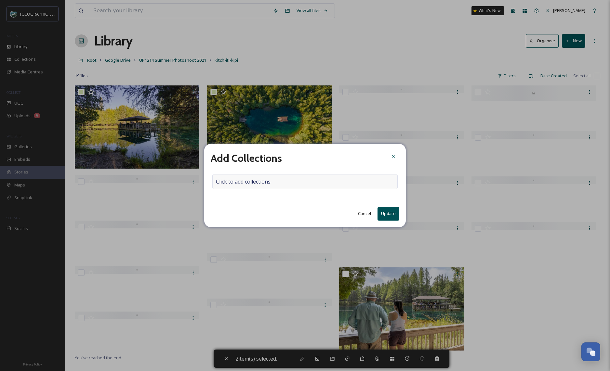
click at [247, 189] on div "Add Collections Click to add collections Cancel Update" at bounding box center [305, 185] width 202 height 83
click at [242, 186] on span "Click to add collections" at bounding box center [243, 182] width 55 height 8
click at [239, 182] on input at bounding box center [249, 182] width 72 height 14
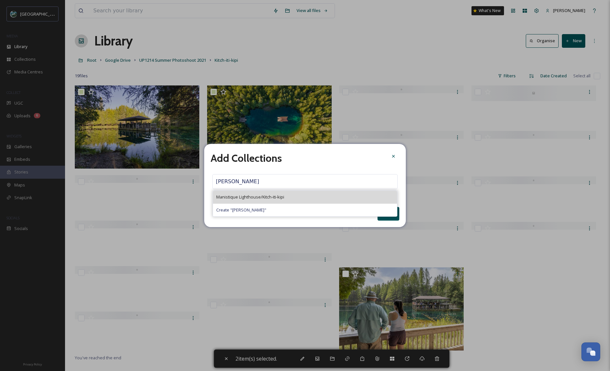
click at [245, 202] on div "Manistique Lighthouse/Kitch-iti-kipi" at bounding box center [305, 197] width 184 height 13
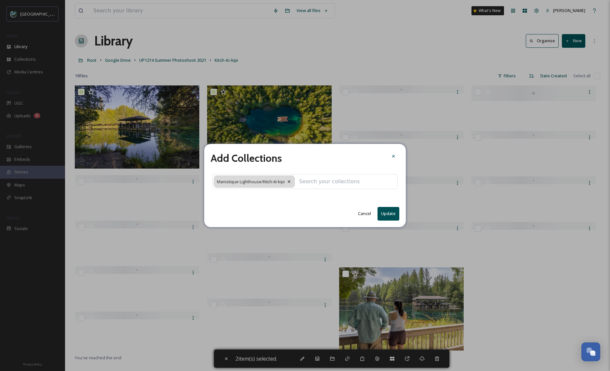
click at [390, 217] on button "Update" at bounding box center [389, 213] width 22 height 13
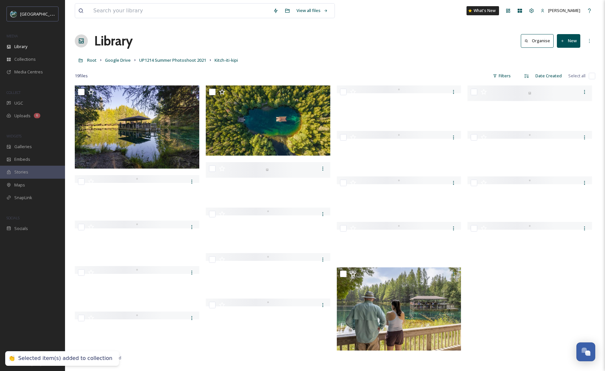
click at [305, 30] on div "View all files What's New Amber Pipp Library Organise New Root Google Drive UP1…" at bounding box center [335, 228] width 540 height 457
click at [109, 61] on span "Google Drive" at bounding box center [118, 60] width 26 height 6
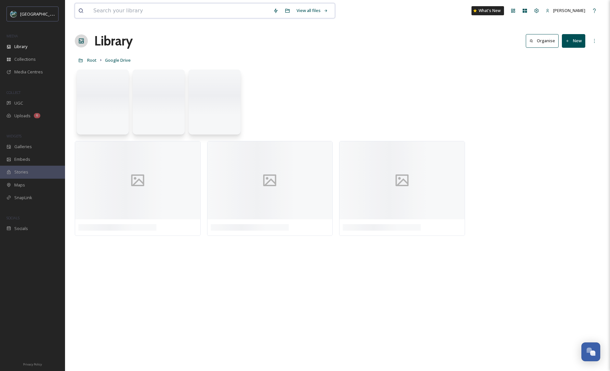
click at [140, 15] on input at bounding box center [180, 11] width 180 height 14
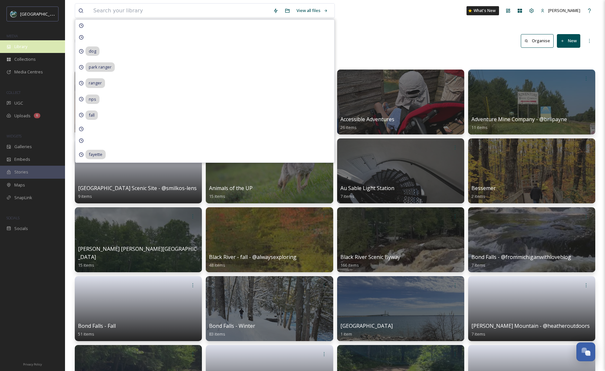
click at [28, 43] on div "Library" at bounding box center [32, 46] width 65 height 13
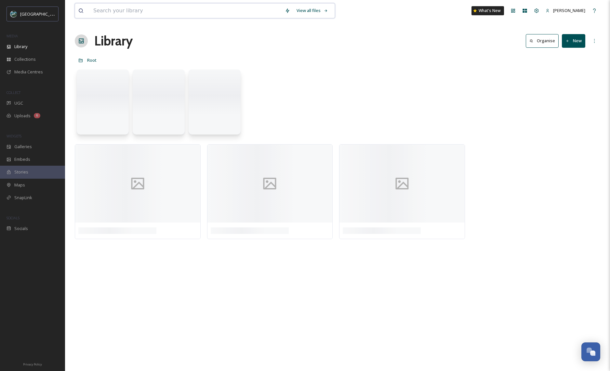
click at [116, 10] on input at bounding box center [186, 11] width 192 height 14
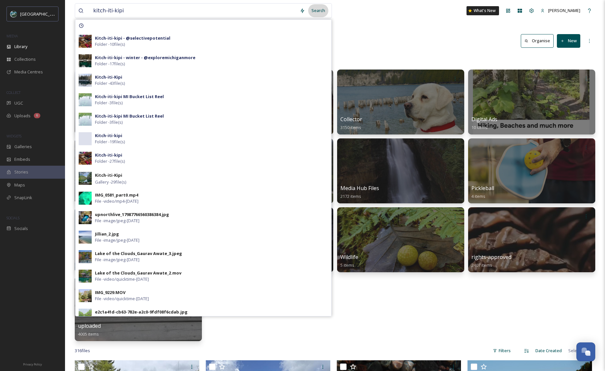
click at [315, 10] on div "Search" at bounding box center [318, 10] width 20 height 13
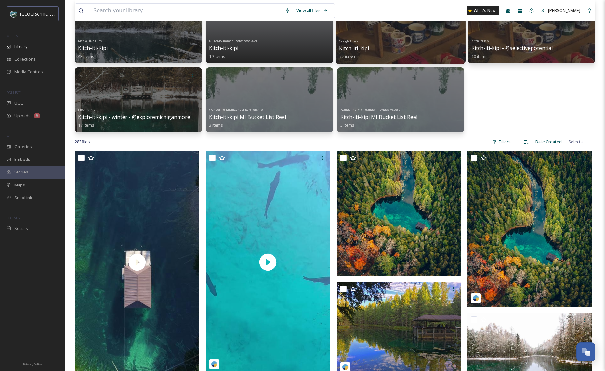
scroll to position [101, 0]
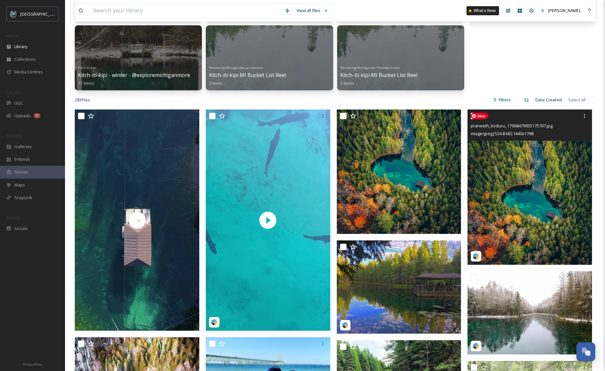
click at [540, 177] on img at bounding box center [530, 187] width 125 height 155
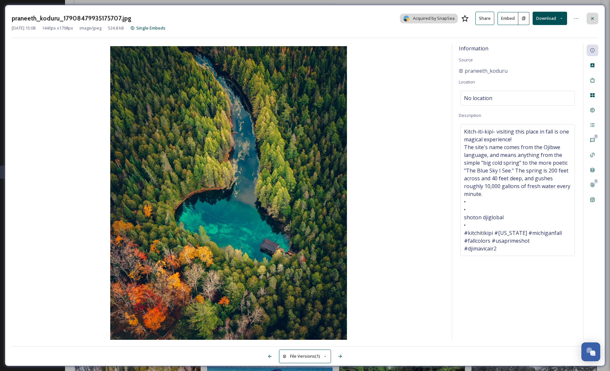
click at [592, 16] on icon at bounding box center [592, 18] width 5 height 5
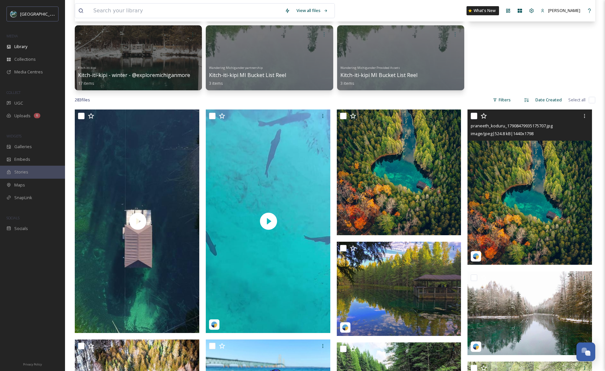
click at [475, 116] on input "checkbox" at bounding box center [474, 116] width 7 height 7
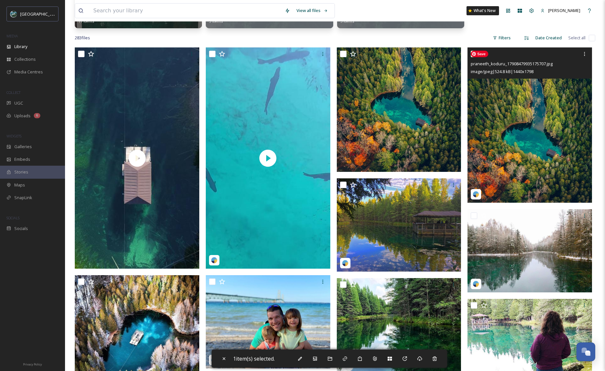
scroll to position [223, 0]
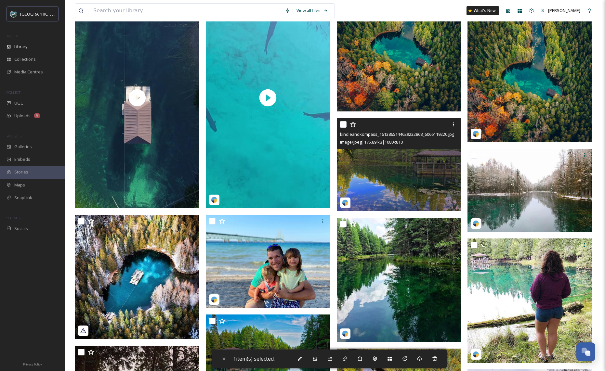
click at [344, 125] on input "checkbox" at bounding box center [343, 124] width 7 height 7
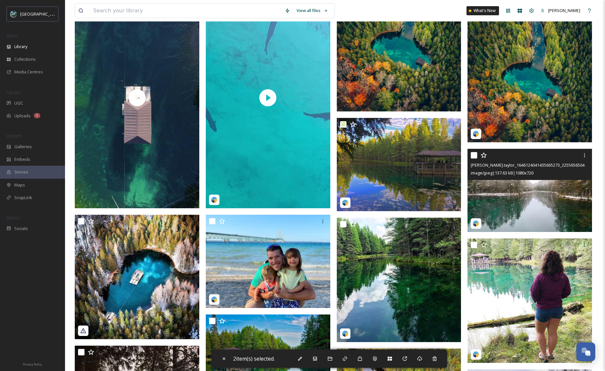
click at [474, 157] on input "checkbox" at bounding box center [474, 155] width 7 height 7
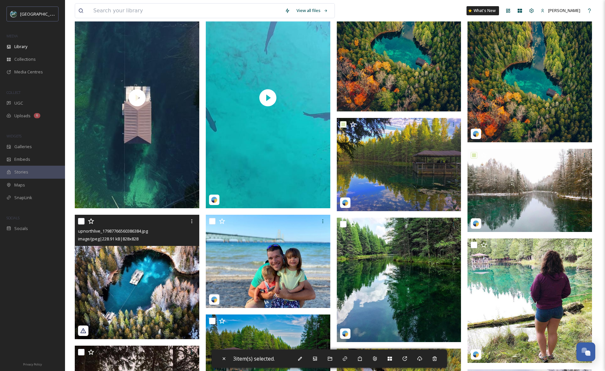
click at [81, 221] on input "checkbox" at bounding box center [81, 221] width 7 height 7
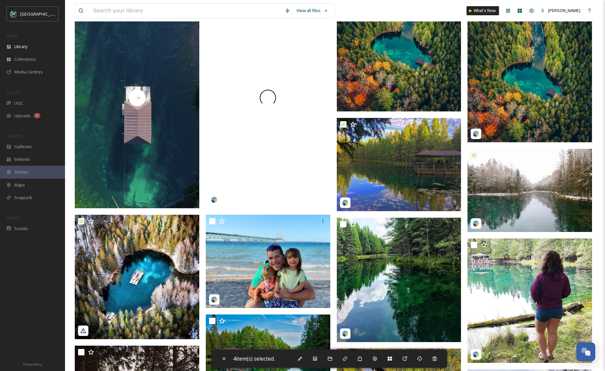
scroll to position [286, 0]
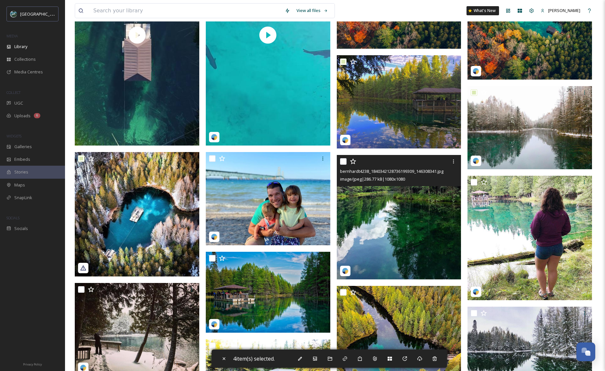
click at [344, 164] on input "checkbox" at bounding box center [343, 161] width 7 height 7
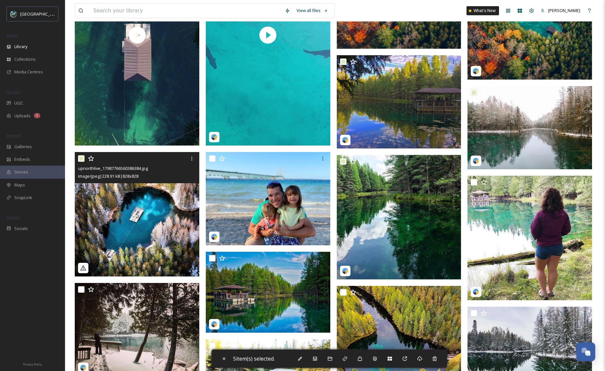
click at [82, 160] on input "checkbox" at bounding box center [81, 158] width 7 height 7
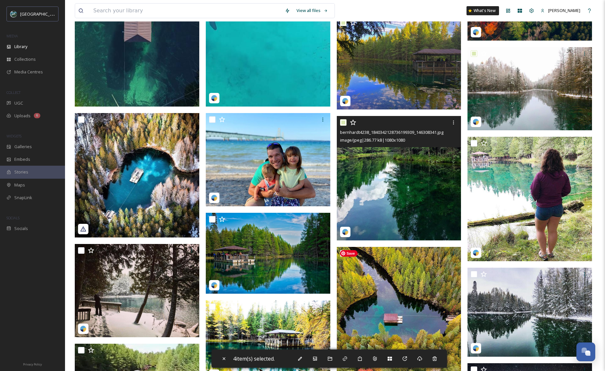
scroll to position [405, 0]
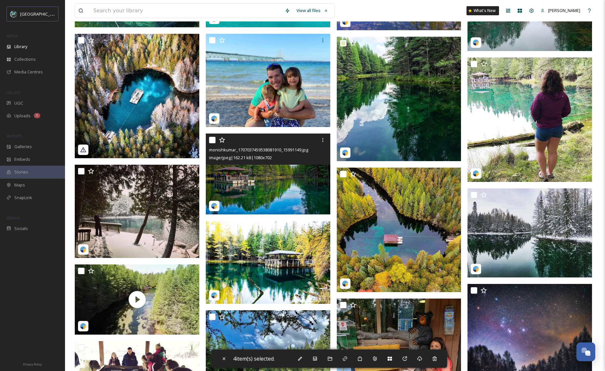
click at [212, 140] on input "checkbox" at bounding box center [212, 140] width 7 height 7
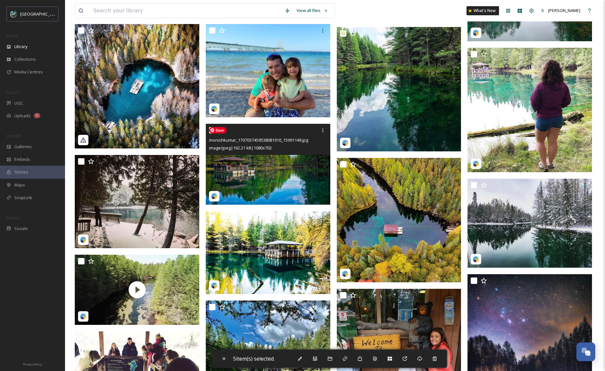
scroll to position [417, 0]
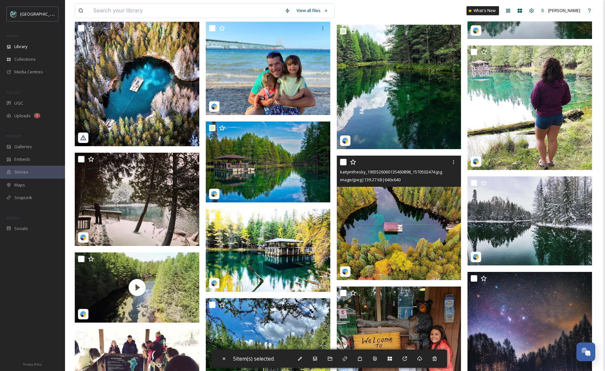
click at [341, 162] on input "checkbox" at bounding box center [343, 162] width 7 height 7
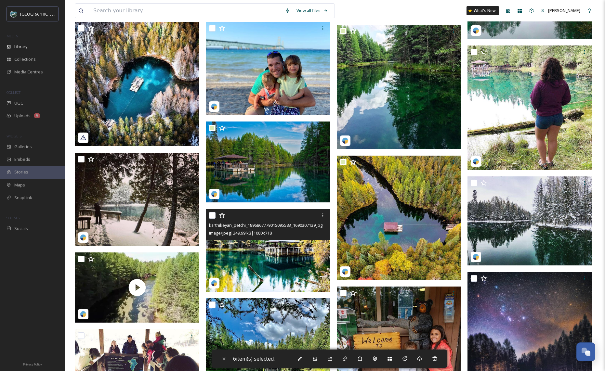
click at [213, 214] on input "checkbox" at bounding box center [212, 215] width 7 height 7
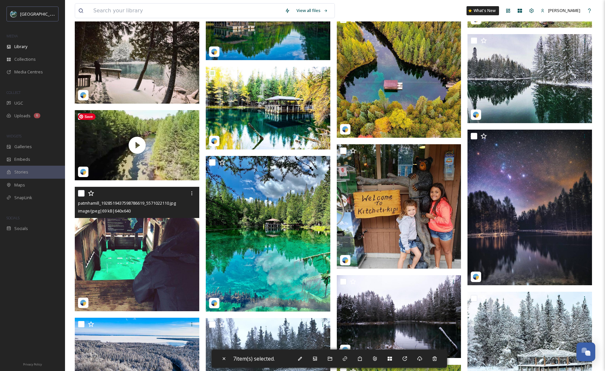
scroll to position [560, 0]
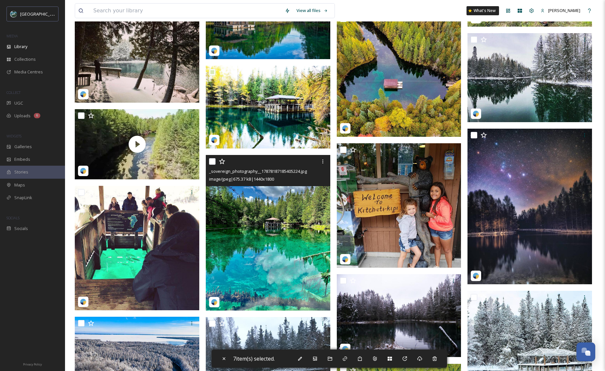
click at [212, 162] on input "checkbox" at bounding box center [212, 161] width 7 height 7
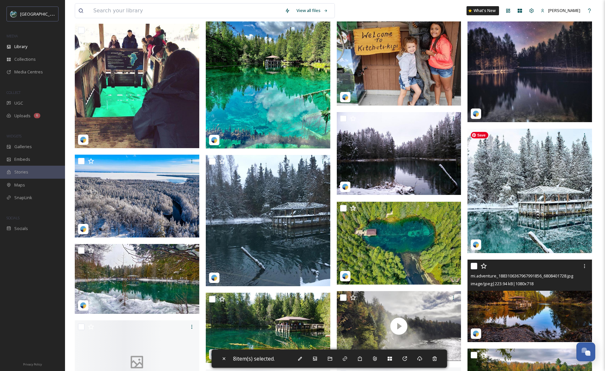
scroll to position [795, 0]
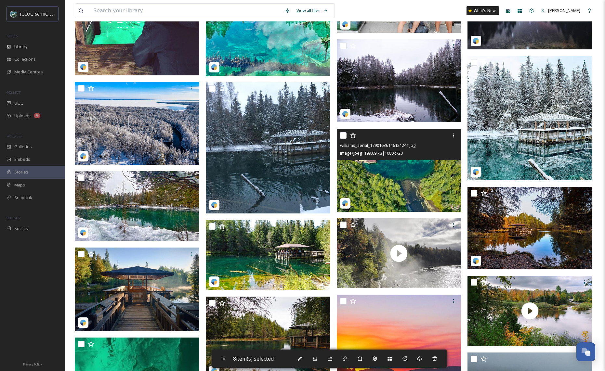
click at [342, 135] on input "checkbox" at bounding box center [343, 135] width 7 height 7
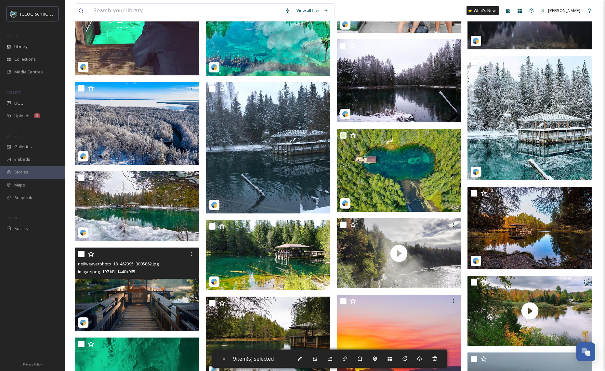
click at [82, 256] on input "checkbox" at bounding box center [81, 254] width 7 height 7
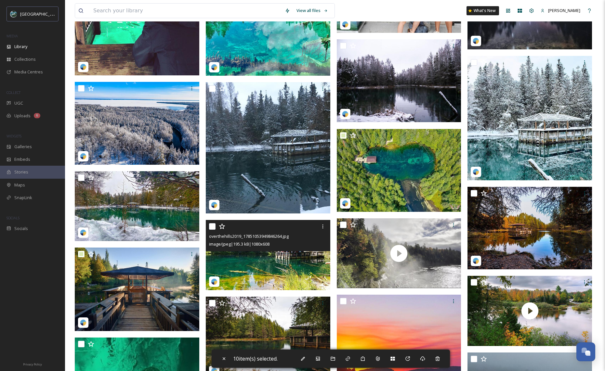
click at [212, 228] on input "checkbox" at bounding box center [212, 226] width 7 height 7
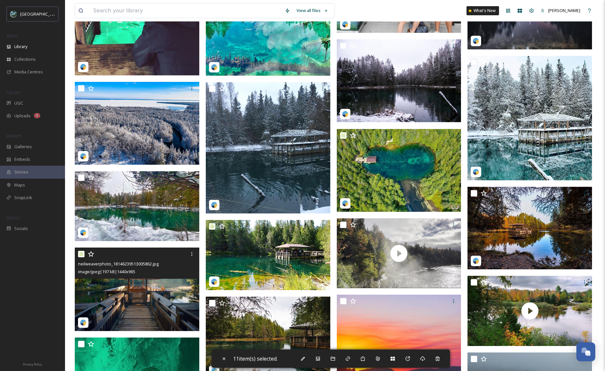
click at [80, 254] on input "checkbox" at bounding box center [81, 254] width 7 height 7
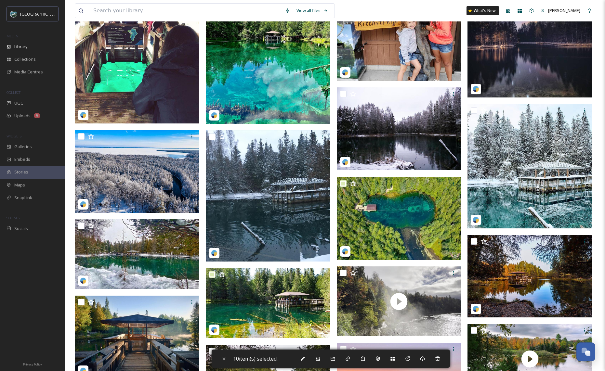
scroll to position [826, 0]
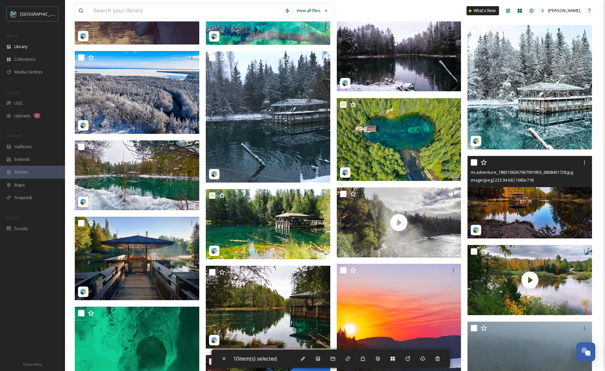
click at [475, 165] on input "checkbox" at bounding box center [474, 162] width 7 height 7
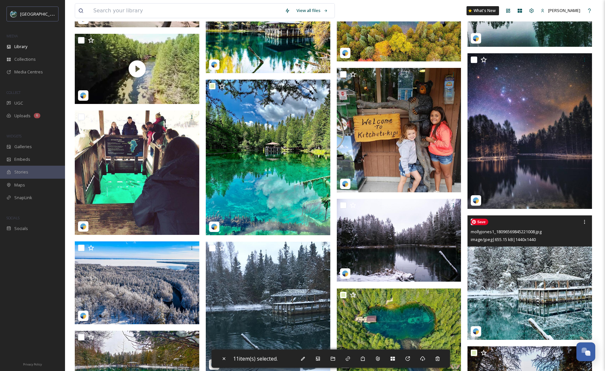
scroll to position [630, 0]
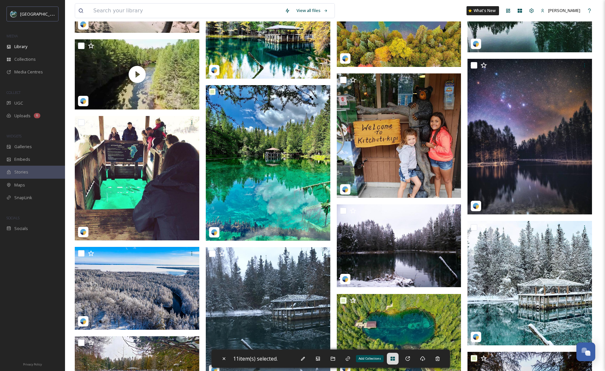
click at [394, 360] on icon at bounding box center [393, 359] width 4 height 4
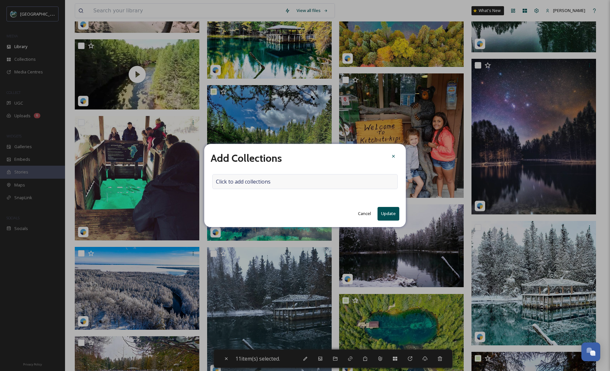
click at [259, 184] on span "Click to add collections" at bounding box center [243, 182] width 55 height 8
click at [227, 185] on input at bounding box center [249, 182] width 72 height 14
click at [255, 199] on span "Manistique Lighthouse/Kitch-iti-kipi" at bounding box center [250, 197] width 68 height 6
click at [383, 212] on button "Update" at bounding box center [389, 213] width 22 height 13
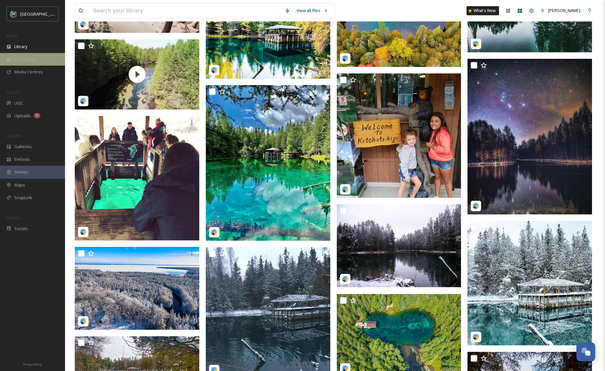
click at [35, 62] on div "Collections" at bounding box center [32, 59] width 65 height 13
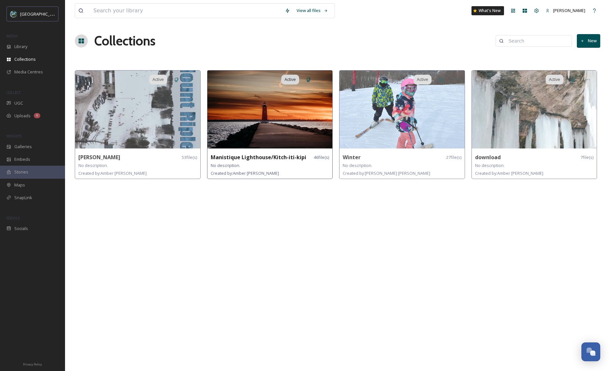
click at [273, 152] on div "Manistique Lighthouse/Kitch-iti-kipi 46 file(s) No description. Created by: Amb…" at bounding box center [269, 165] width 125 height 27
click at [278, 136] on img at bounding box center [269, 110] width 125 height 78
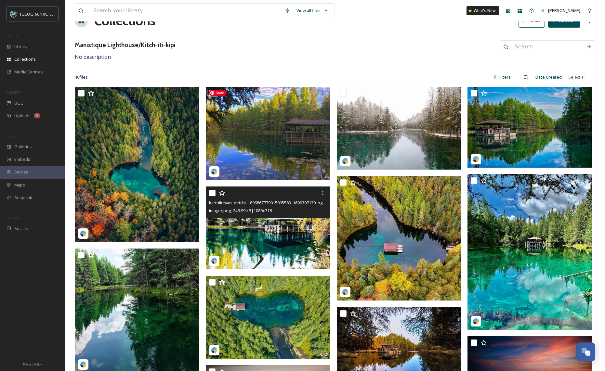
scroll to position [64, 0]
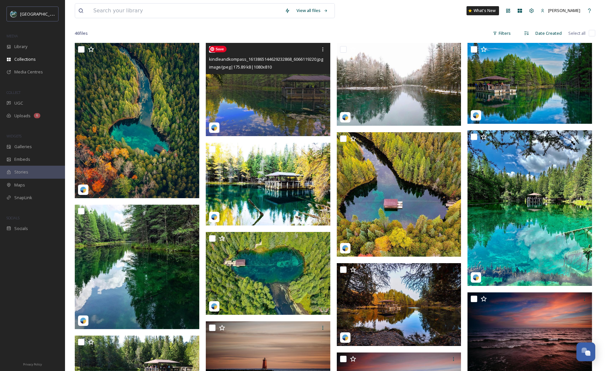
click at [278, 118] on img at bounding box center [268, 89] width 125 height 93
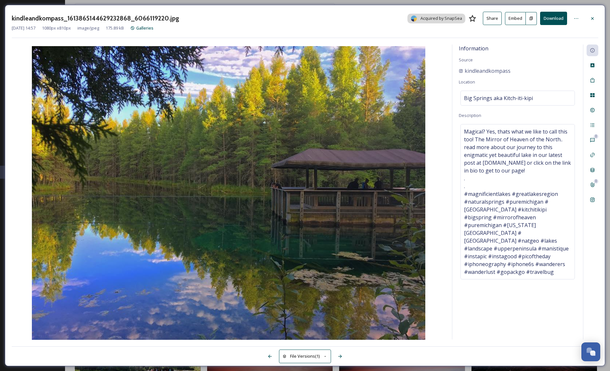
click at [593, 20] on icon at bounding box center [592, 18] width 5 height 5
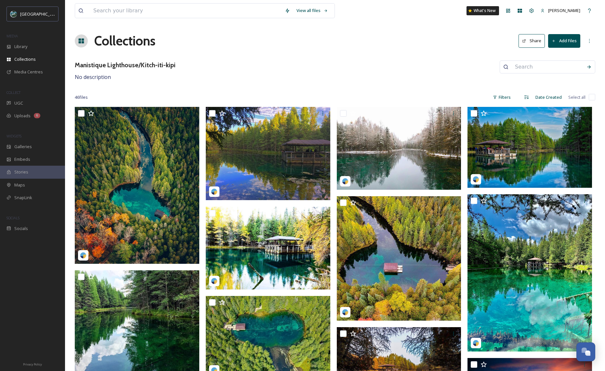
click at [536, 41] on button "Share" at bounding box center [532, 40] width 26 height 13
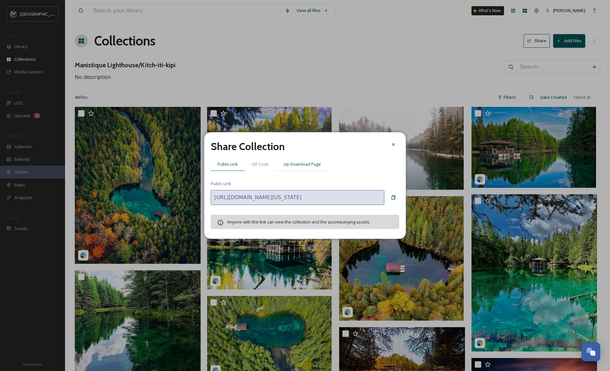
click at [306, 166] on span ".zip Download Page" at bounding box center [302, 164] width 38 height 6
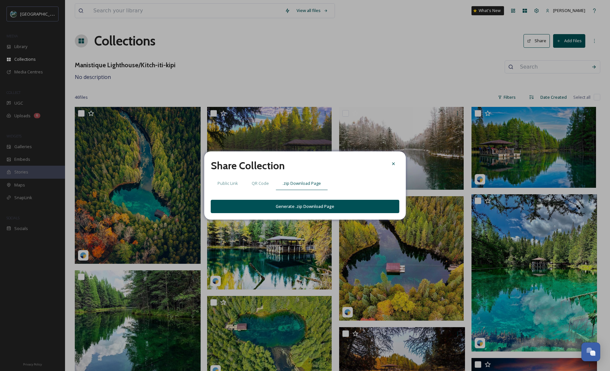
click at [308, 208] on button "Generate .zip Download Page" at bounding box center [305, 206] width 189 height 13
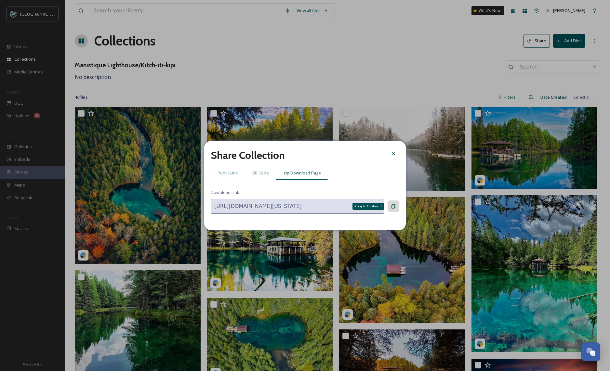
click at [396, 209] on div "Copy to Clipboard" at bounding box center [394, 207] width 12 height 12
click at [394, 205] on icon at bounding box center [393, 206] width 5 height 5
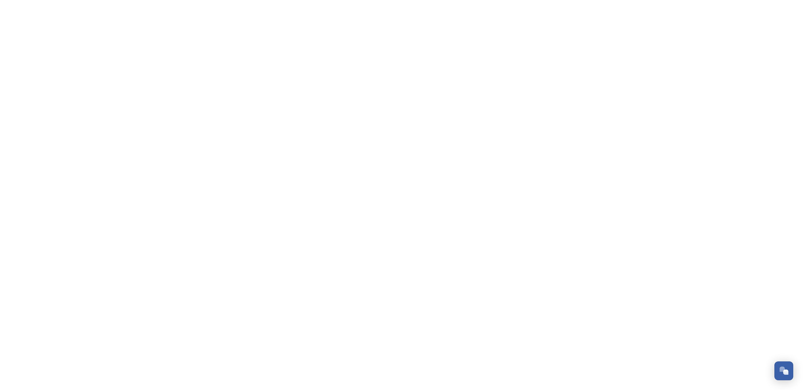
scroll to position [758, 0]
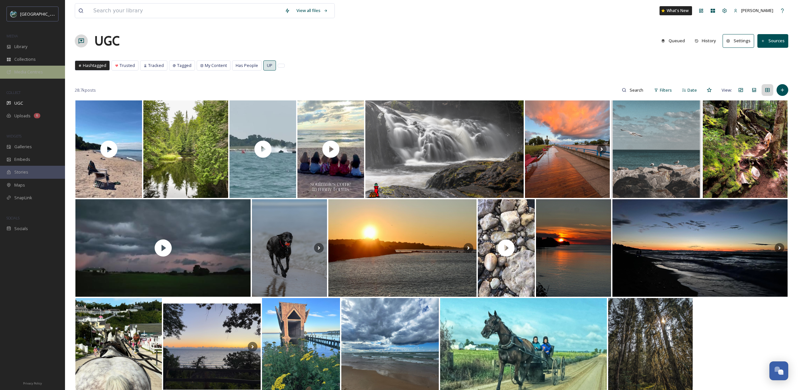
click at [34, 73] on span "Media Centres" at bounding box center [28, 72] width 29 height 6
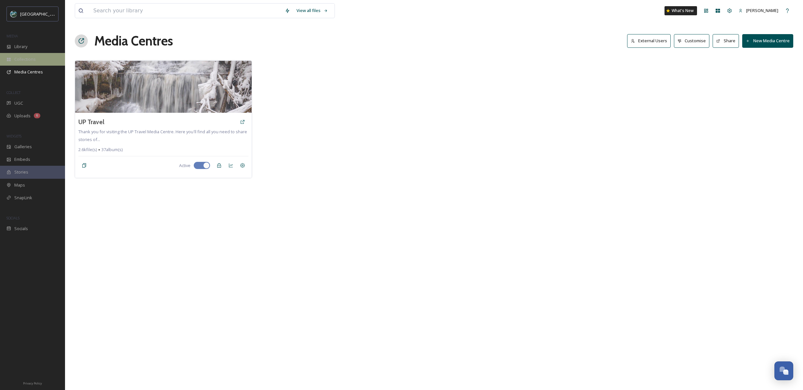
click at [33, 61] on span "Collections" at bounding box center [24, 59] width 21 height 6
